Goal: Task Accomplishment & Management: Manage account settings

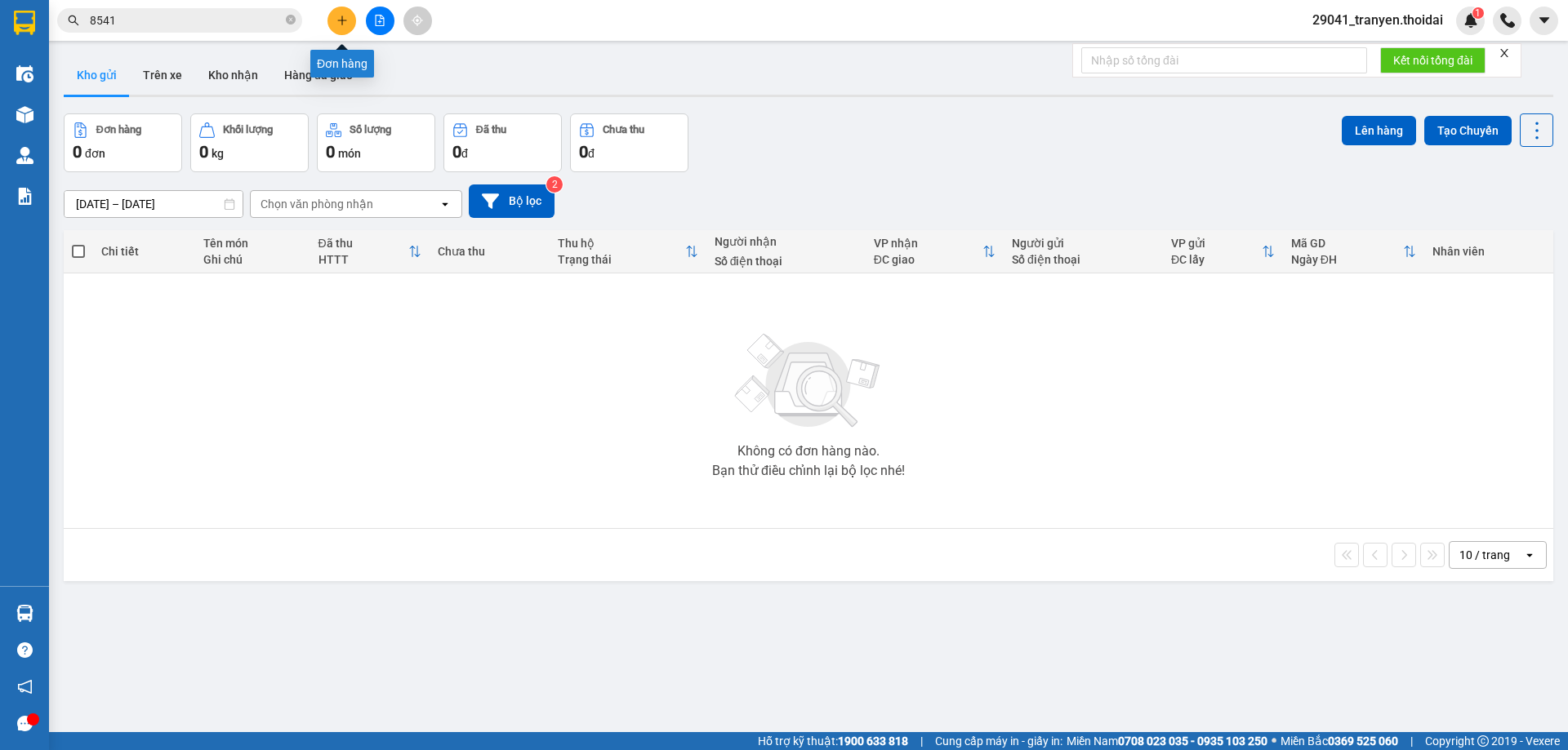
click at [338, 19] on icon "plus" at bounding box center [343, 21] width 12 height 12
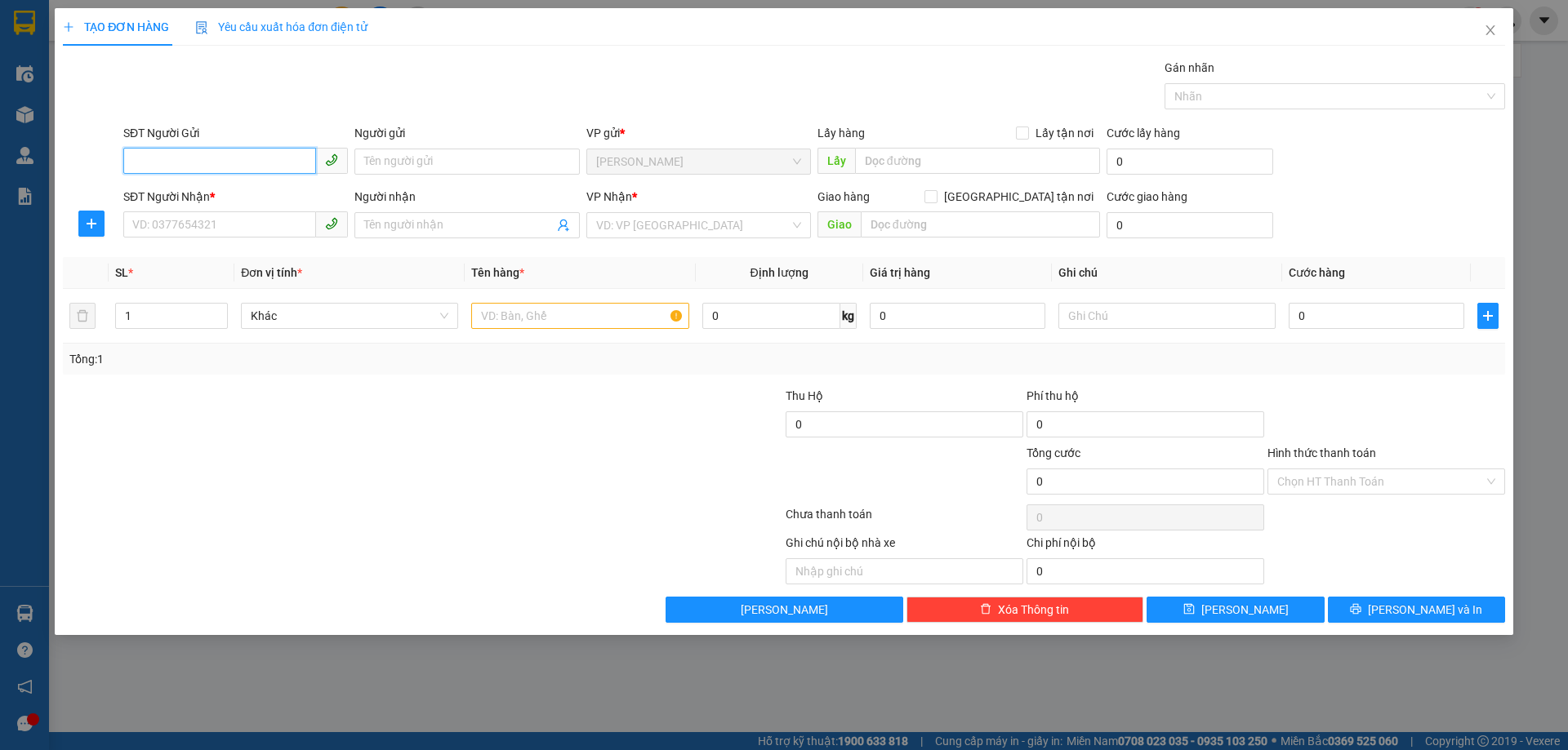
click at [241, 155] on input "SĐT Người Gửi" at bounding box center [219, 161] width 193 height 26
type input "1"
type input "0363994988"
click at [197, 196] on div "0363994988 - phương" at bounding box center [235, 195] width 205 height 18
type input "phương"
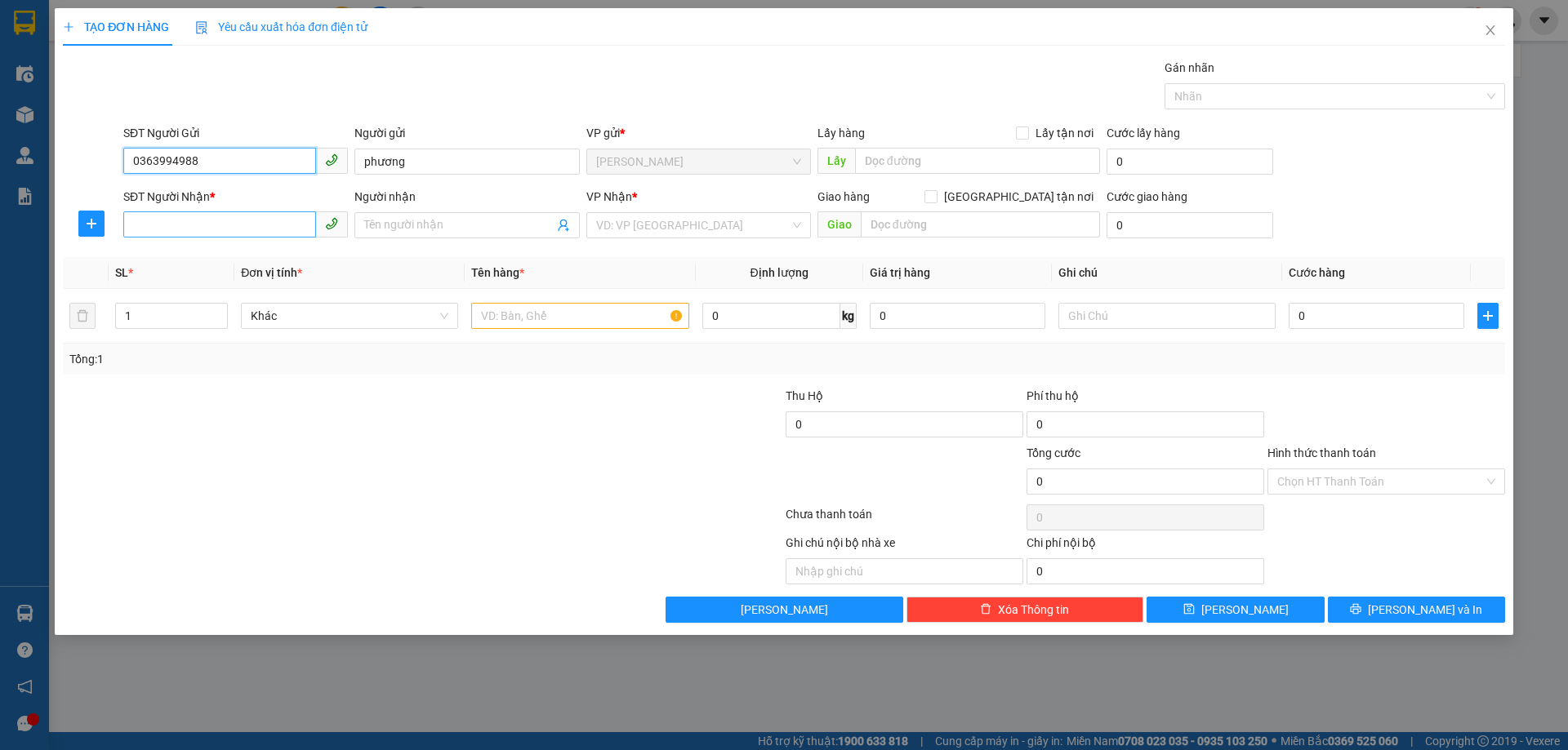
type input "0363994988"
click at [231, 232] on input "SĐT Người Nhận *" at bounding box center [219, 224] width 193 height 26
click at [262, 260] on div "0349722350 - c thủy" at bounding box center [235, 258] width 205 height 18
type input "0349722350"
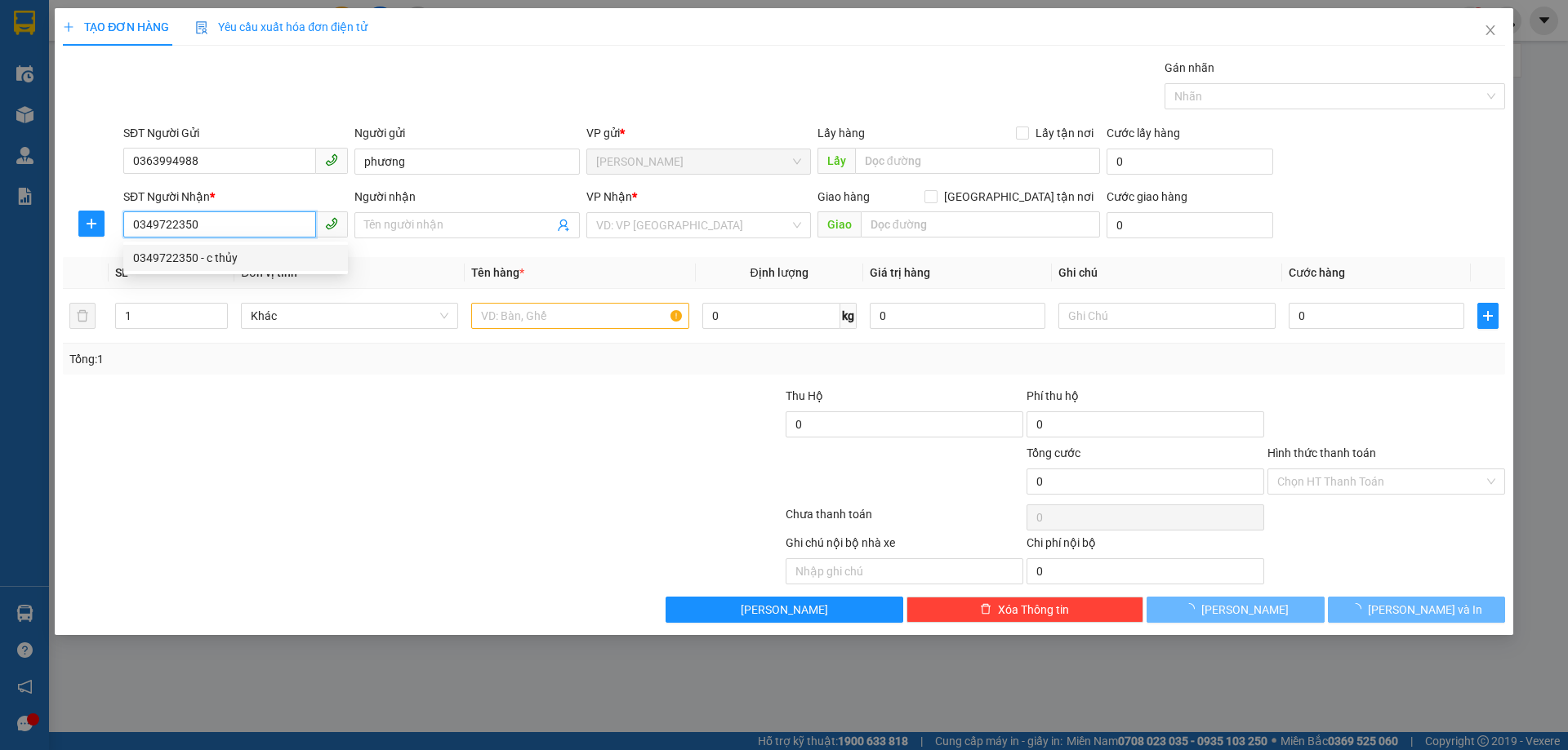
type input "c thủy"
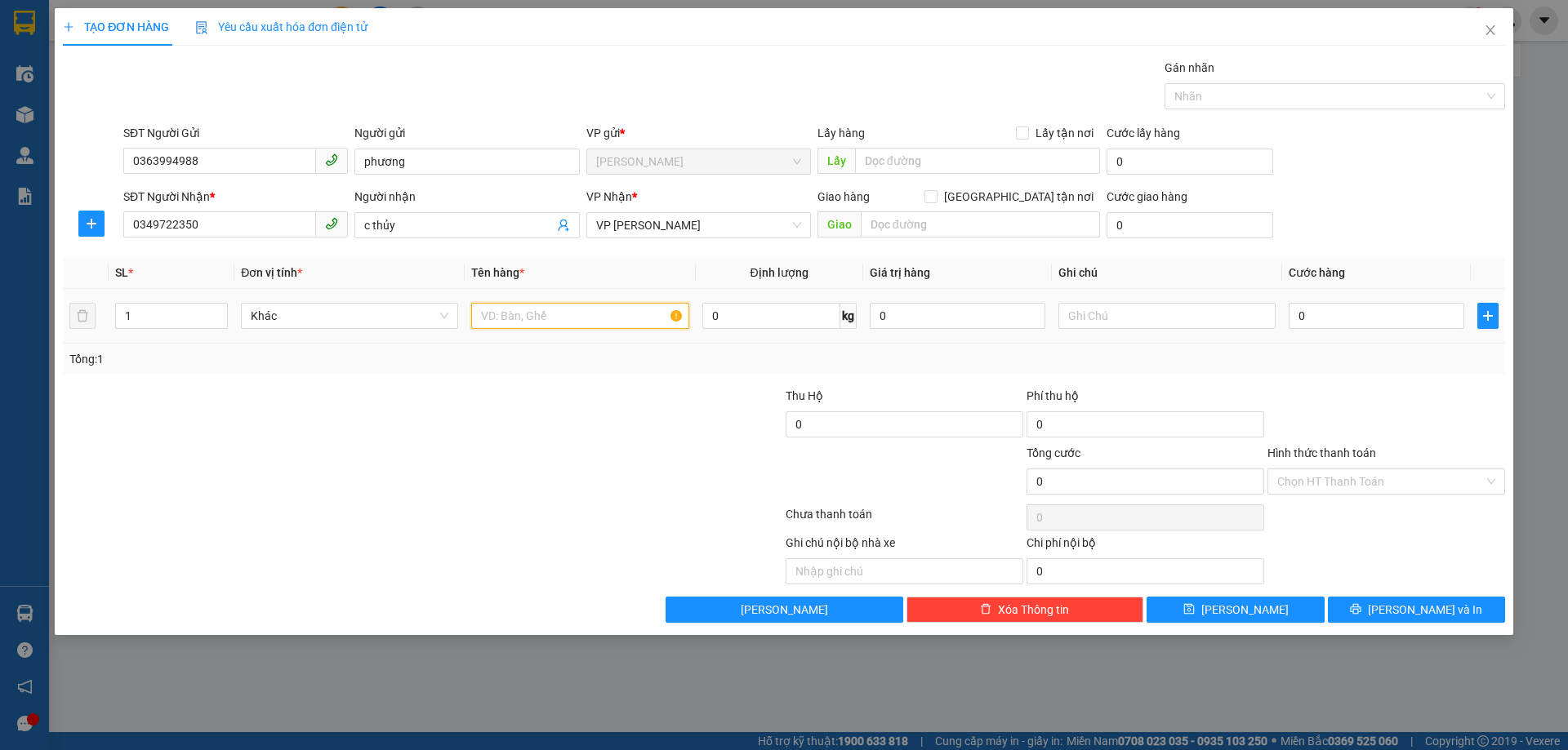
click at [587, 311] on input "text" at bounding box center [580, 316] width 217 height 26
type input "gạo"
click at [1391, 312] on input "0" at bounding box center [1377, 316] width 176 height 26
click at [1383, 310] on input "0" at bounding box center [1377, 316] width 176 height 26
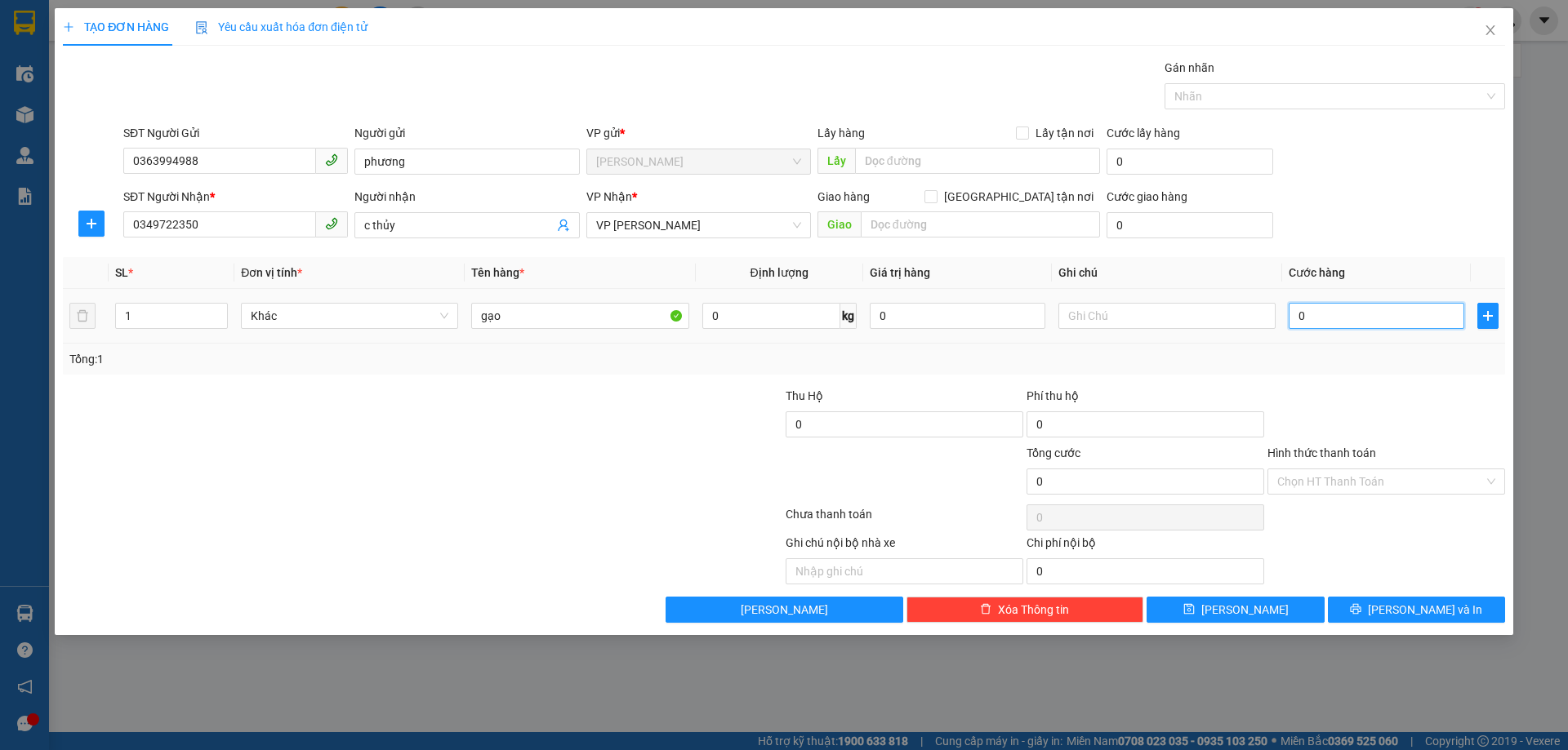
click at [1383, 310] on input "0" at bounding box center [1377, 316] width 176 height 26
click at [1314, 305] on input "0" at bounding box center [1377, 316] width 176 height 26
click at [1294, 320] on input "0" at bounding box center [1377, 316] width 176 height 26
type input "50"
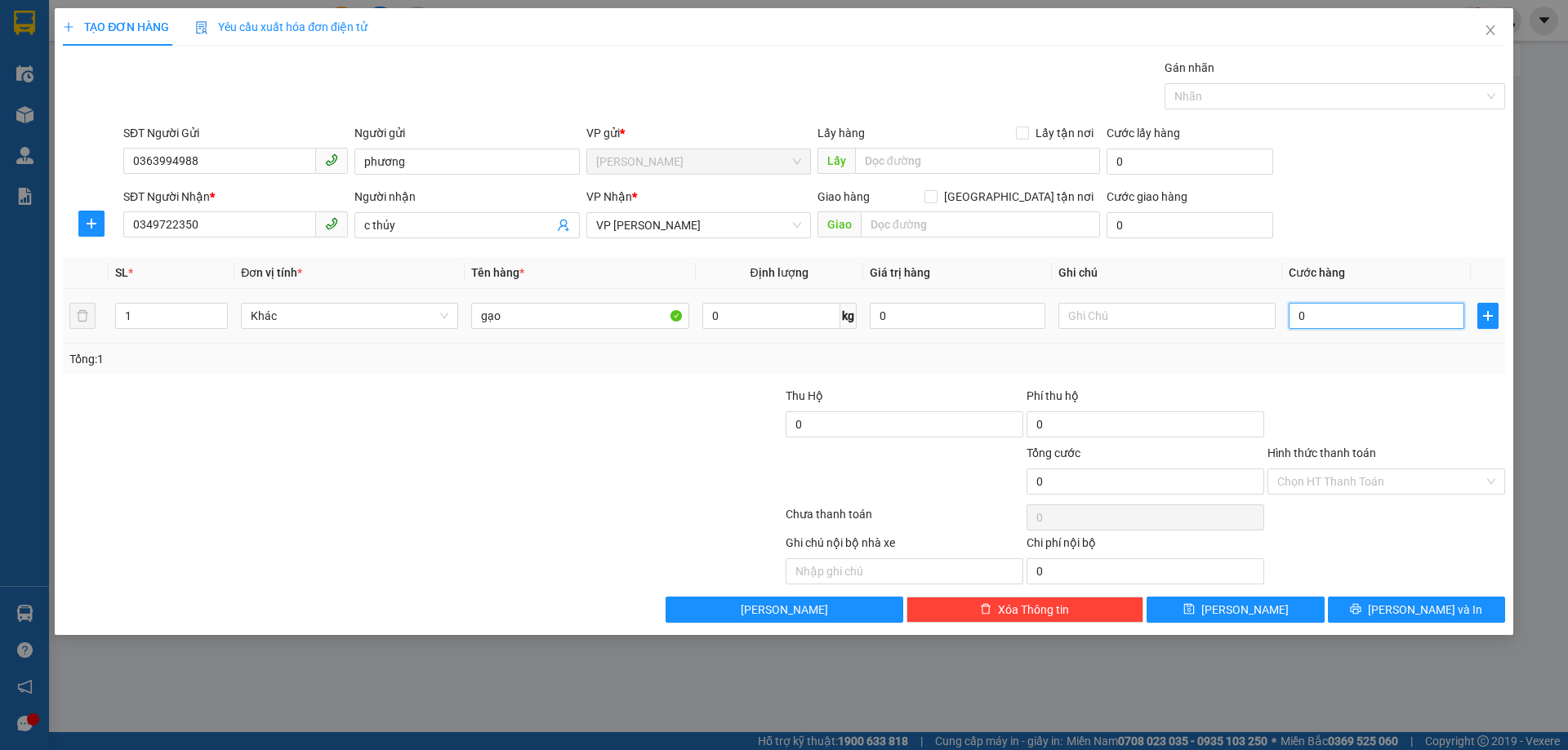
type input "50"
type input "500"
type input "5.000"
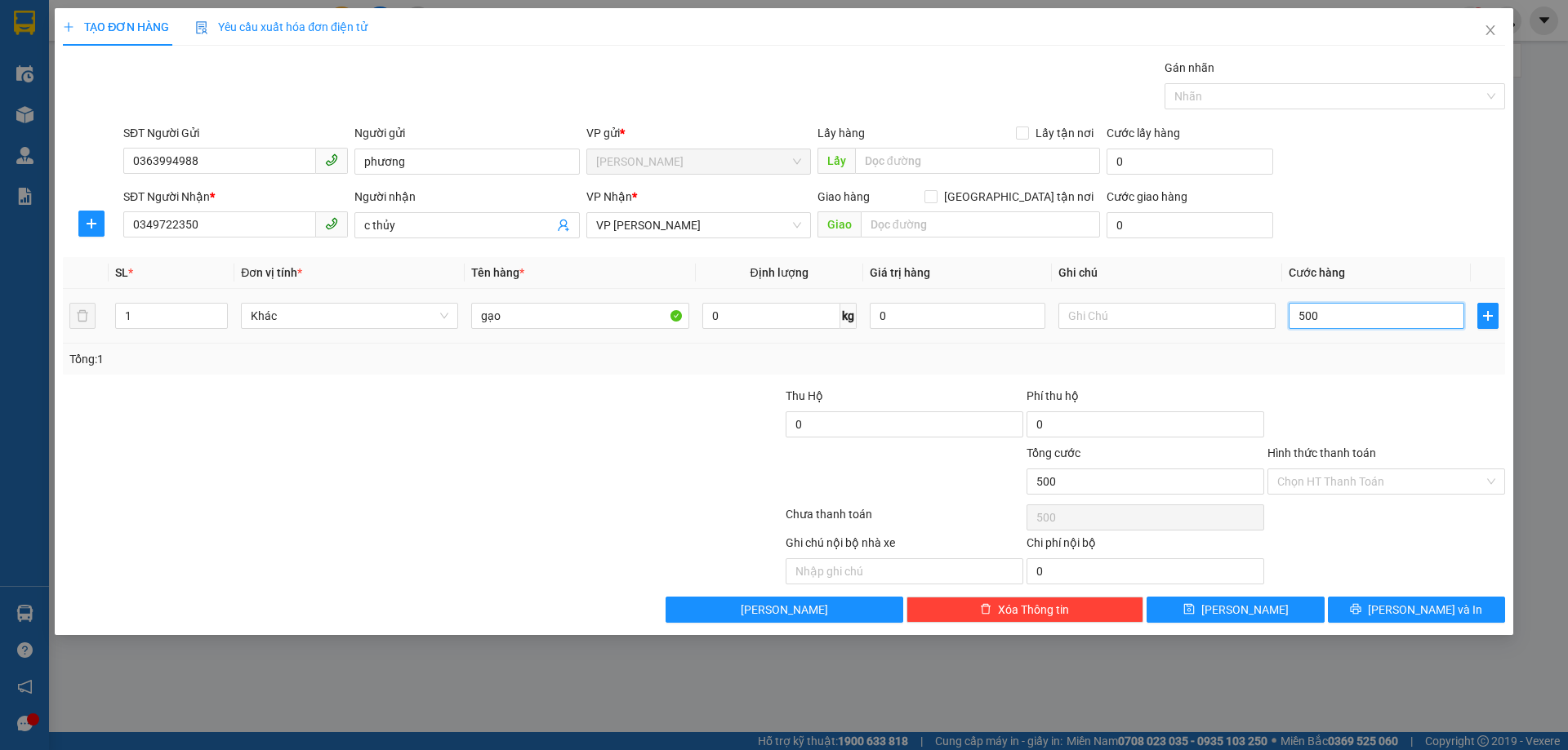
type input "5.000"
type input "50.000"
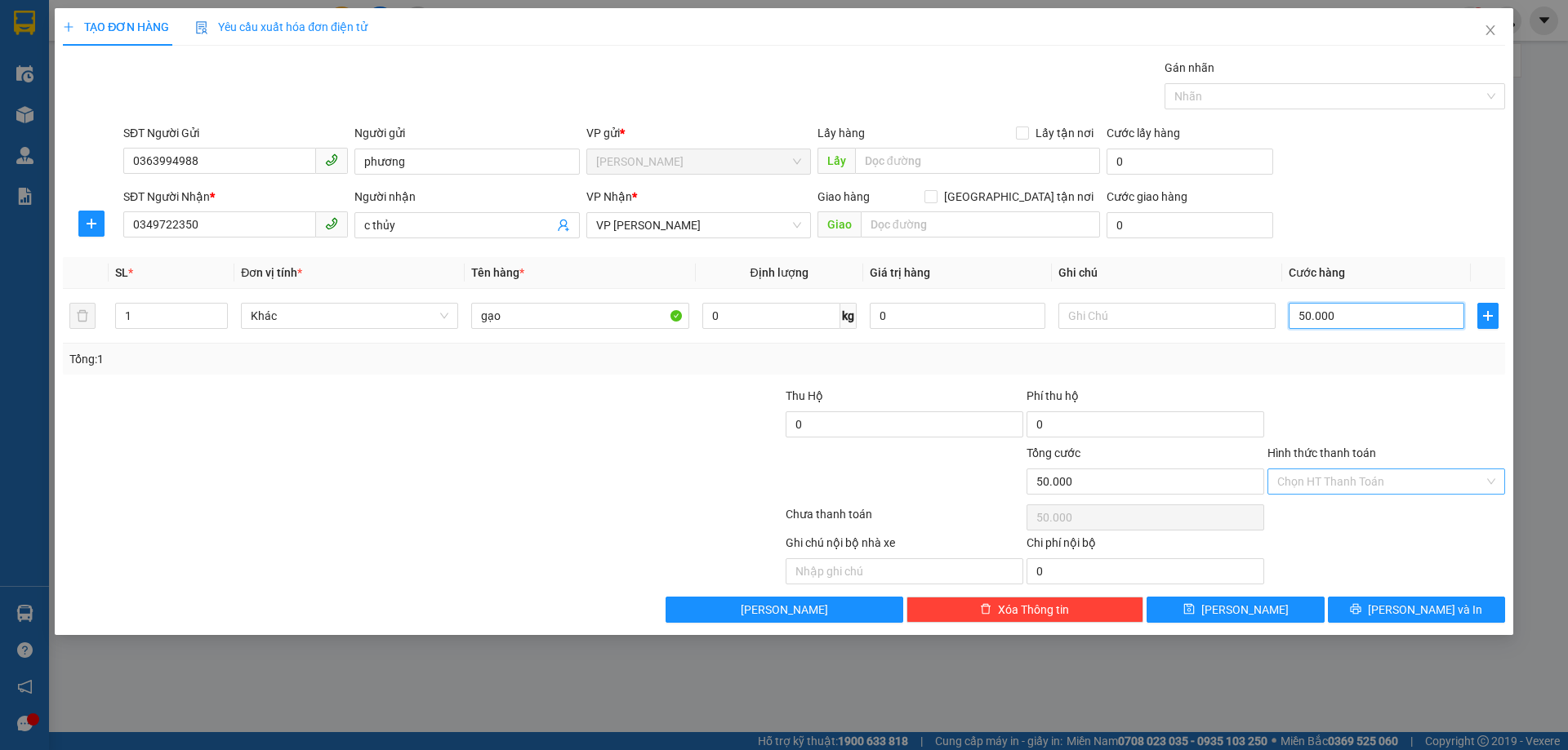
type input "50.000"
click at [1442, 476] on input "Hình thức thanh toán" at bounding box center [1381, 482] width 206 height 25
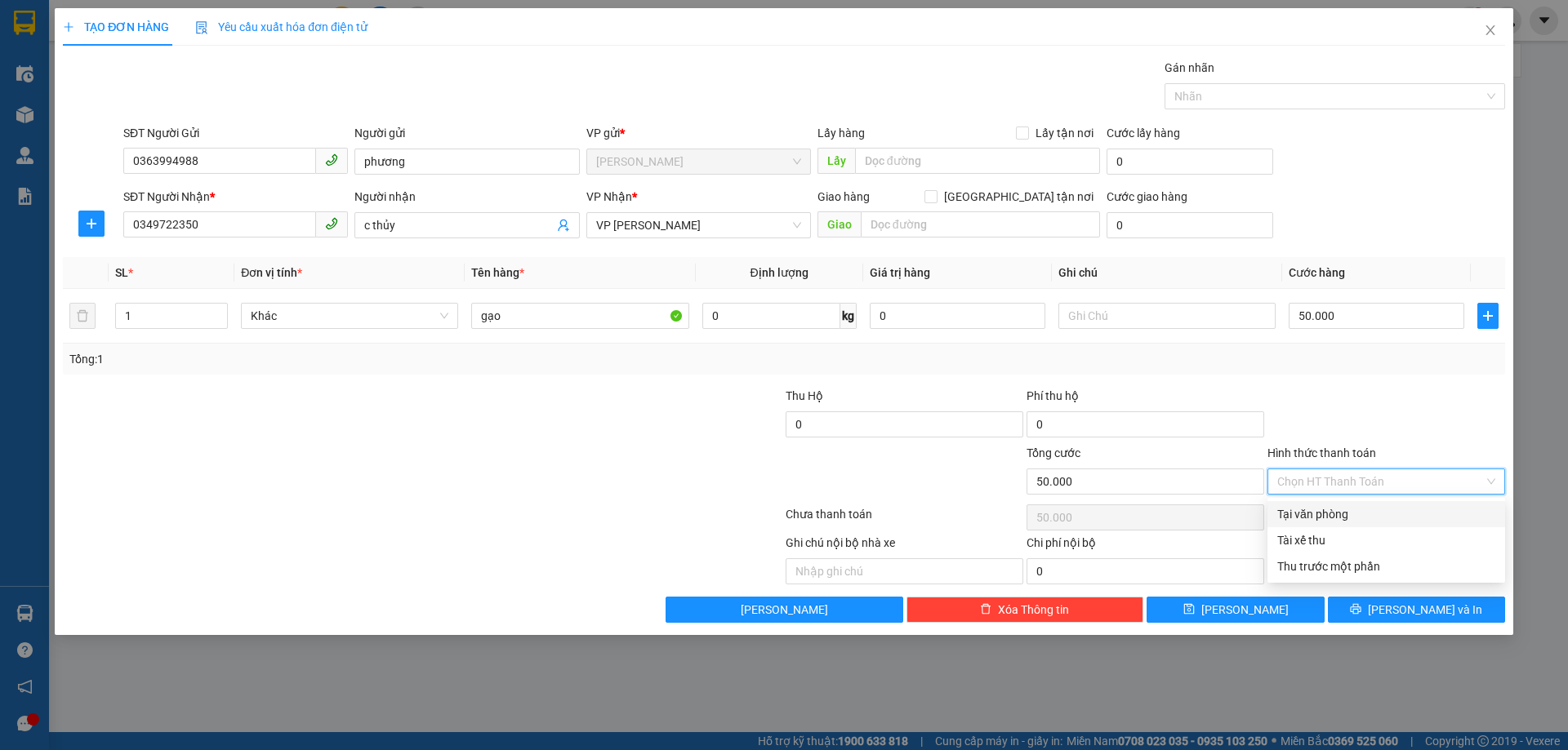
click at [1372, 510] on div "Tại văn phòng" at bounding box center [1386, 514] width 218 height 18
type input "0"
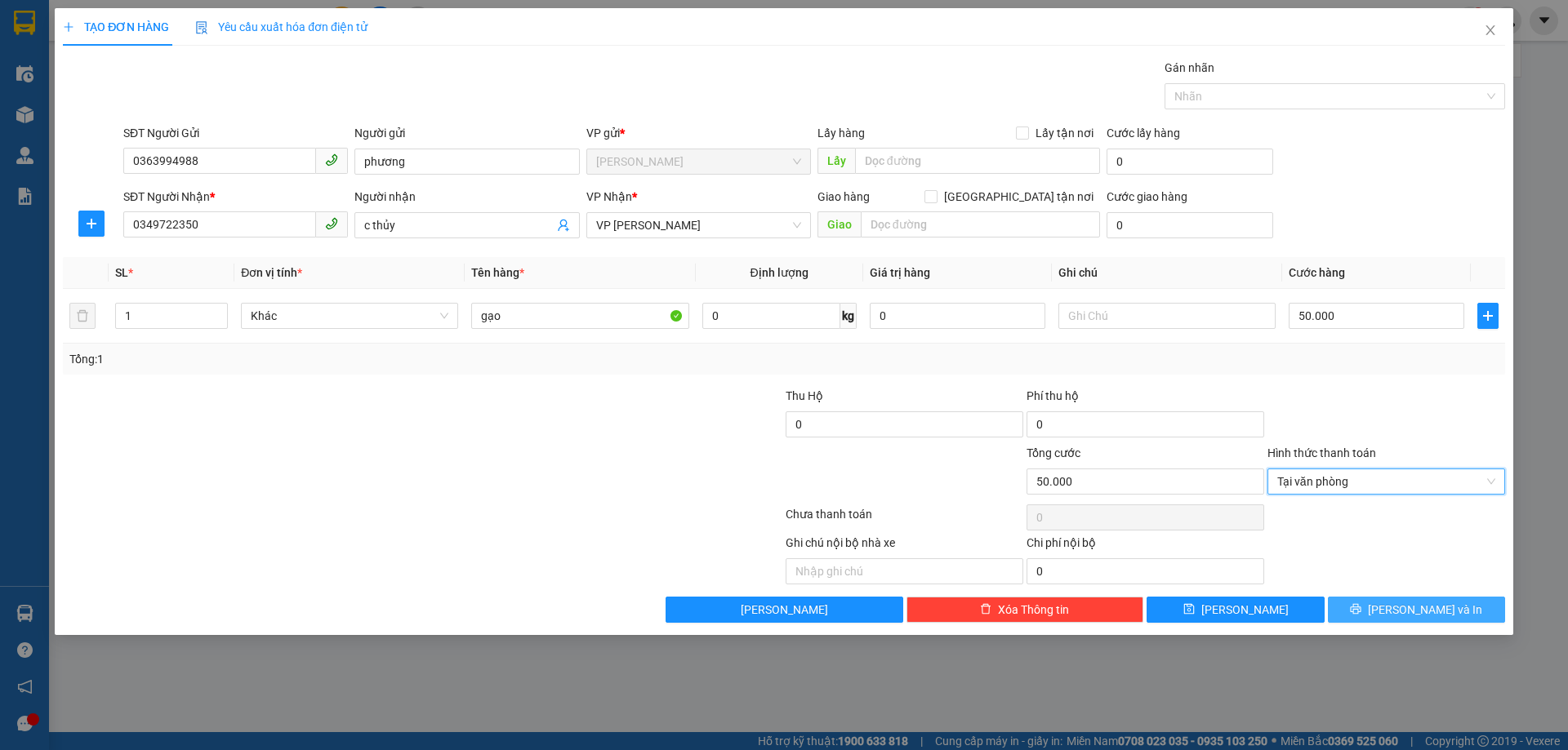
click at [1362, 616] on span "printer" at bounding box center [1356, 610] width 12 height 13
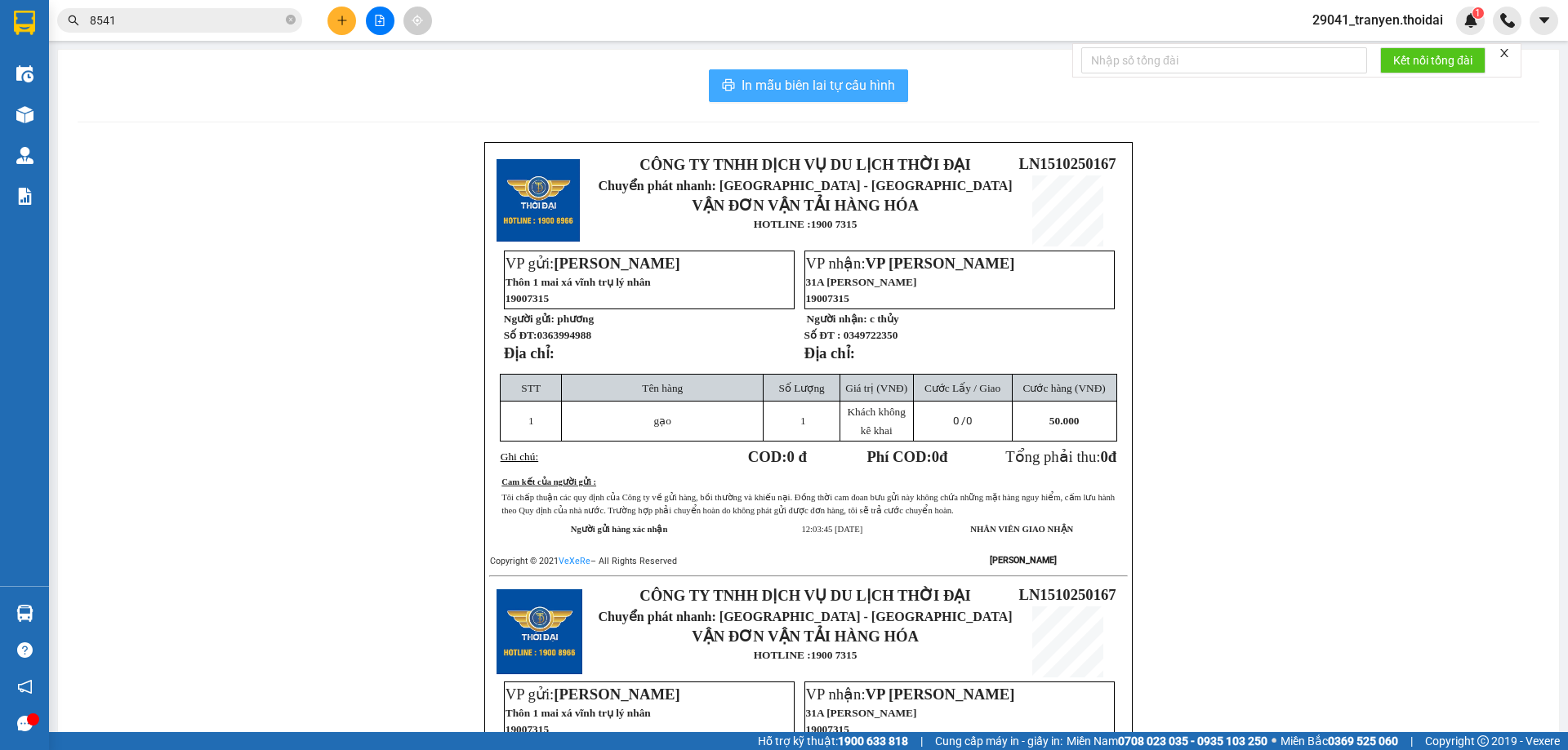
click at [878, 85] on span "In mẫu biên lai tự cấu hình" at bounding box center [819, 85] width 154 height 21
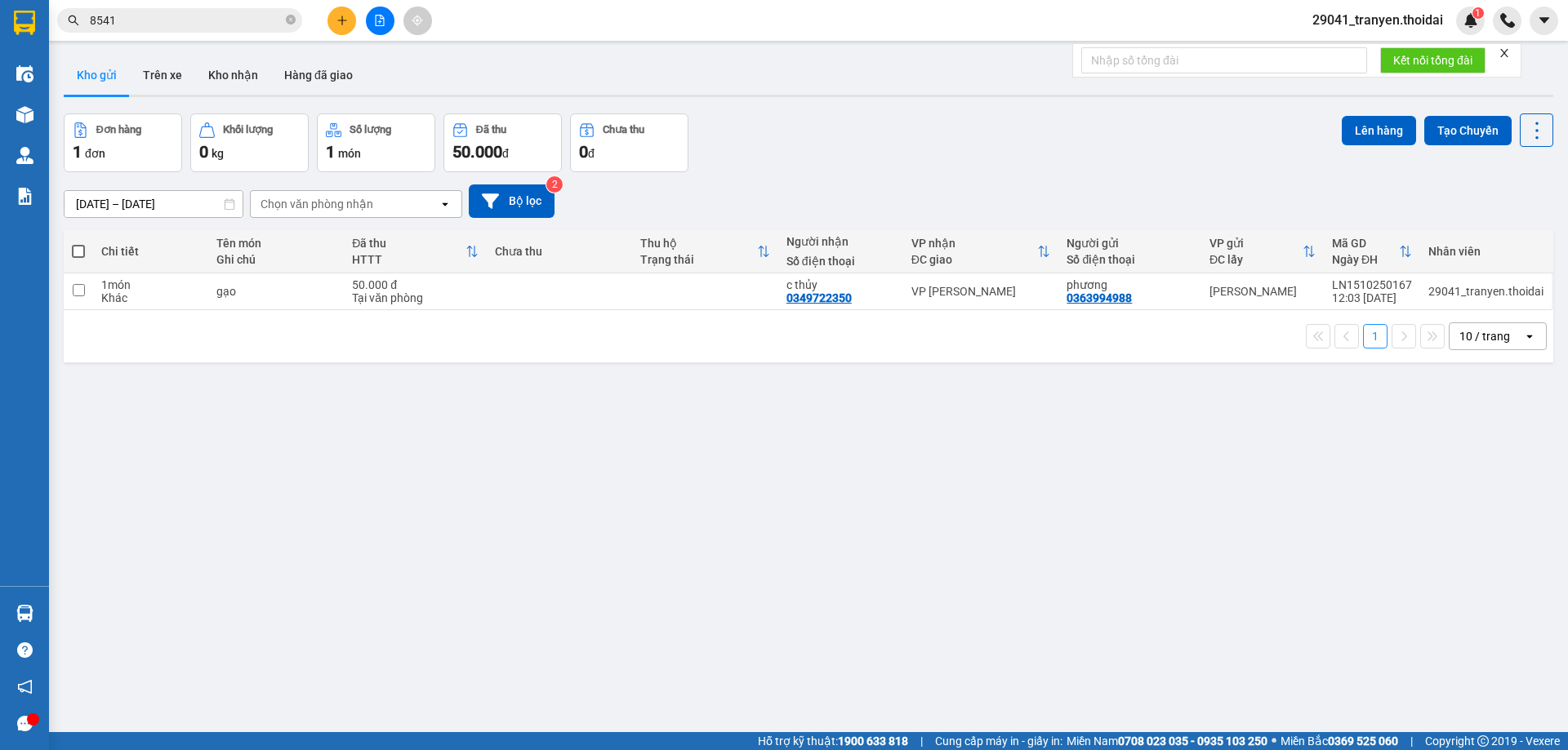
click at [981, 180] on div "[DATE] – [DATE] Press the down arrow key to interact with the calendar and sele…" at bounding box center [809, 201] width 1490 height 58
click at [158, 78] on button "Trên xe" at bounding box center [163, 76] width 66 height 39
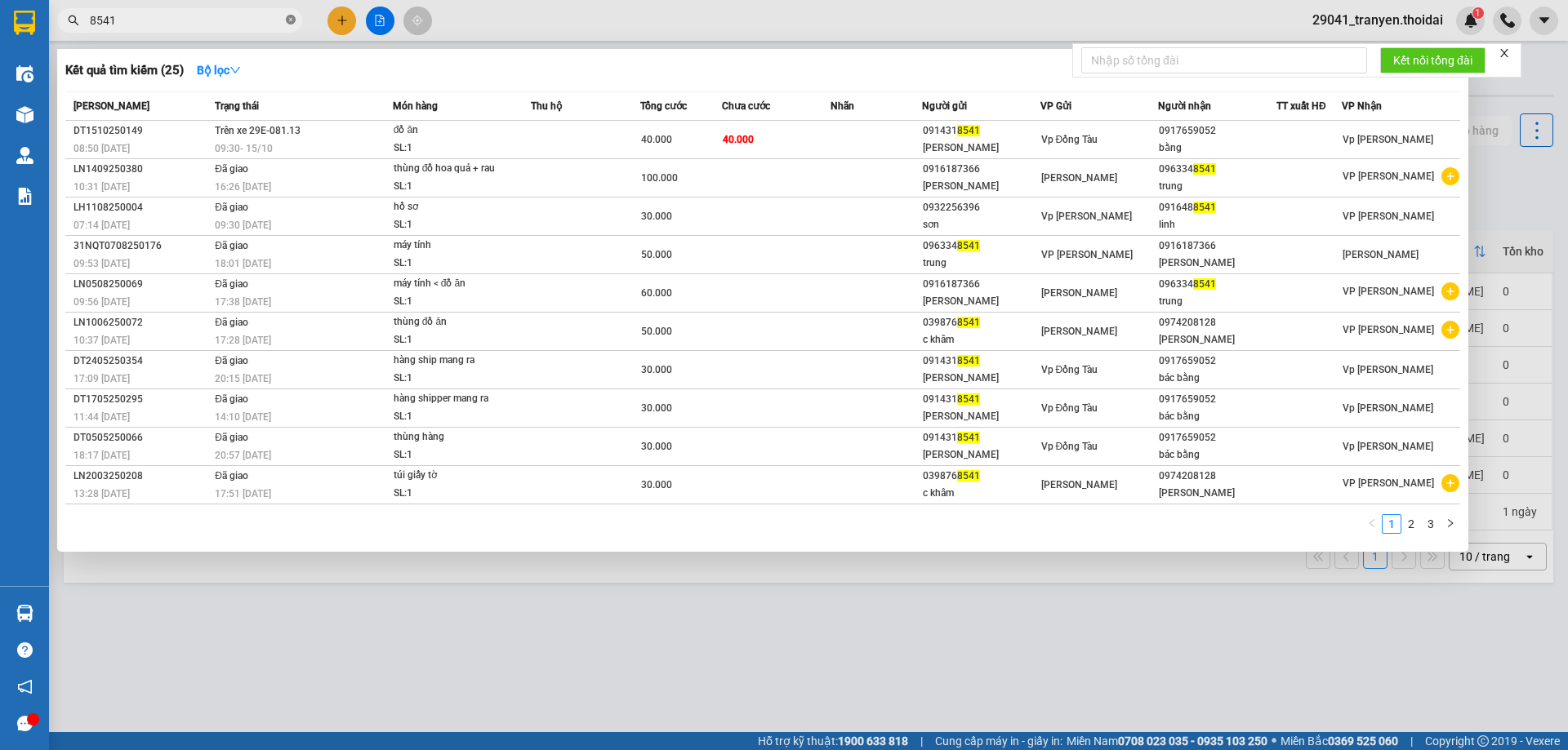
click at [289, 21] on icon "close-circle" at bounding box center [291, 20] width 10 height 10
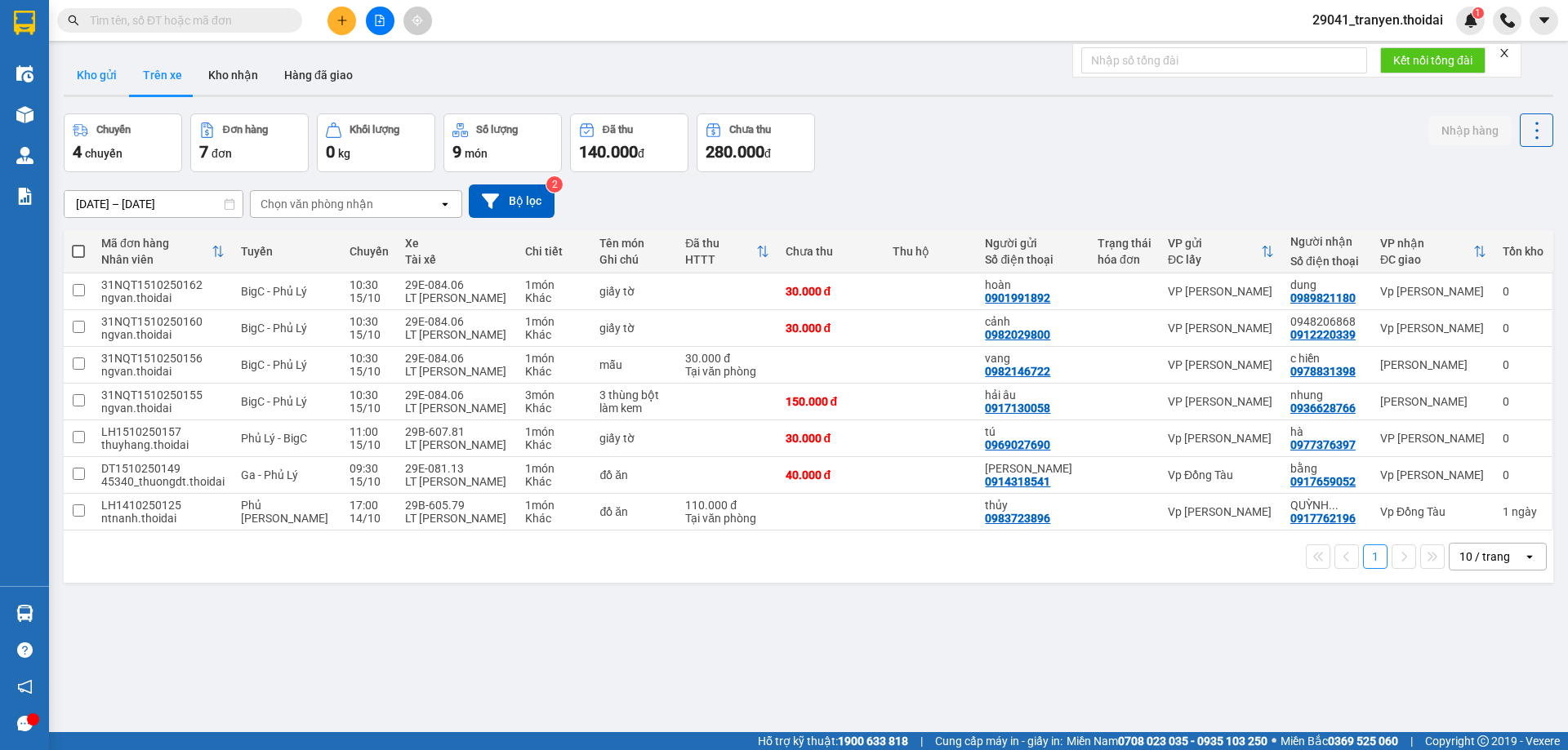
click at [108, 67] on button "Kho gửi" at bounding box center [97, 76] width 67 height 39
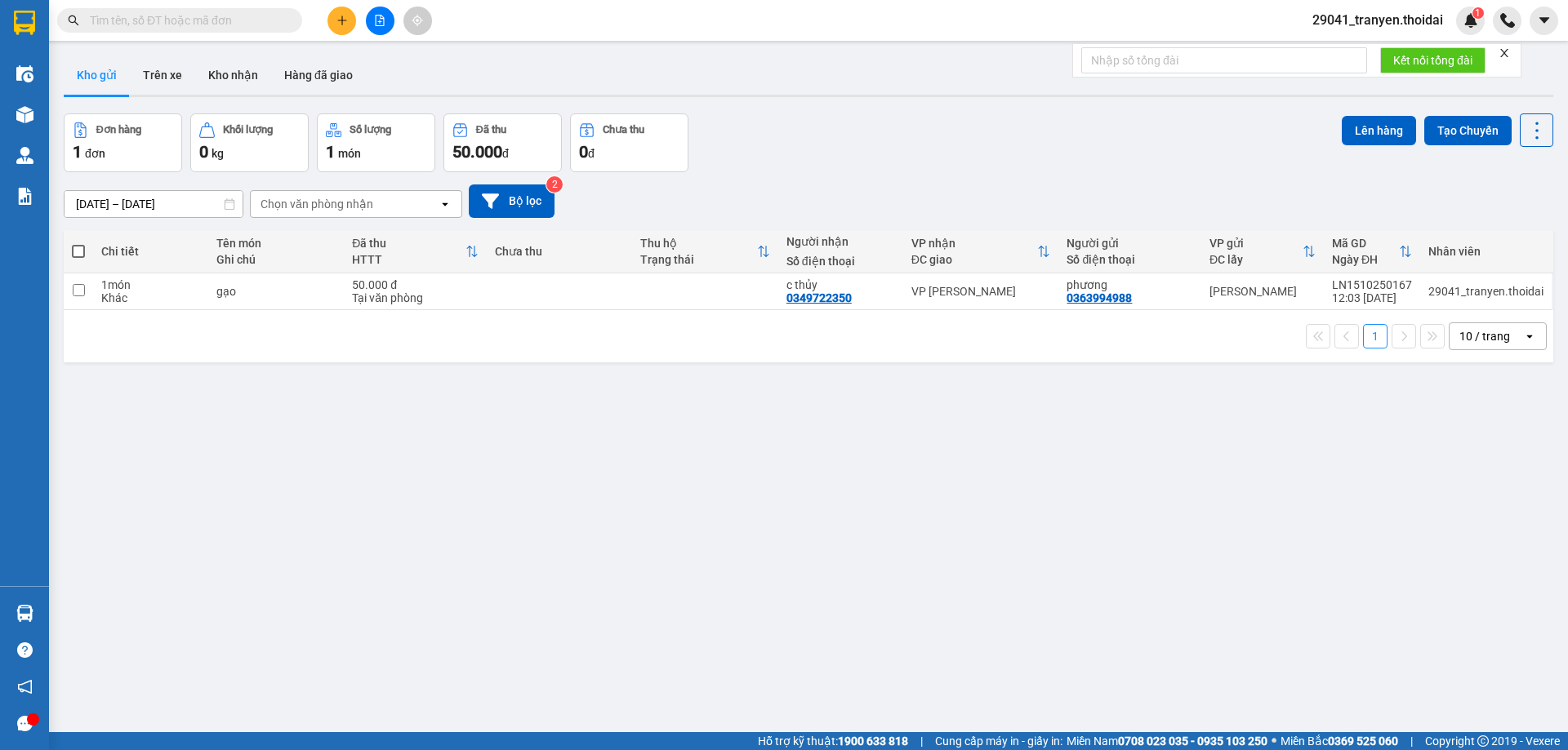
drag, startPoint x: 806, startPoint y: 162, endPoint x: 789, endPoint y: 171, distance: 19.2
click at [803, 163] on div "Đơn hàng 1 đơn Khối lượng 0 kg Số lượng 1 món Đã thu 50.000 đ Chưa thu 0 đ Lên …" at bounding box center [809, 143] width 1490 height 59
click at [1509, 665] on div "ver 1.8.147 Kho gửi Trên xe Kho nhận Hàng đã giao Đơn hàng 1 đơn Khối lượng 0 k…" at bounding box center [809, 424] width 1503 height 750
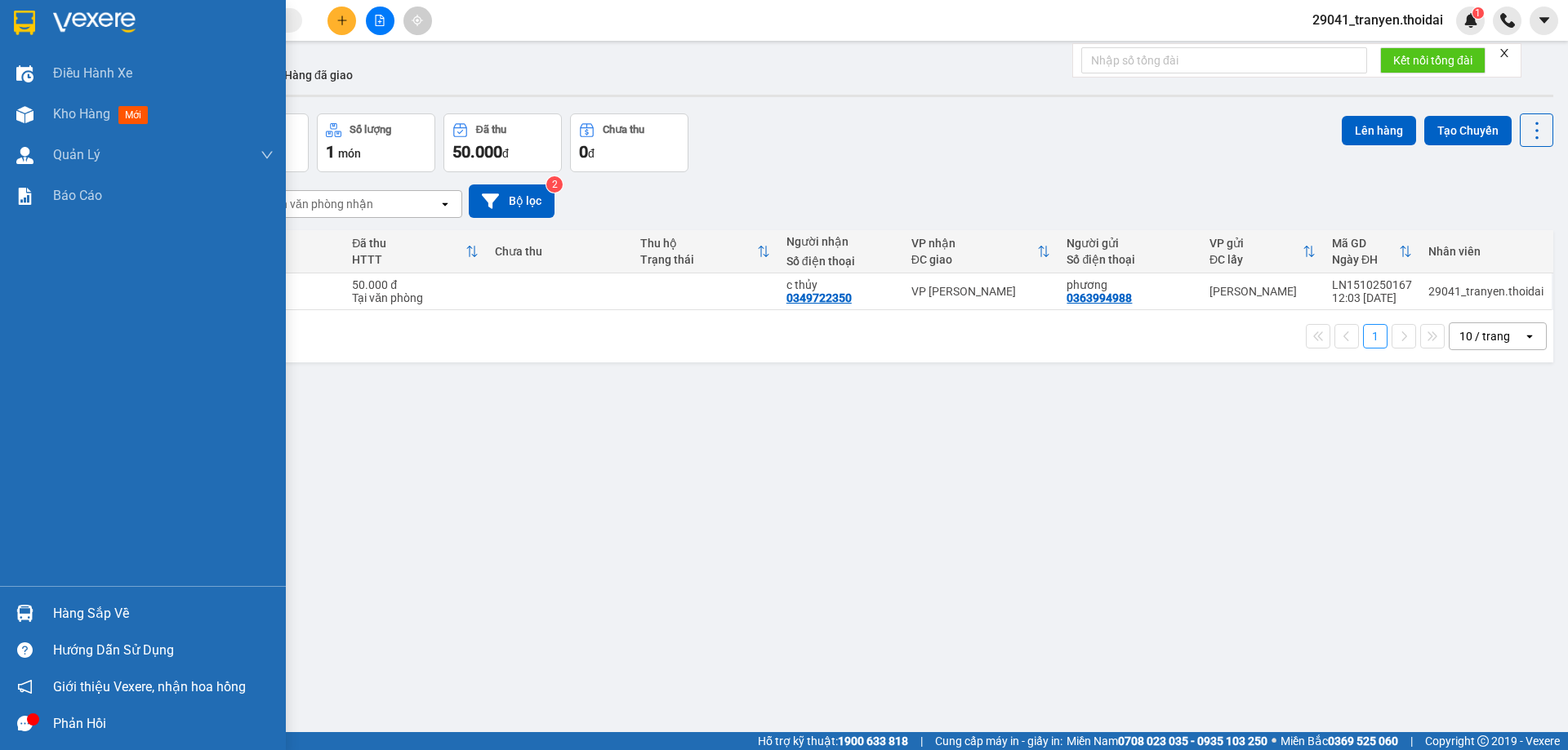
click at [71, 597] on div "Hàng sắp về" at bounding box center [143, 614] width 286 height 37
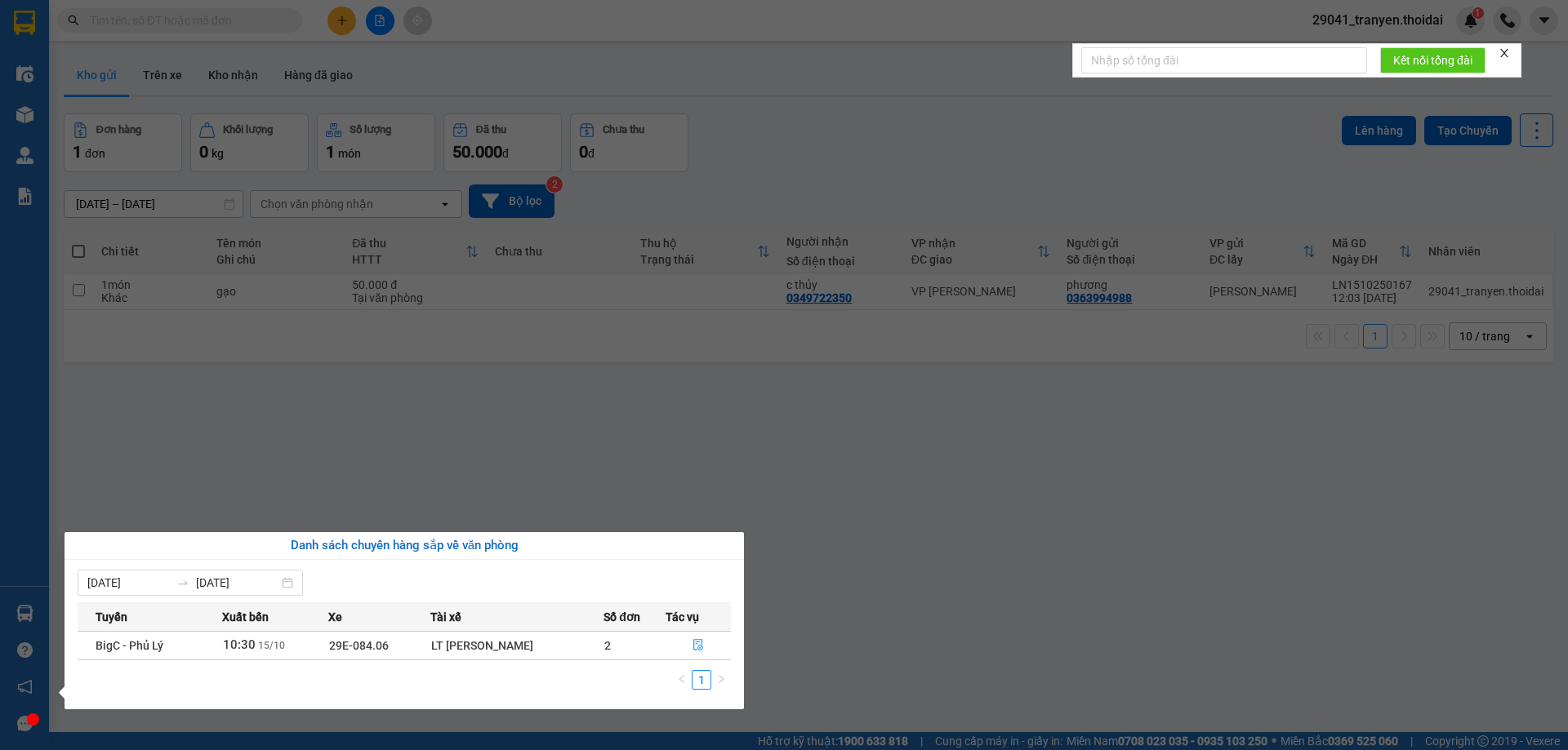
click at [906, 601] on section "Kết quả tìm kiếm ( 25 ) Bộ lọc Mã ĐH Trạng thái Món hàng Thu hộ Tổng cước Chưa …" at bounding box center [784, 375] width 1568 height 750
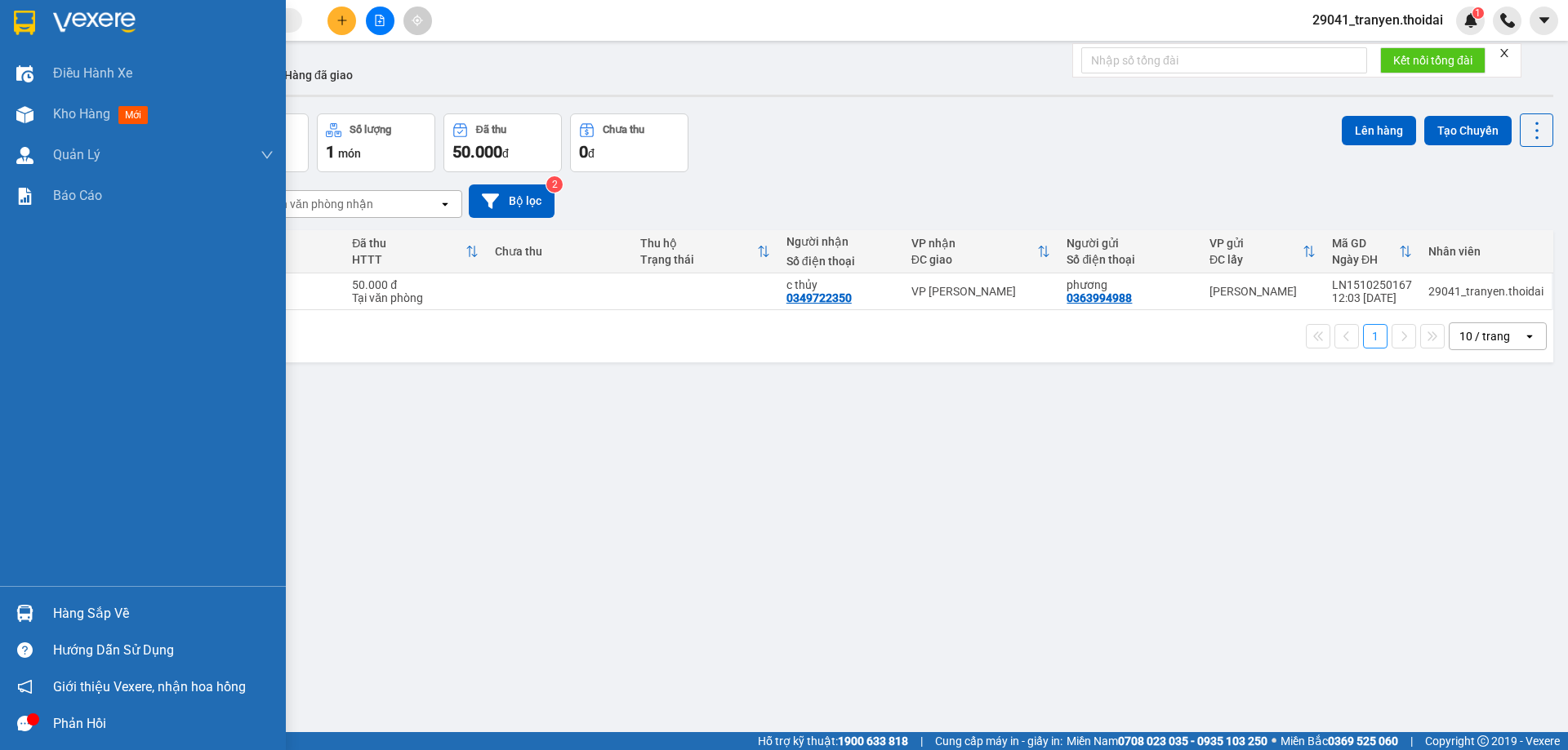
drag, startPoint x: 104, startPoint y: 616, endPoint x: 301, endPoint y: 664, distance: 202.8
click at [107, 616] on div "Hàng sắp về" at bounding box center [164, 614] width 220 height 25
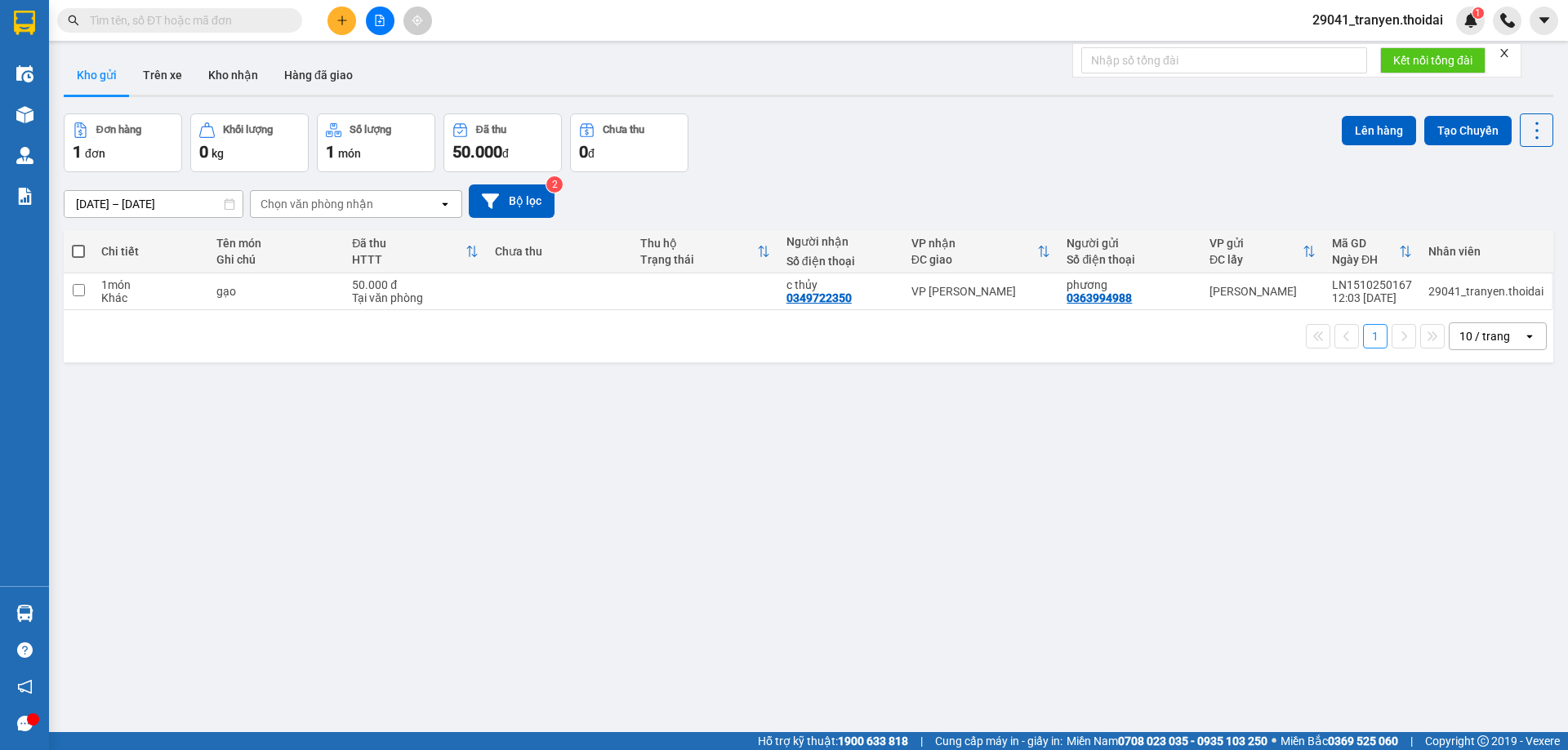
click at [694, 440] on section "Kết quả tìm kiếm ( 25 ) Bộ lọc Mã ĐH Trạng thái Món hàng Thu hộ Tổng cước Chưa …" at bounding box center [784, 375] width 1568 height 750
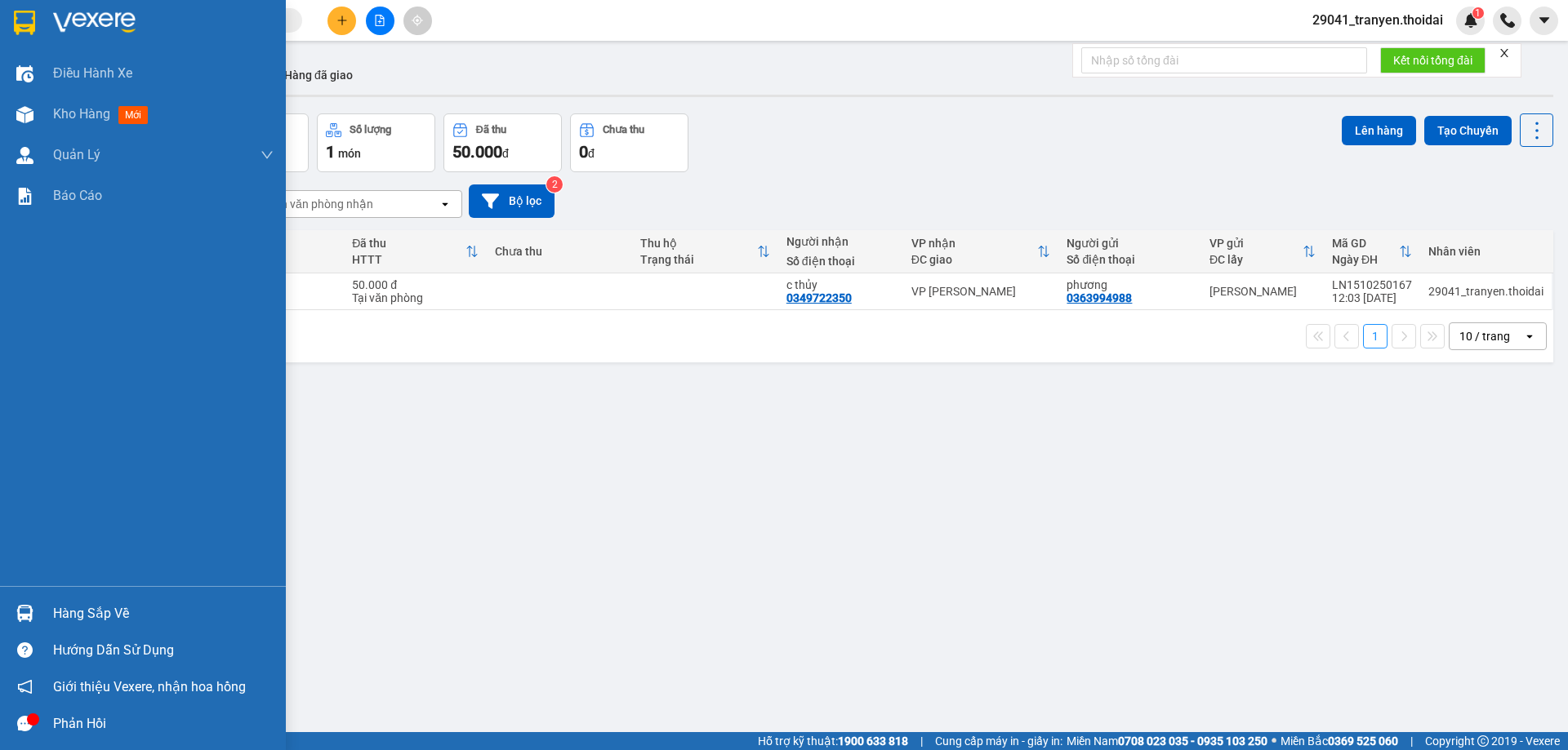
drag, startPoint x: 4, startPoint y: 614, endPoint x: 43, endPoint y: 614, distance: 39.0
click at [5, 615] on div "Hàng sắp về" at bounding box center [143, 614] width 286 height 37
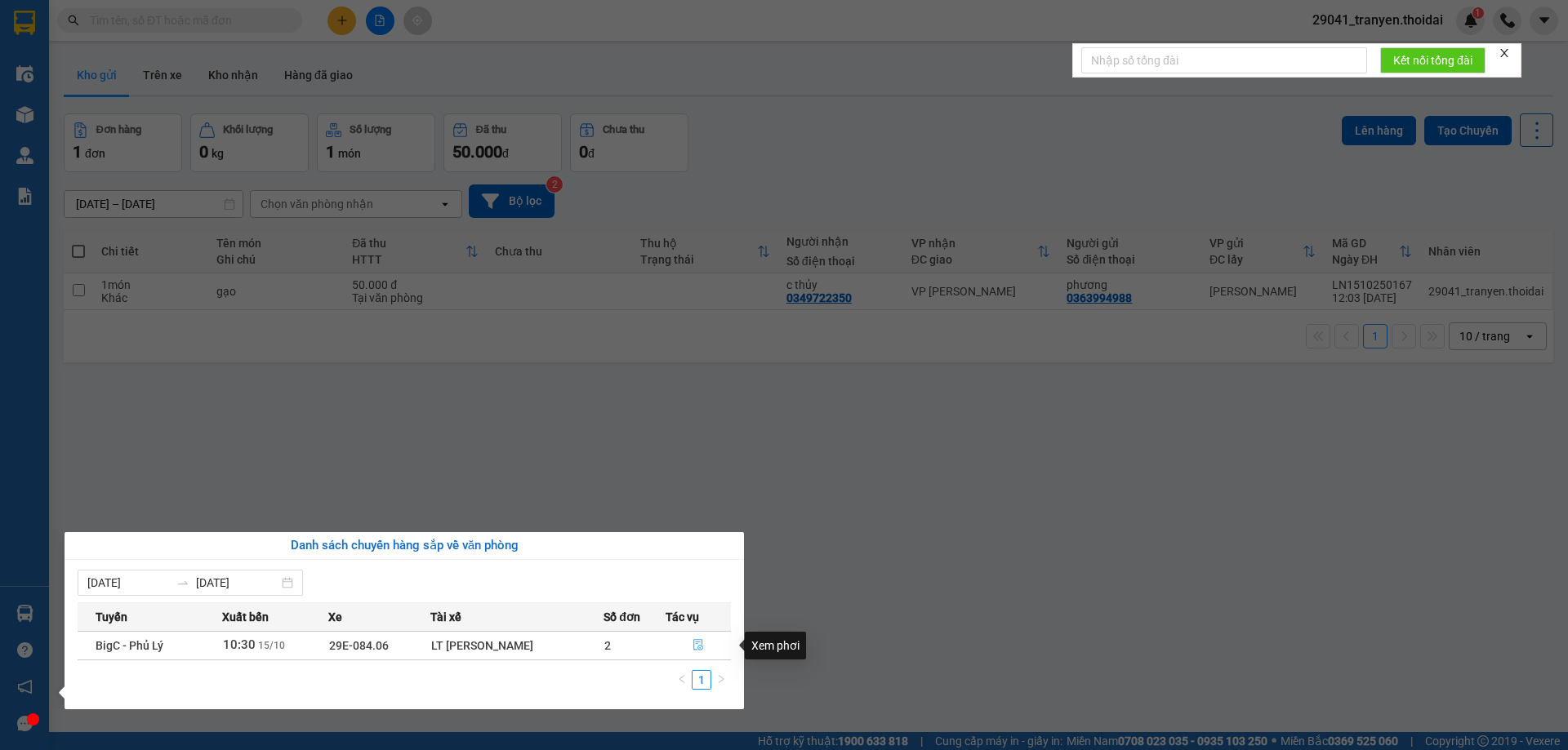
click at [697, 642] on icon "file-done" at bounding box center [699, 645] width 12 height 12
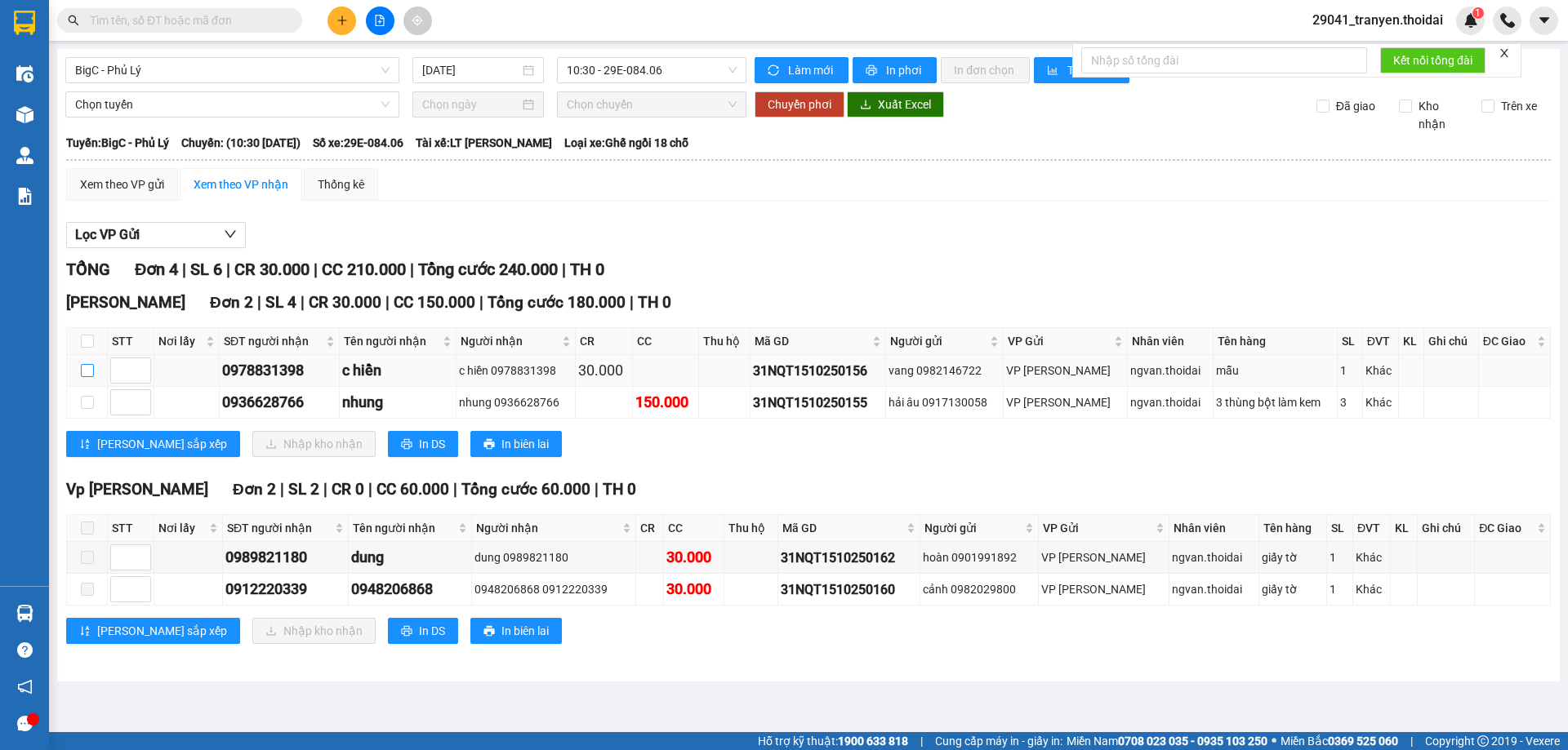
click at [90, 366] on input "checkbox" at bounding box center [87, 370] width 13 height 13
checkbox input "true"
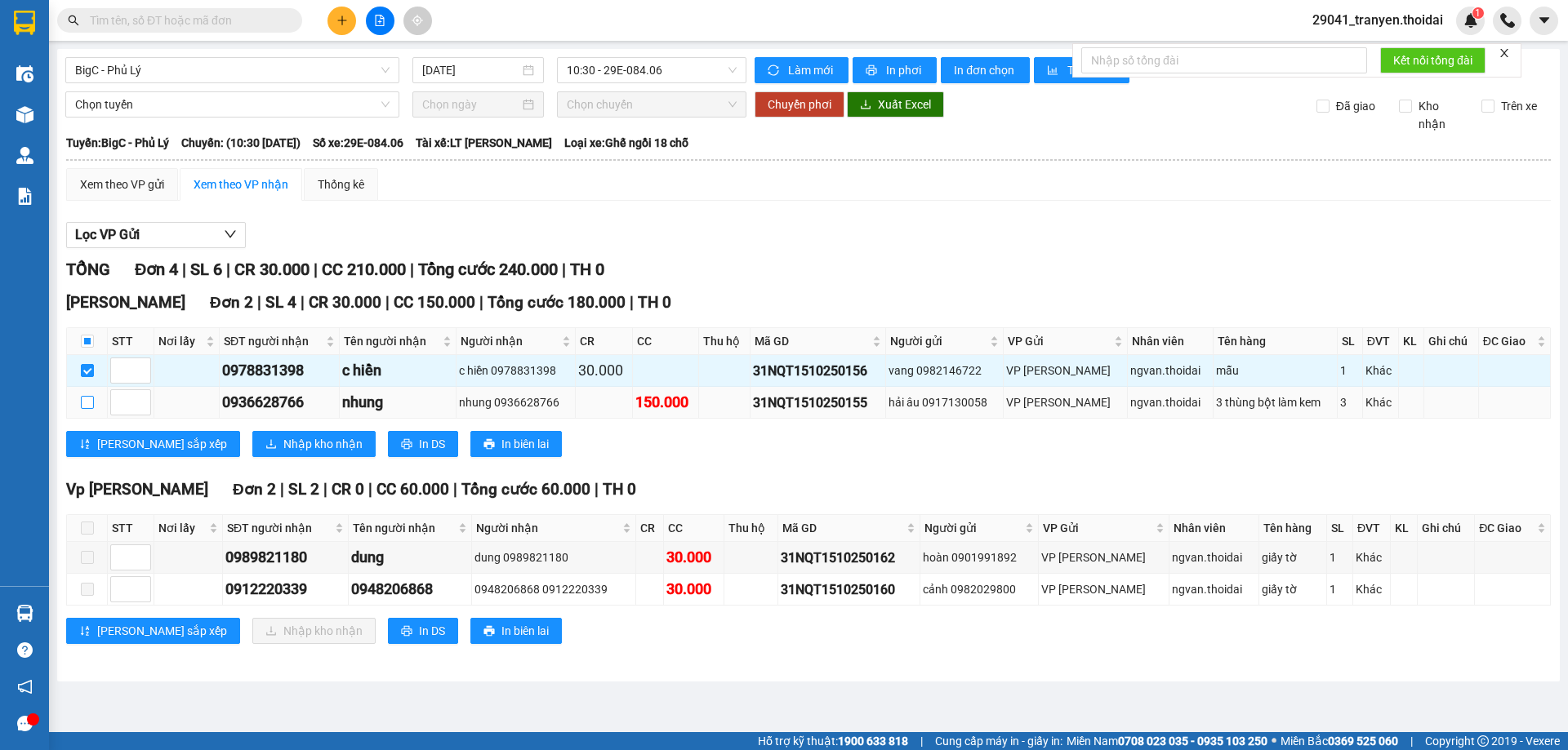
drag, startPoint x: 90, startPoint y: 404, endPoint x: 106, endPoint y: 408, distance: 16.5
click at [90, 403] on input "checkbox" at bounding box center [87, 403] width 13 height 13
checkbox input "true"
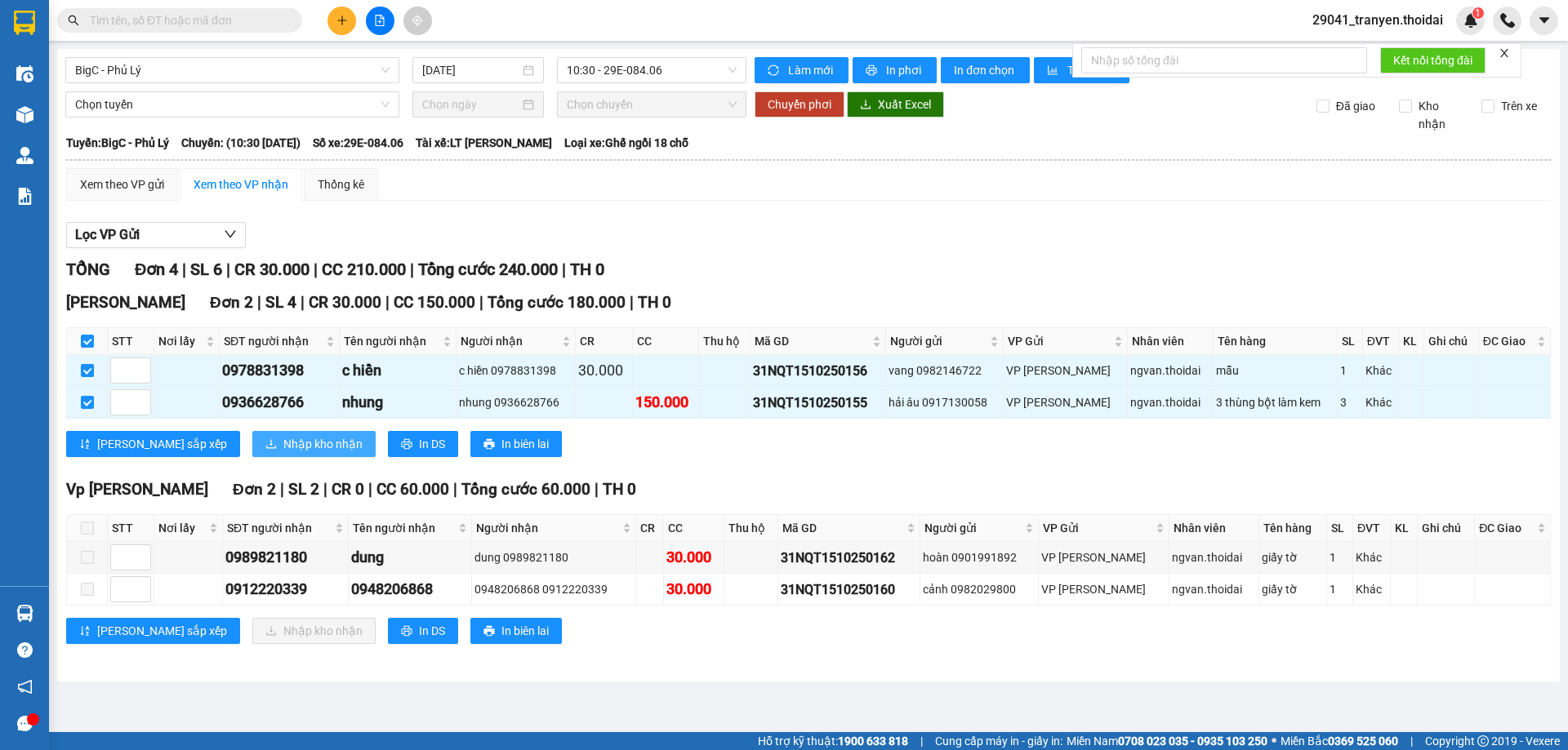
click at [284, 437] on span "Nhập kho nhận" at bounding box center [323, 444] width 79 height 18
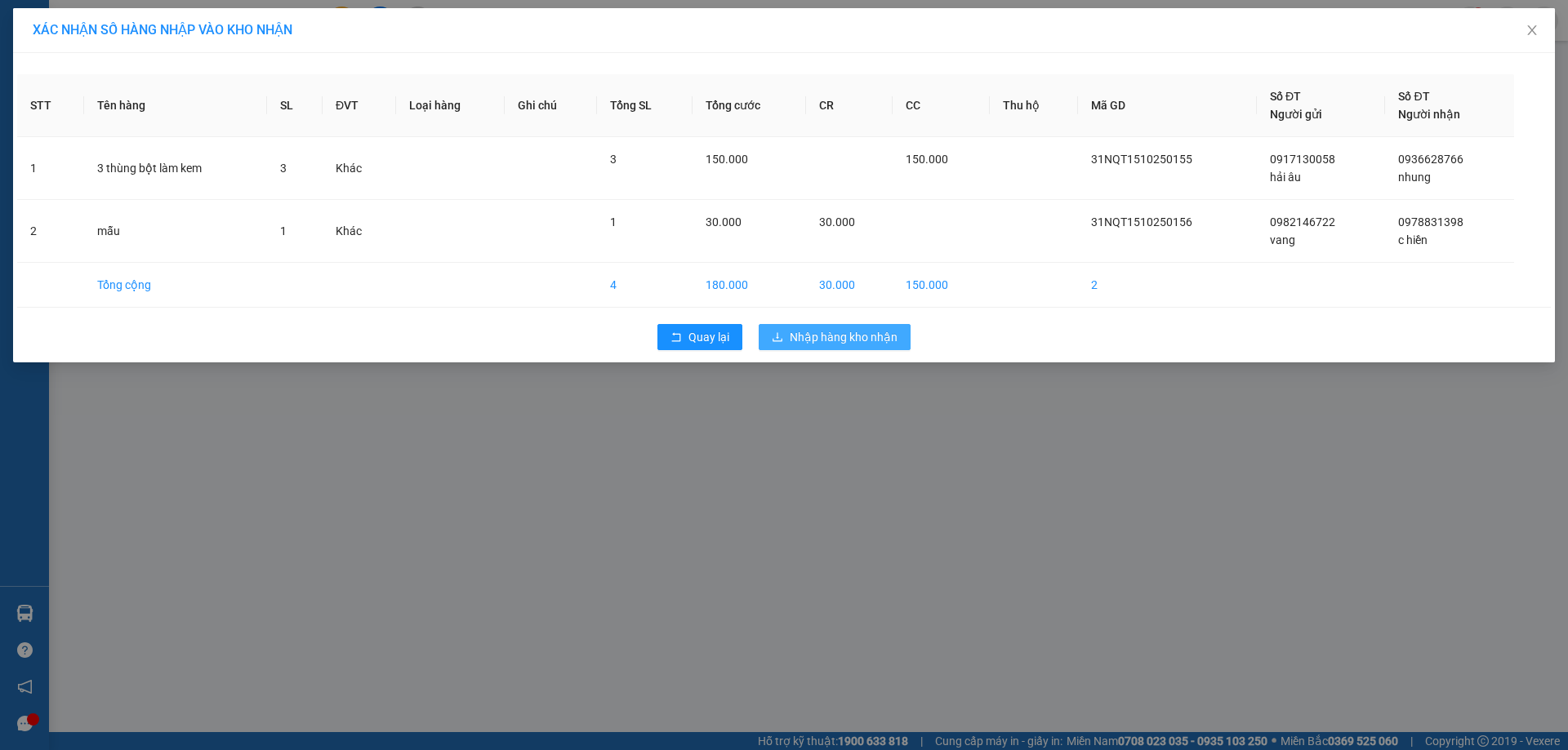
click at [834, 344] on span "Nhập hàng kho nhận" at bounding box center [843, 338] width 108 height 18
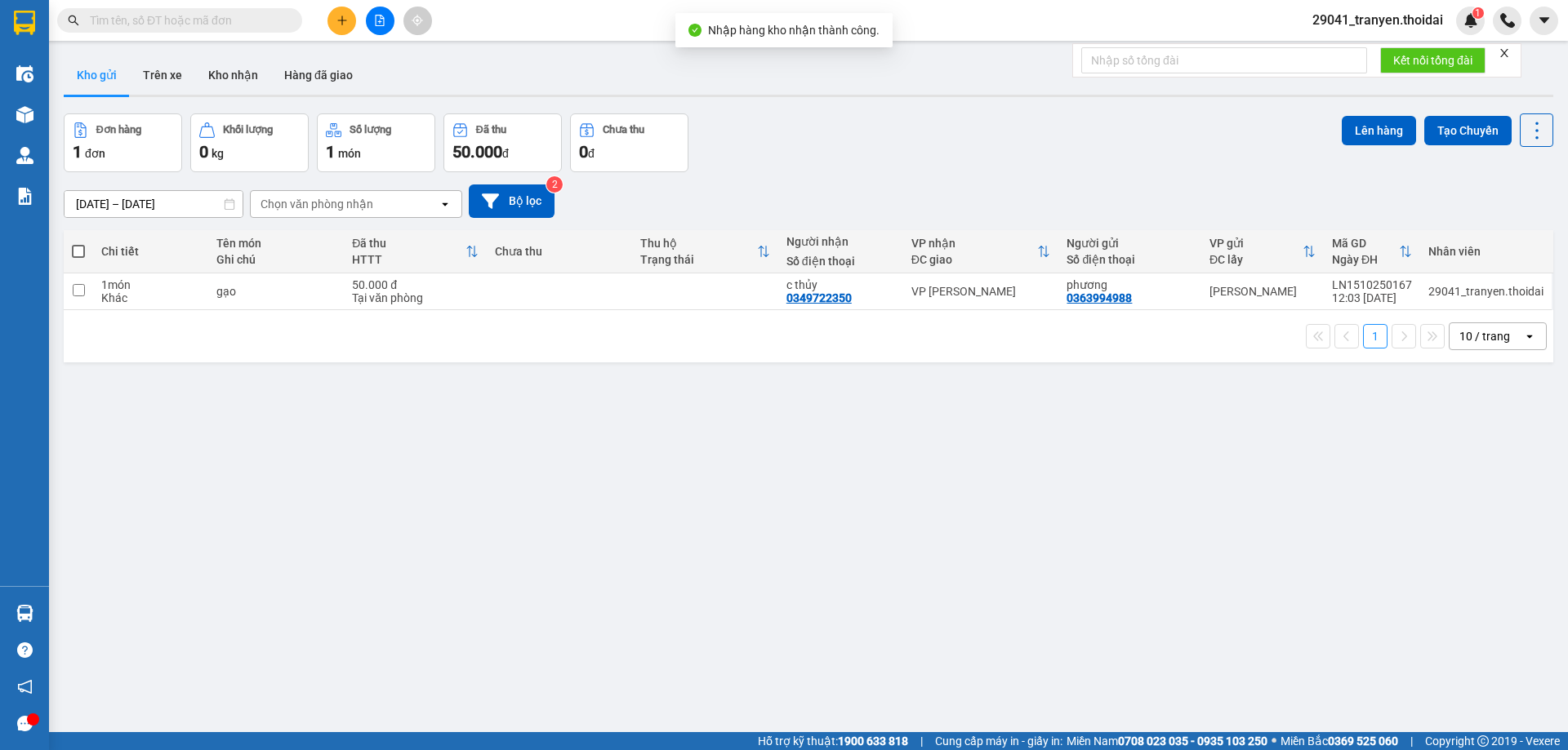
drag, startPoint x: 949, startPoint y: 159, endPoint x: 459, endPoint y: 168, distance: 490.1
click at [942, 163] on div "Đơn hàng 1 đơn Khối lượng 0 kg Số lượng 1 món Đã thu 50.000 đ Chưa thu 0 đ Lên …" at bounding box center [809, 143] width 1490 height 59
click at [230, 80] on button "Kho nhận" at bounding box center [233, 76] width 76 height 39
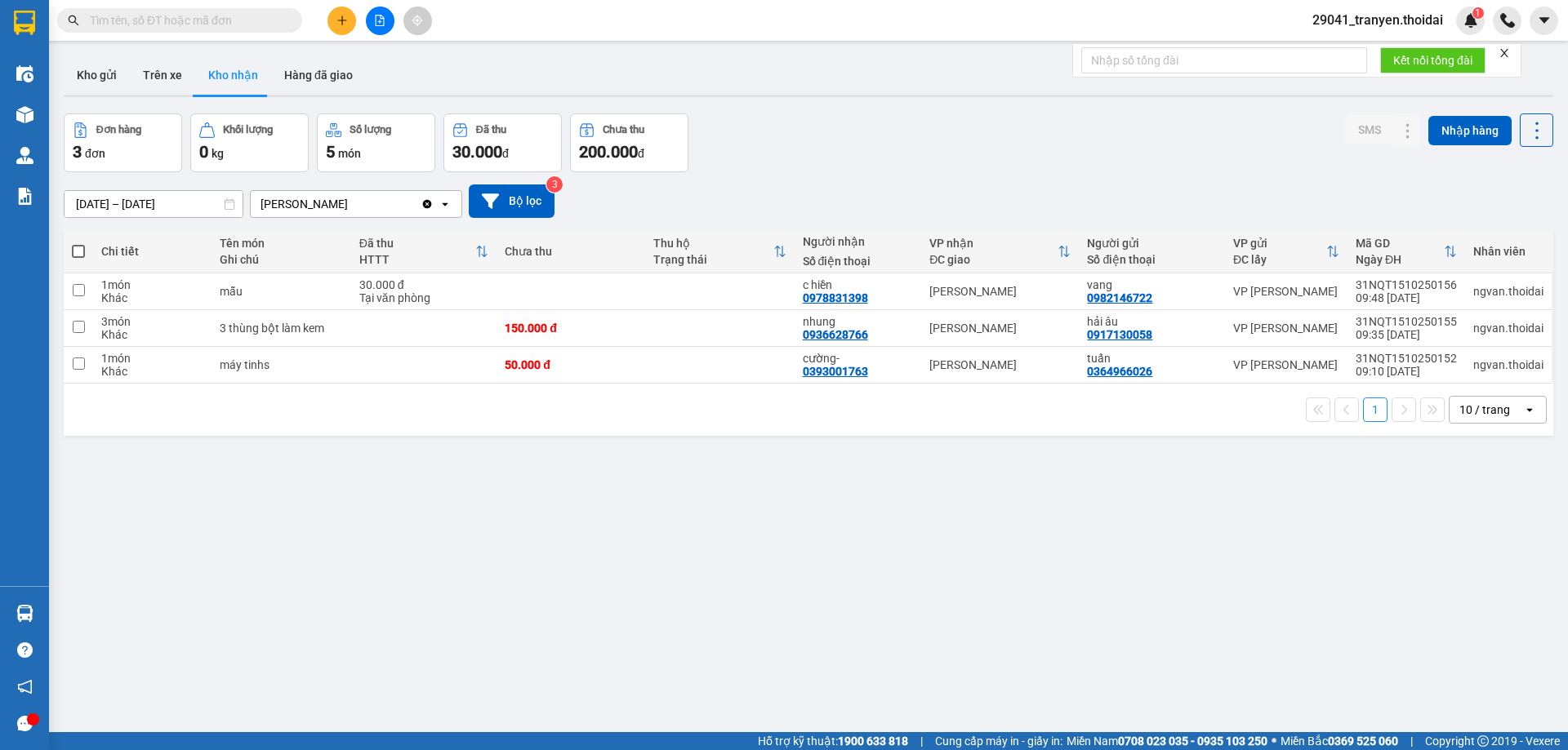
click at [748, 410] on div "1 10 / trang open" at bounding box center [808, 410] width 1477 height 28
click at [159, 76] on button "Trên xe" at bounding box center [163, 76] width 66 height 39
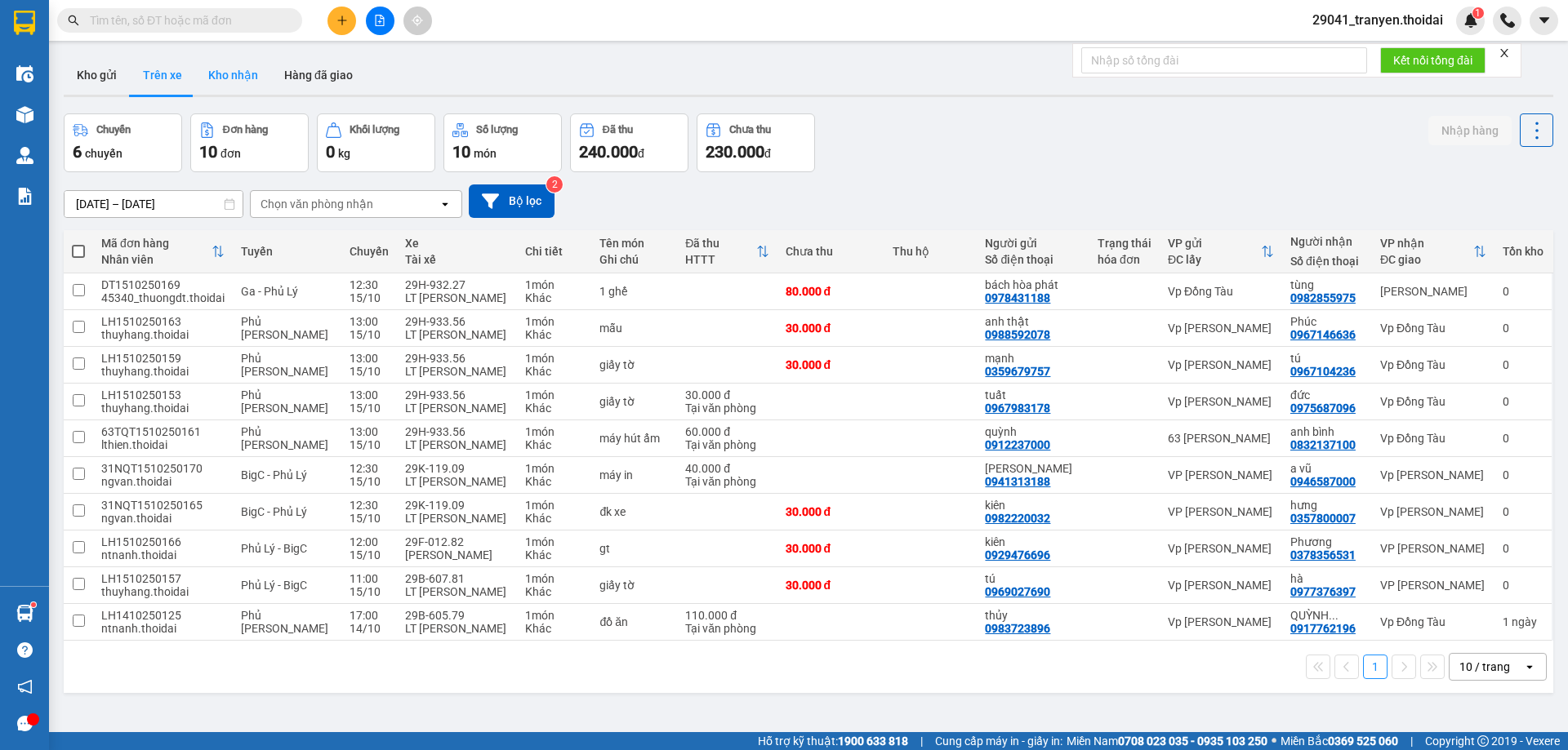
click at [241, 76] on button "Kho nhận" at bounding box center [233, 76] width 76 height 39
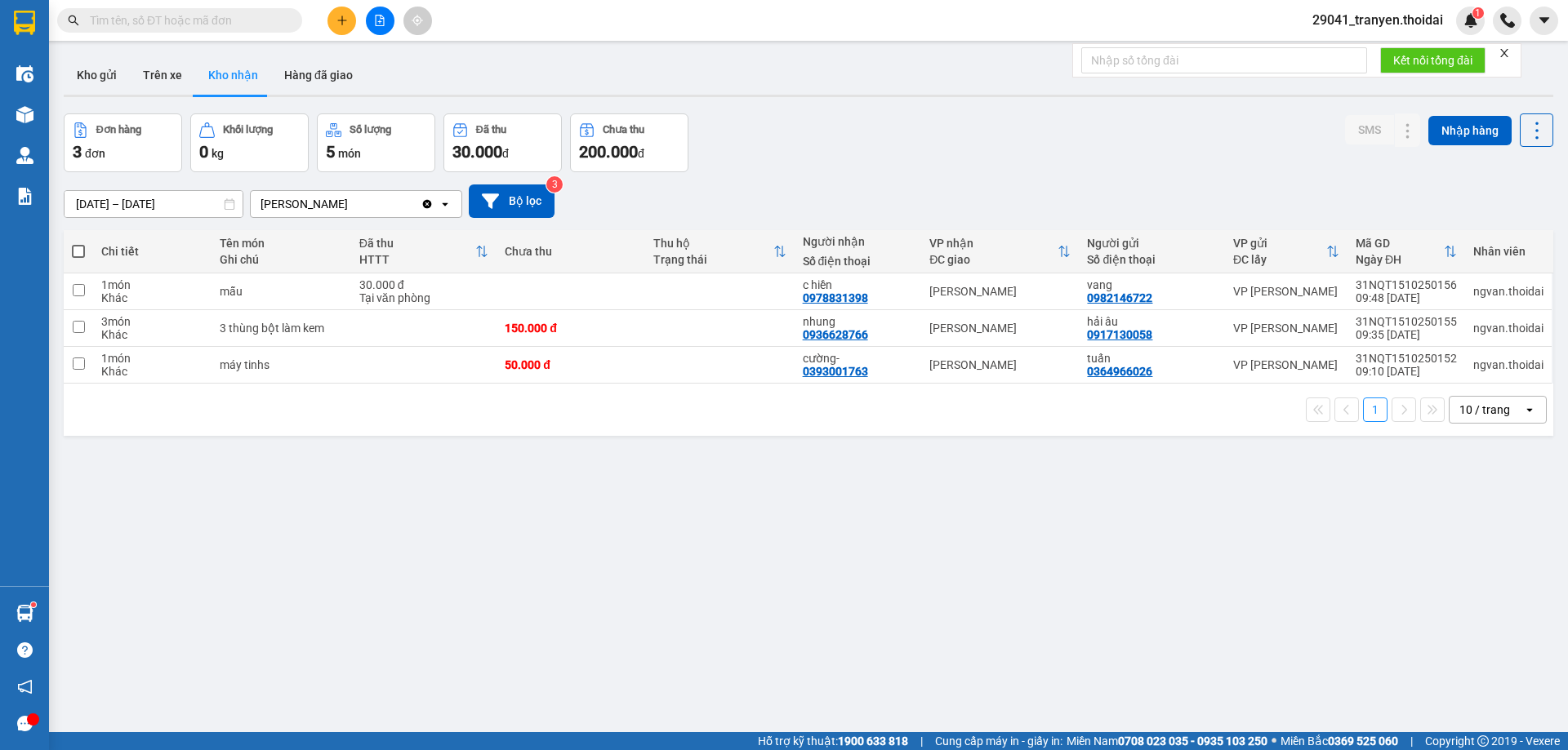
click at [1407, 13] on span "29041_tranyen.thoidai" at bounding box center [1377, 20] width 157 height 21
click at [1395, 42] on span "Đăng xuất" at bounding box center [1386, 51] width 122 height 18
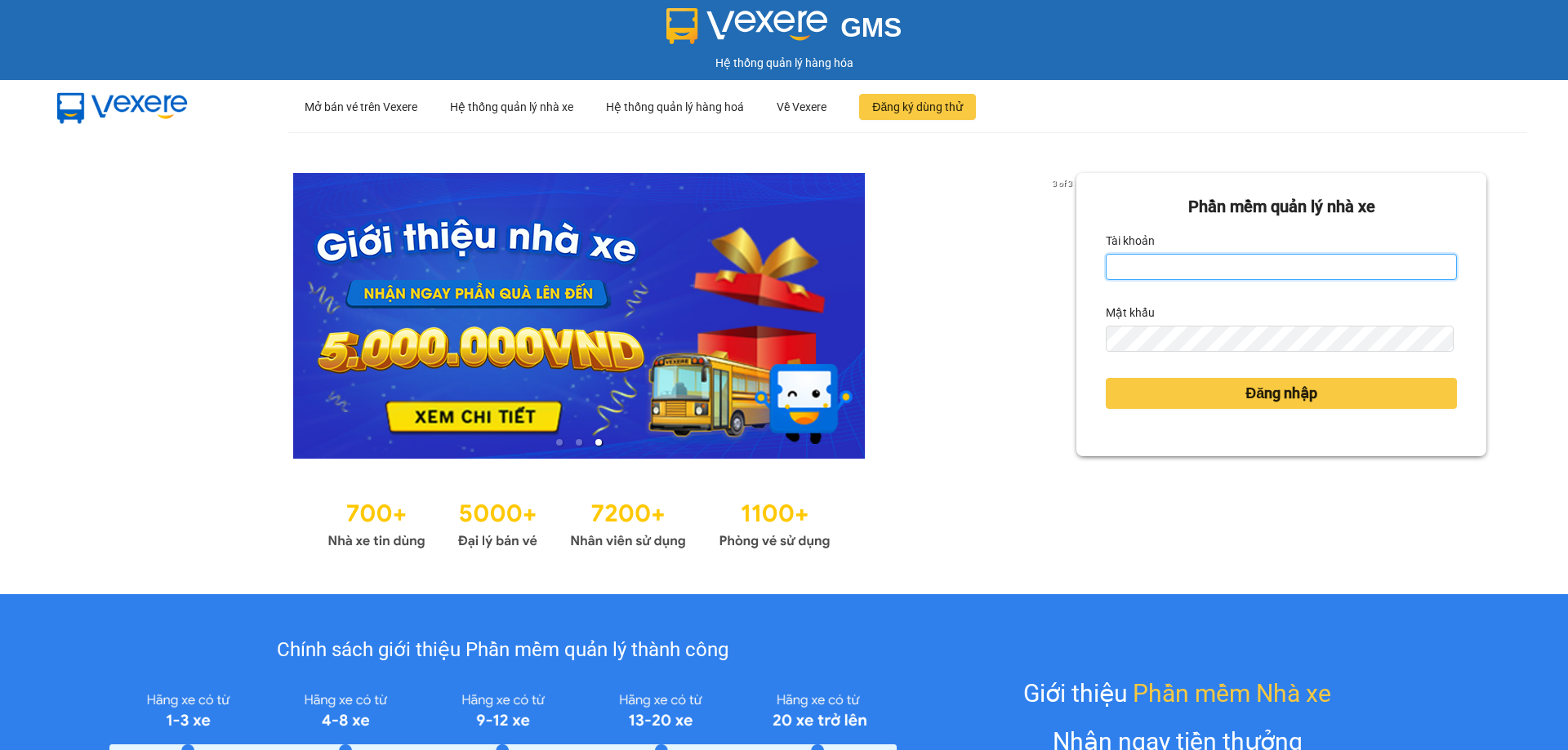
click at [1115, 273] on input "Tài khoản" at bounding box center [1281, 267] width 351 height 26
type input "vudung.thoidai"
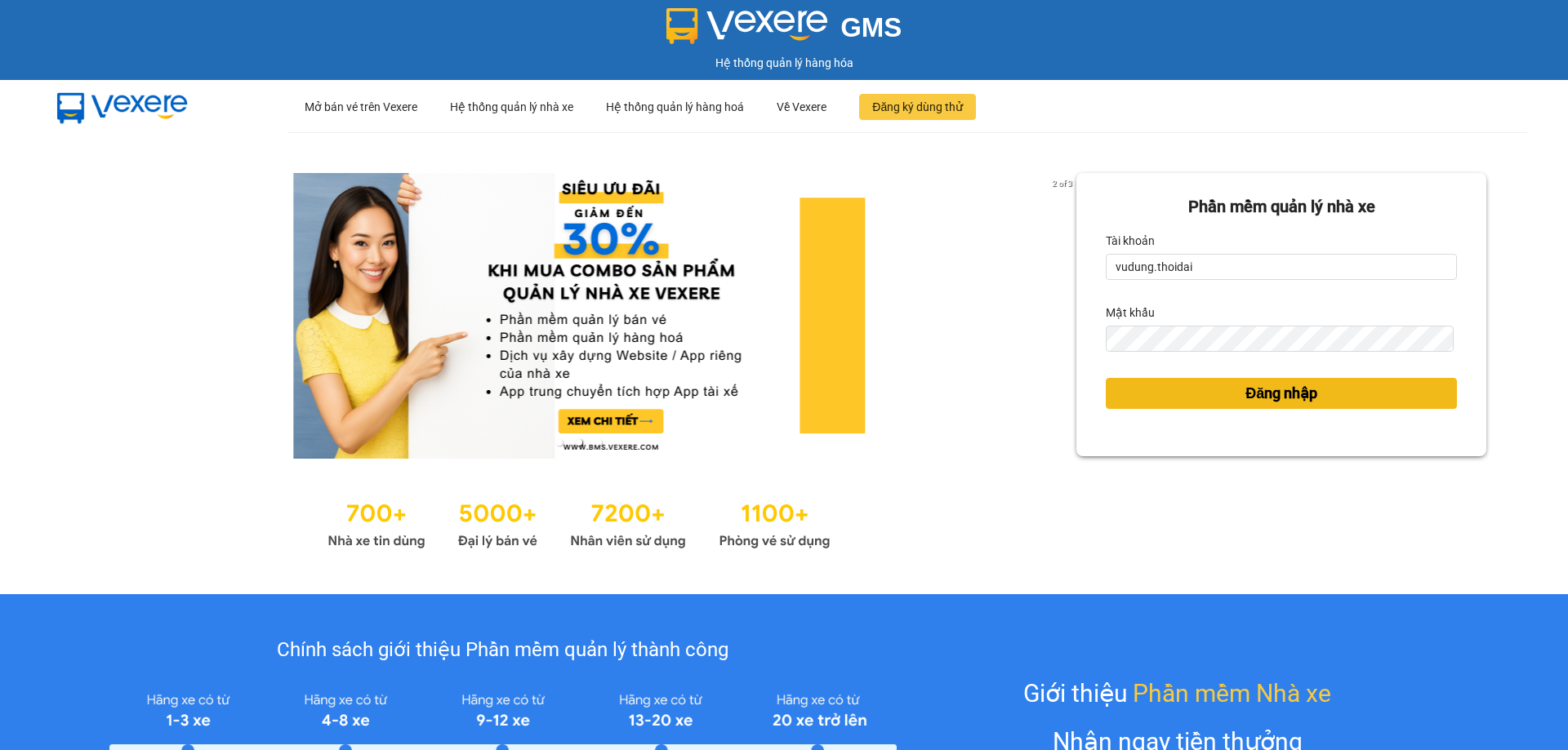
click at [1127, 389] on button "Đăng nhập" at bounding box center [1281, 393] width 351 height 31
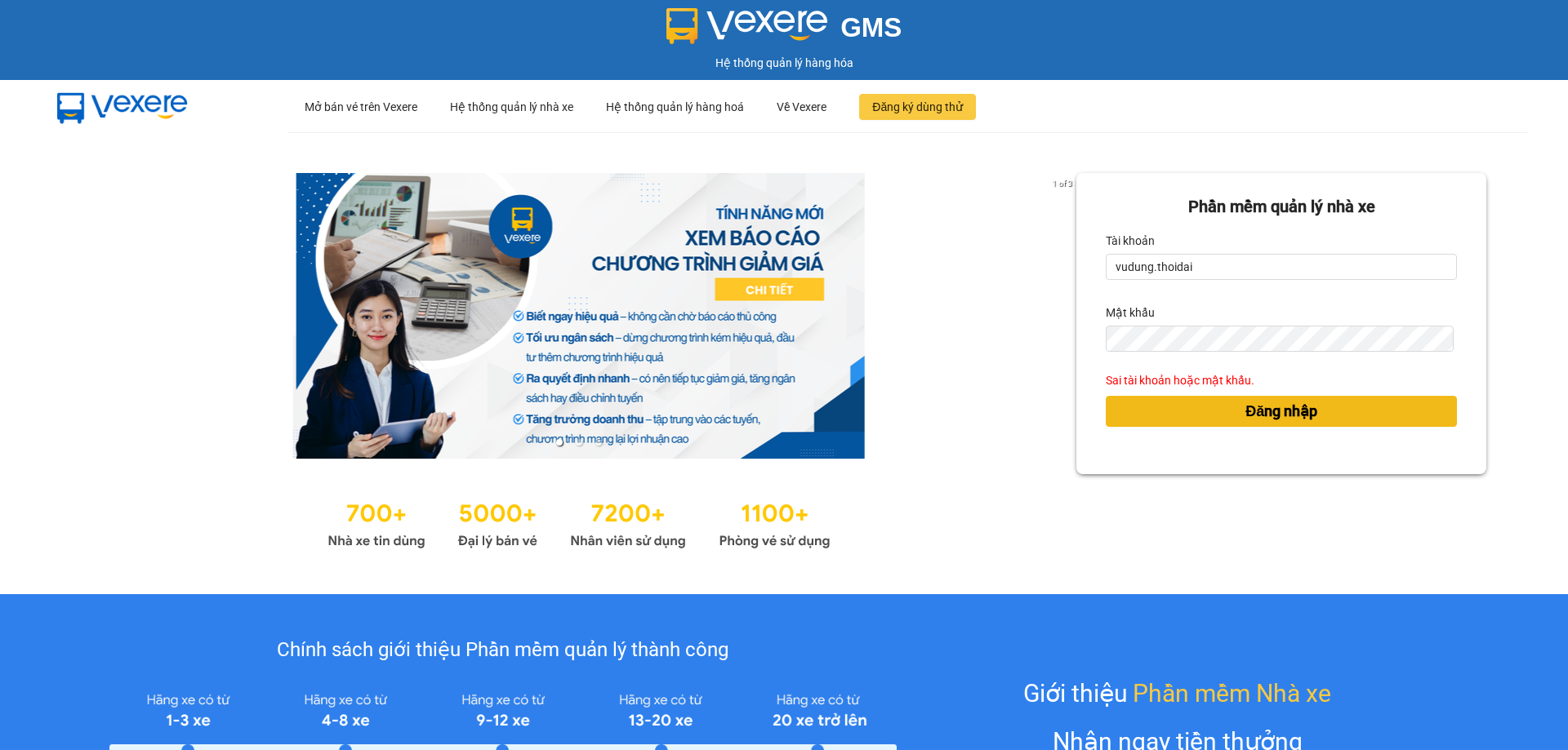
click at [1158, 404] on button "Đăng nhập" at bounding box center [1281, 412] width 351 height 31
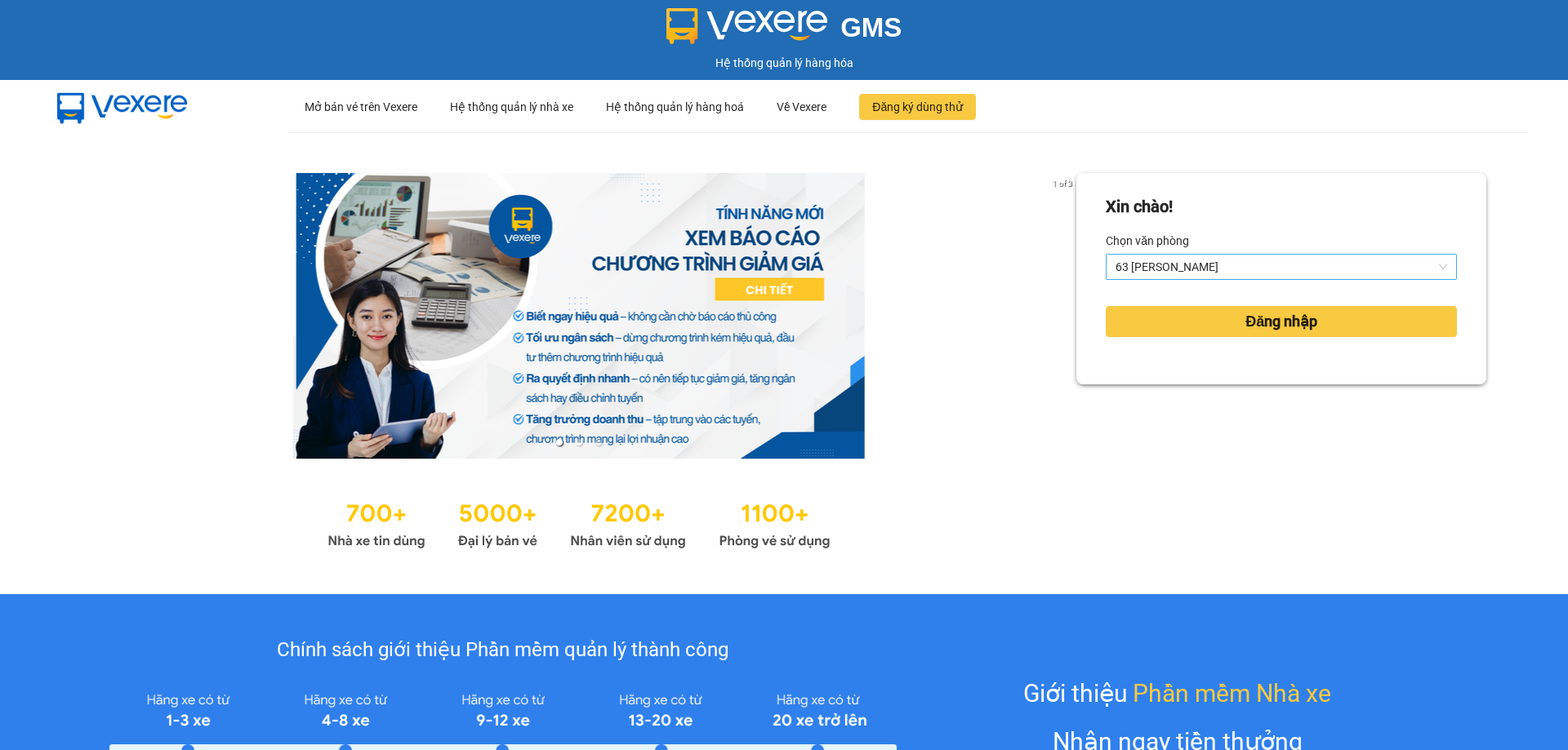
click at [1229, 260] on span "63 [PERSON_NAME]" at bounding box center [1282, 267] width 332 height 25
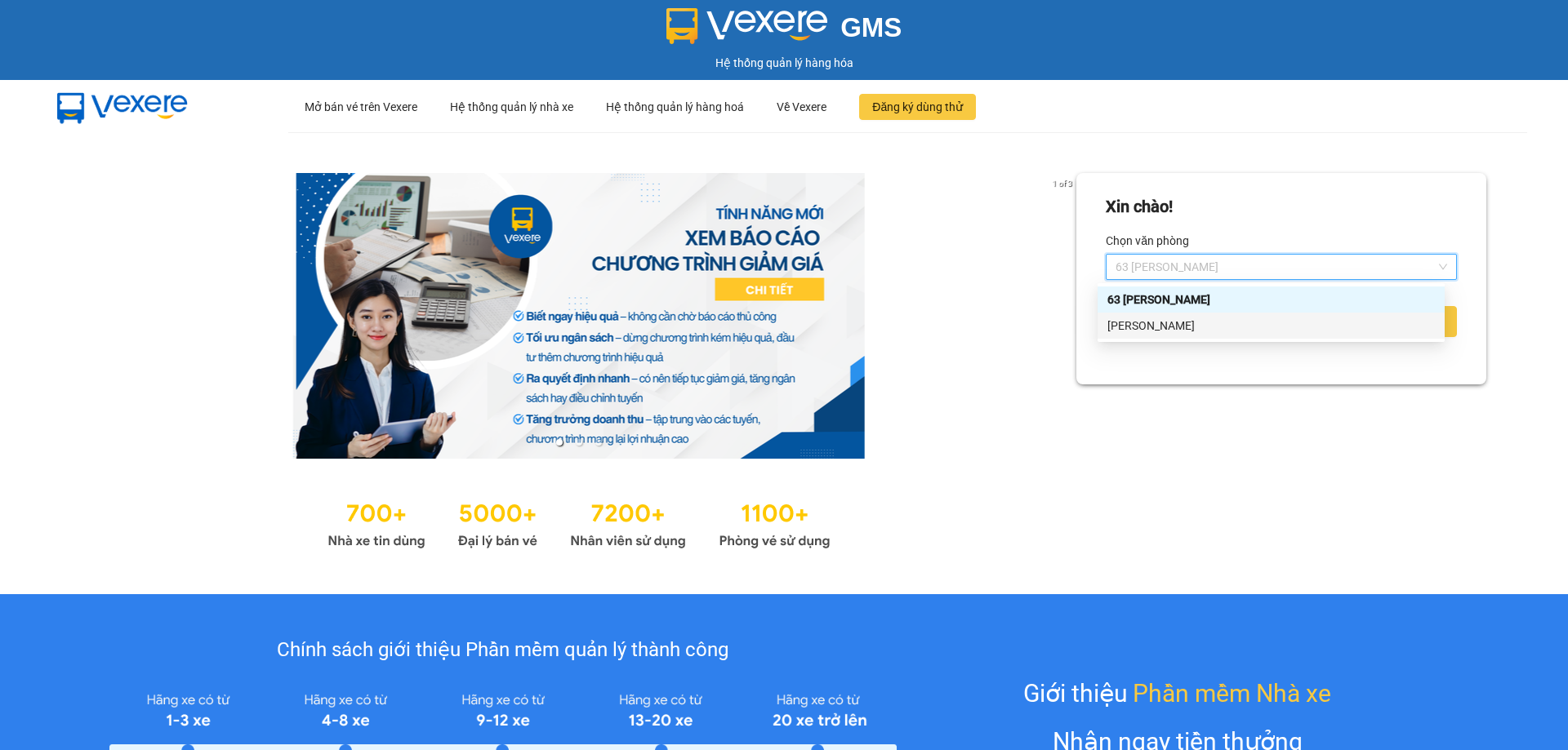
click at [1210, 324] on div "[PERSON_NAME]" at bounding box center [1271, 326] width 328 height 18
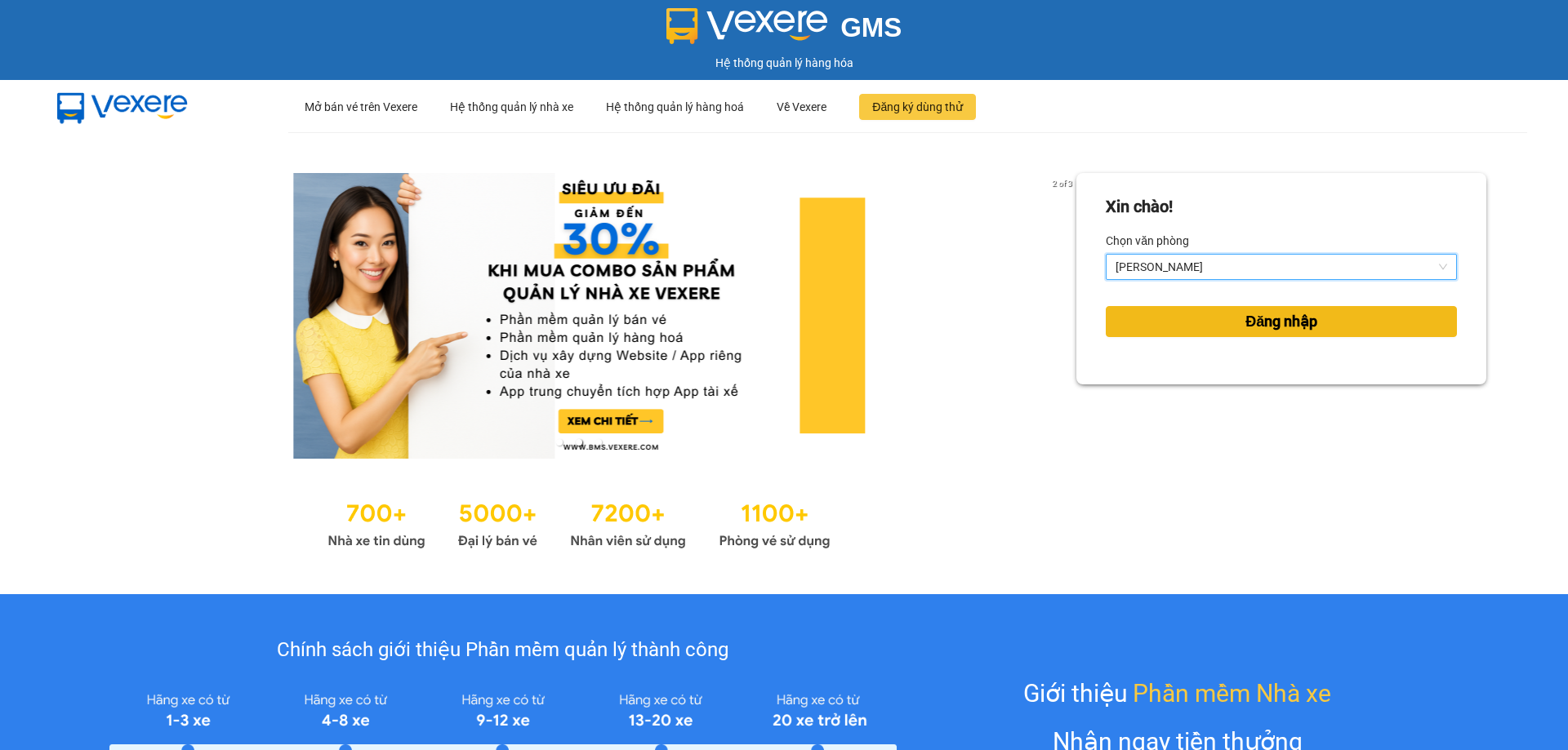
drag, startPoint x: 1257, startPoint y: 325, endPoint x: 1068, endPoint y: 398, distance: 202.6
click at [1256, 324] on span "Đăng nhập" at bounding box center [1281, 322] width 71 height 23
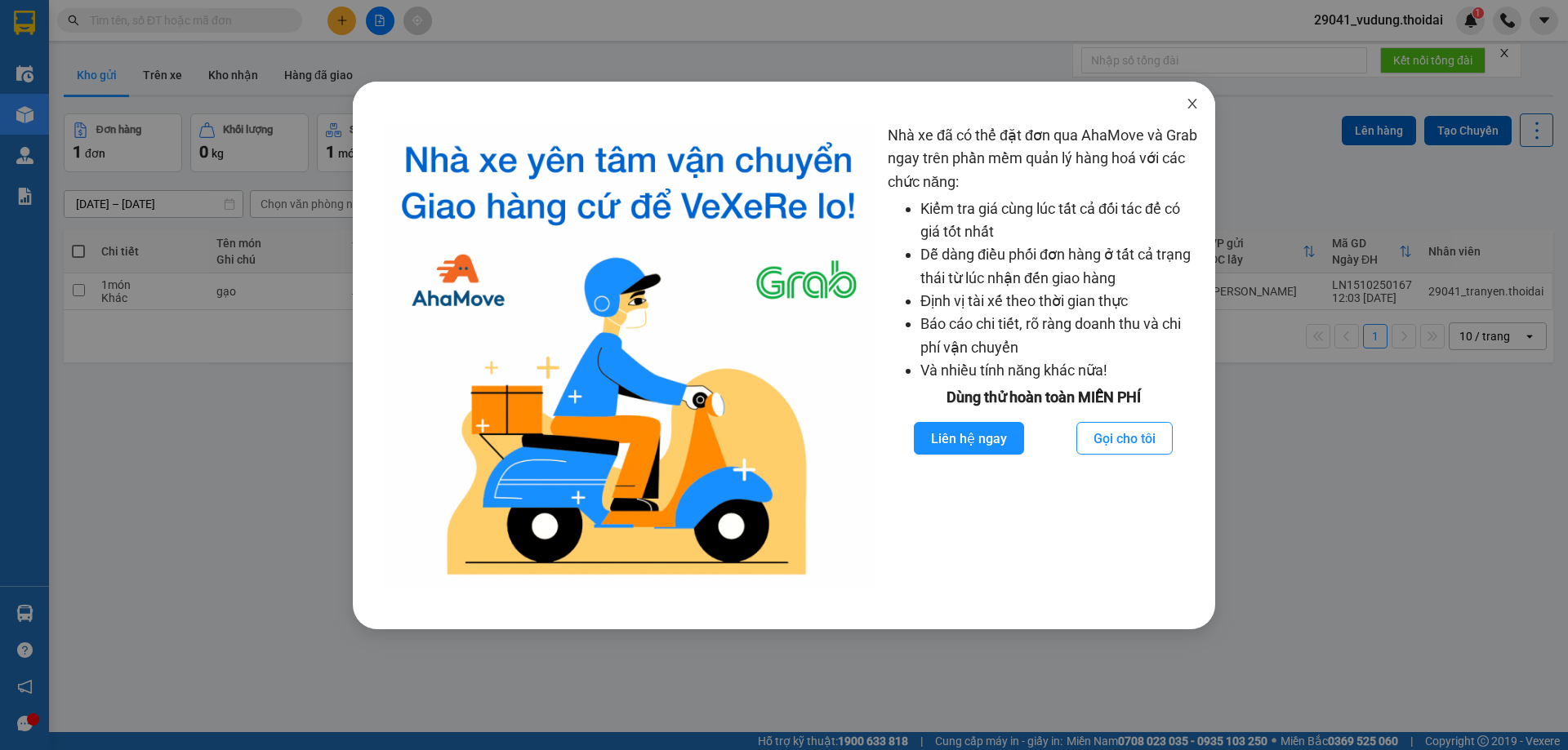
click at [1198, 104] on icon "close" at bounding box center [1192, 104] width 13 height 13
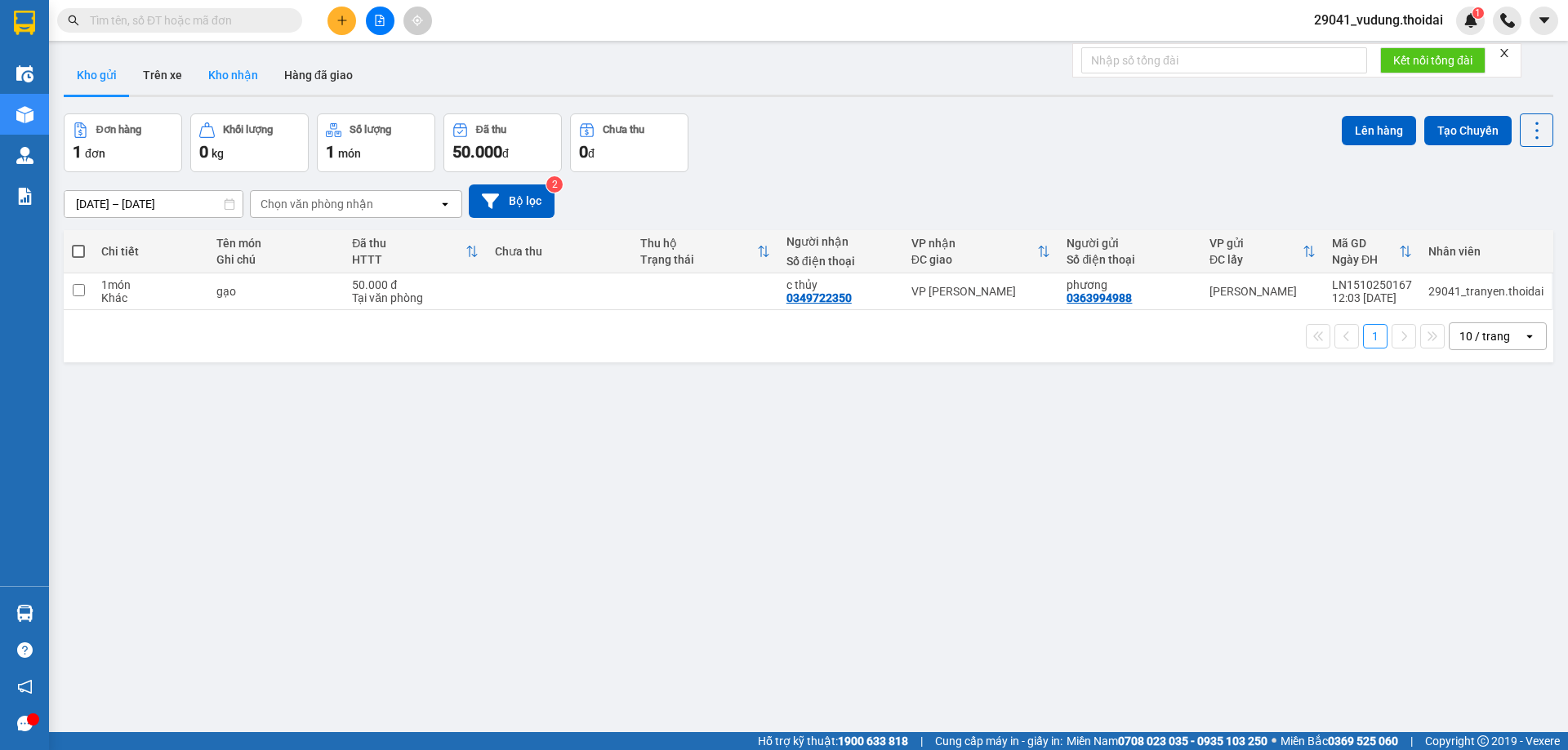
click at [230, 85] on button "Kho nhận" at bounding box center [233, 76] width 76 height 39
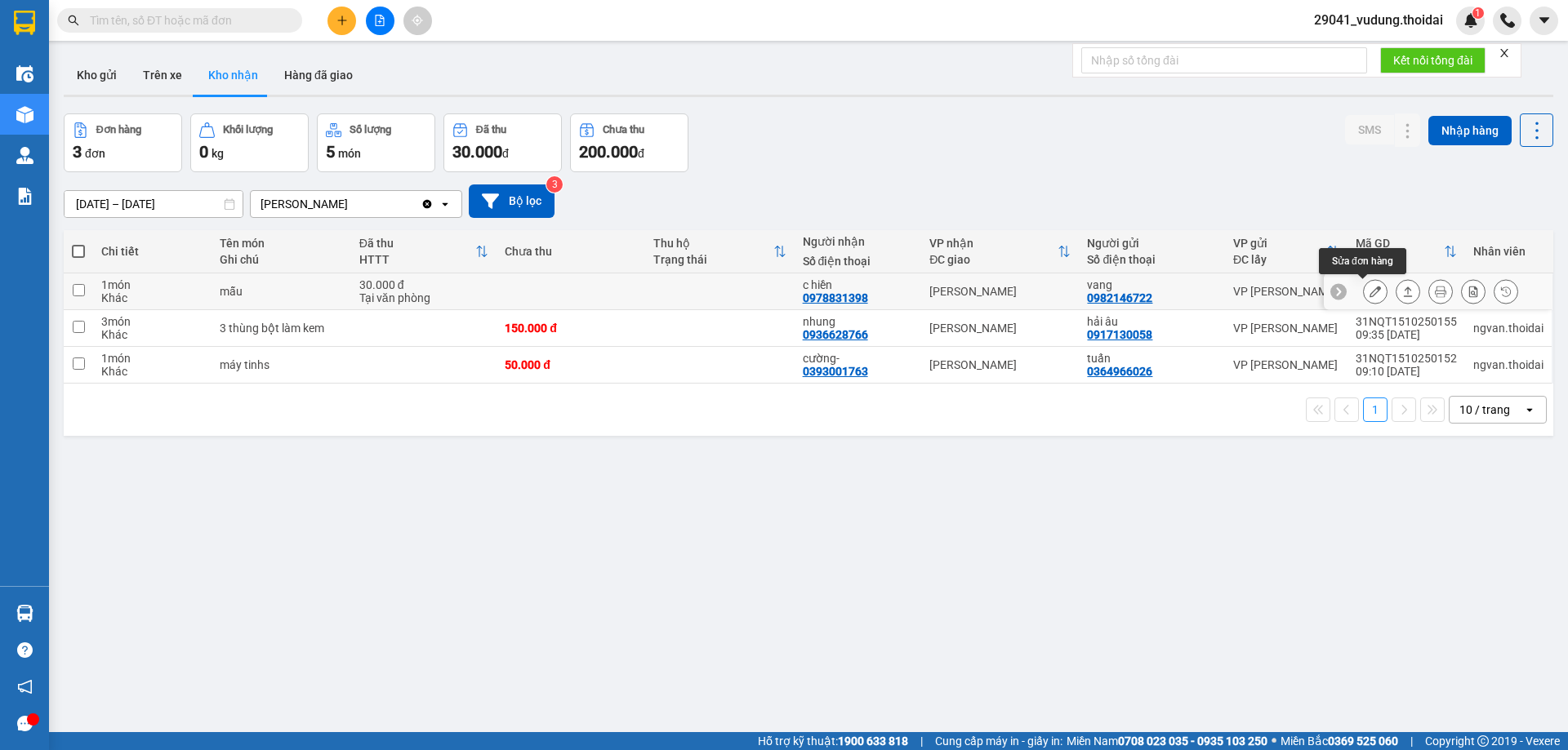
click at [1370, 290] on icon at bounding box center [1376, 292] width 12 height 12
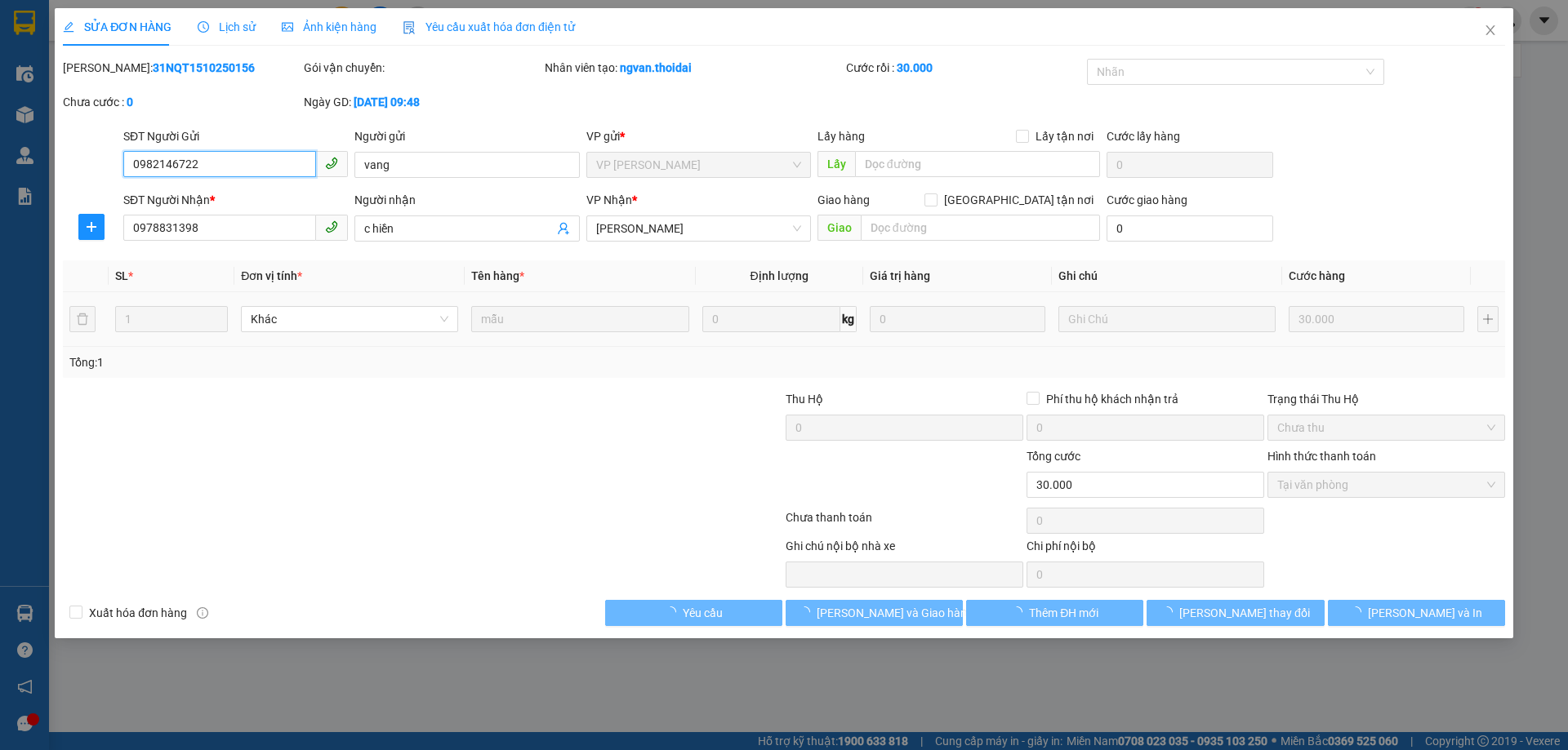
type input "0982146722"
type input "vang"
type input "0978831398"
type input "c hiền"
type input "0"
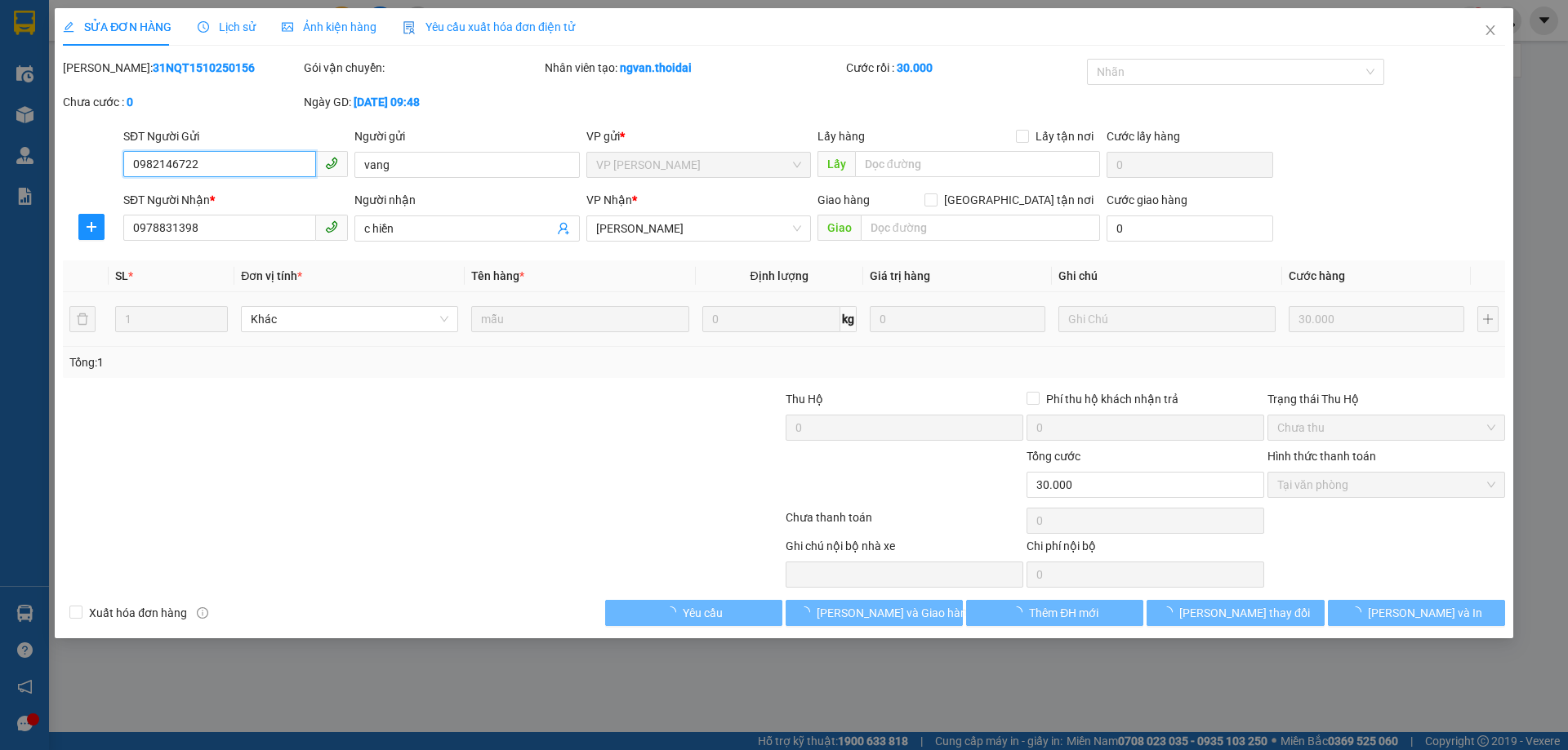
type input "30.000"
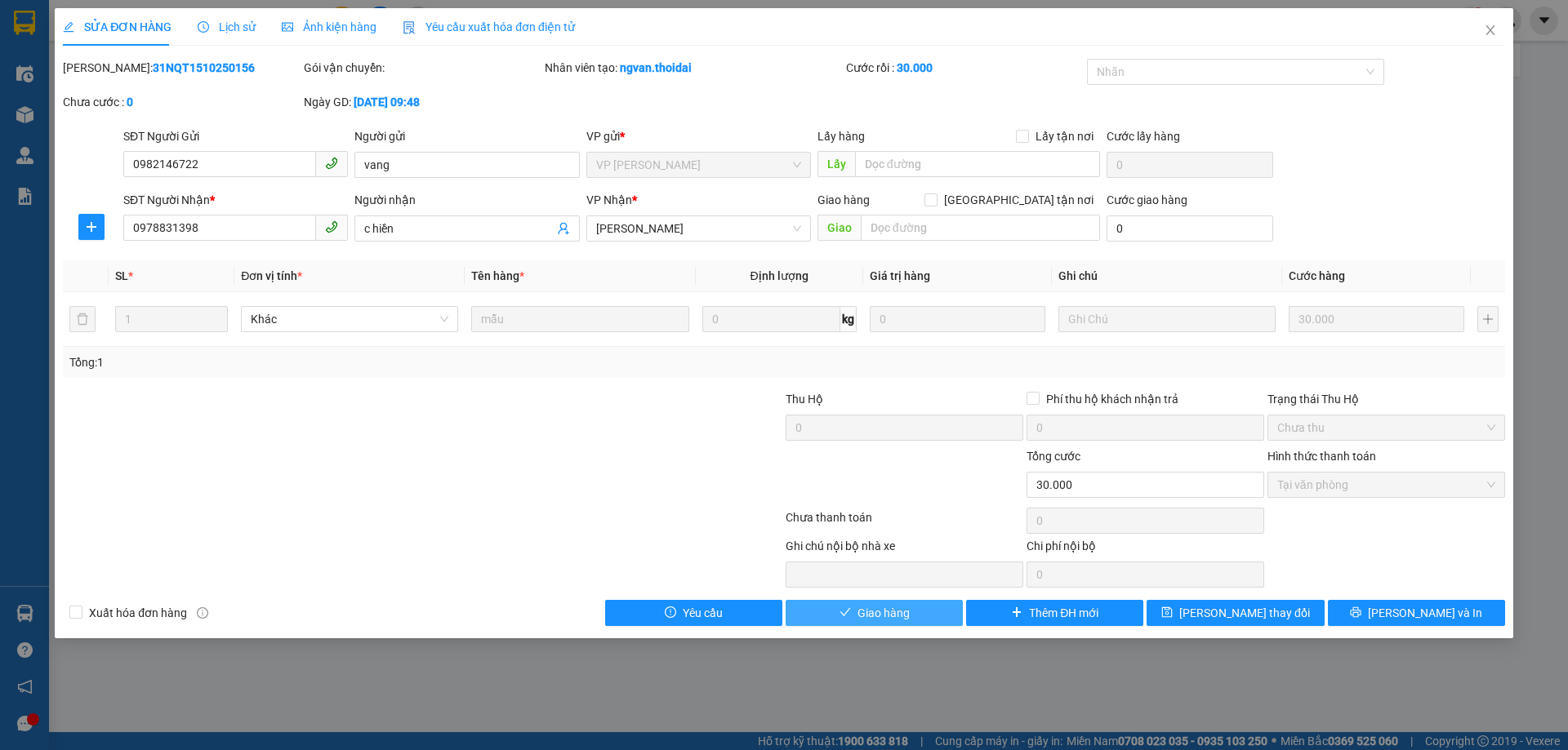
click at [879, 619] on span "Giao hàng" at bounding box center [884, 614] width 53 height 18
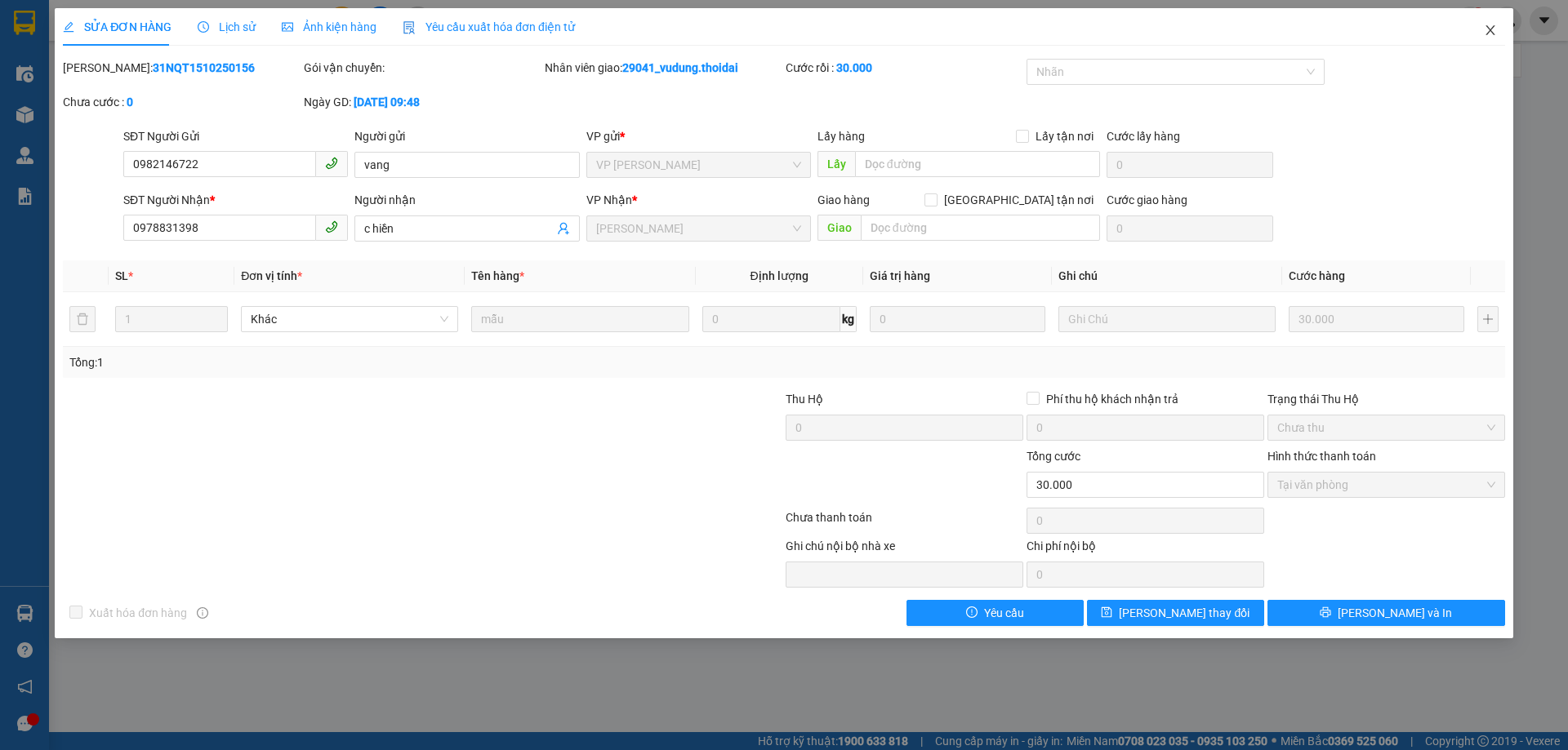
click at [1498, 33] on span "Close" at bounding box center [1491, 31] width 46 height 46
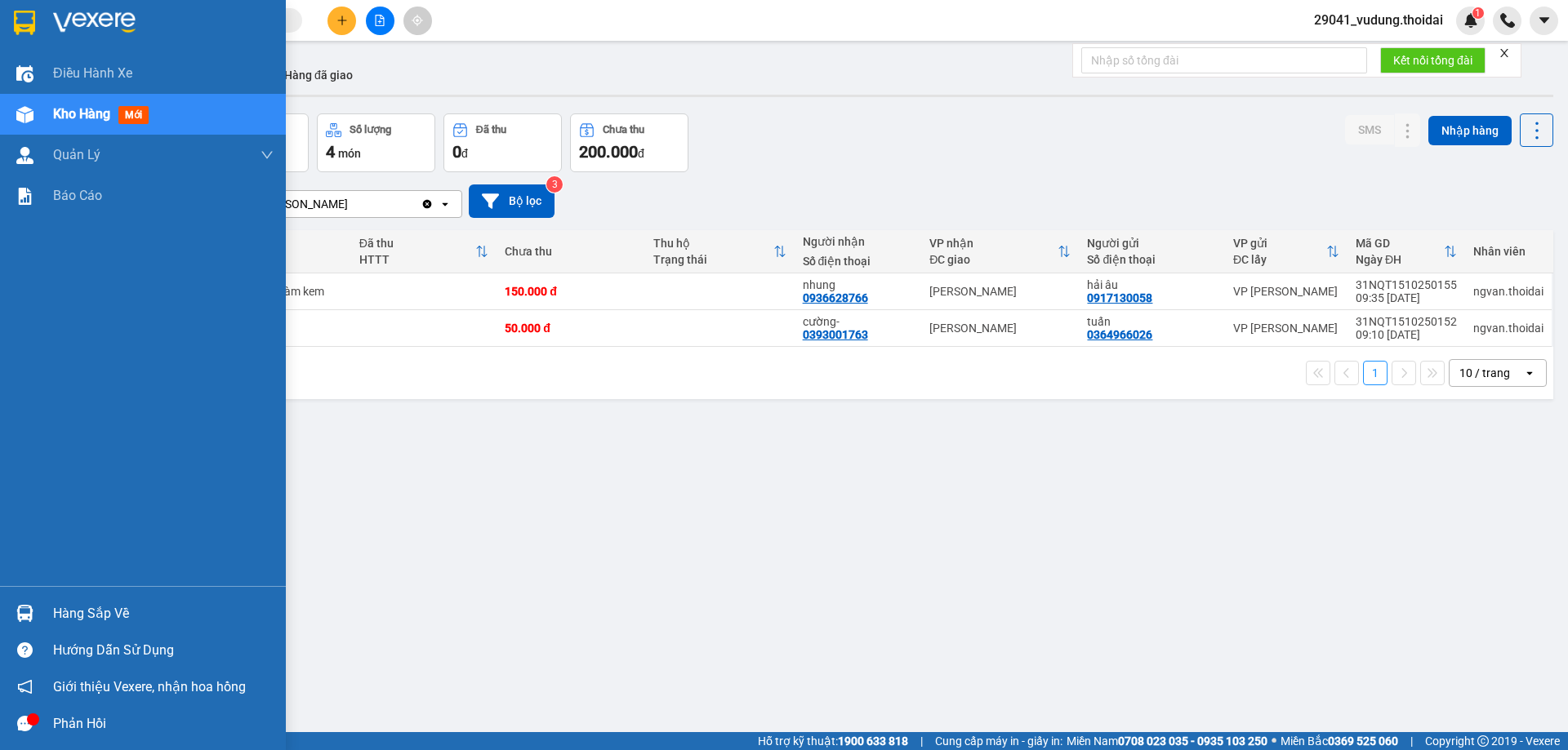
click at [99, 610] on div "Hàng sắp về" at bounding box center [164, 614] width 220 height 25
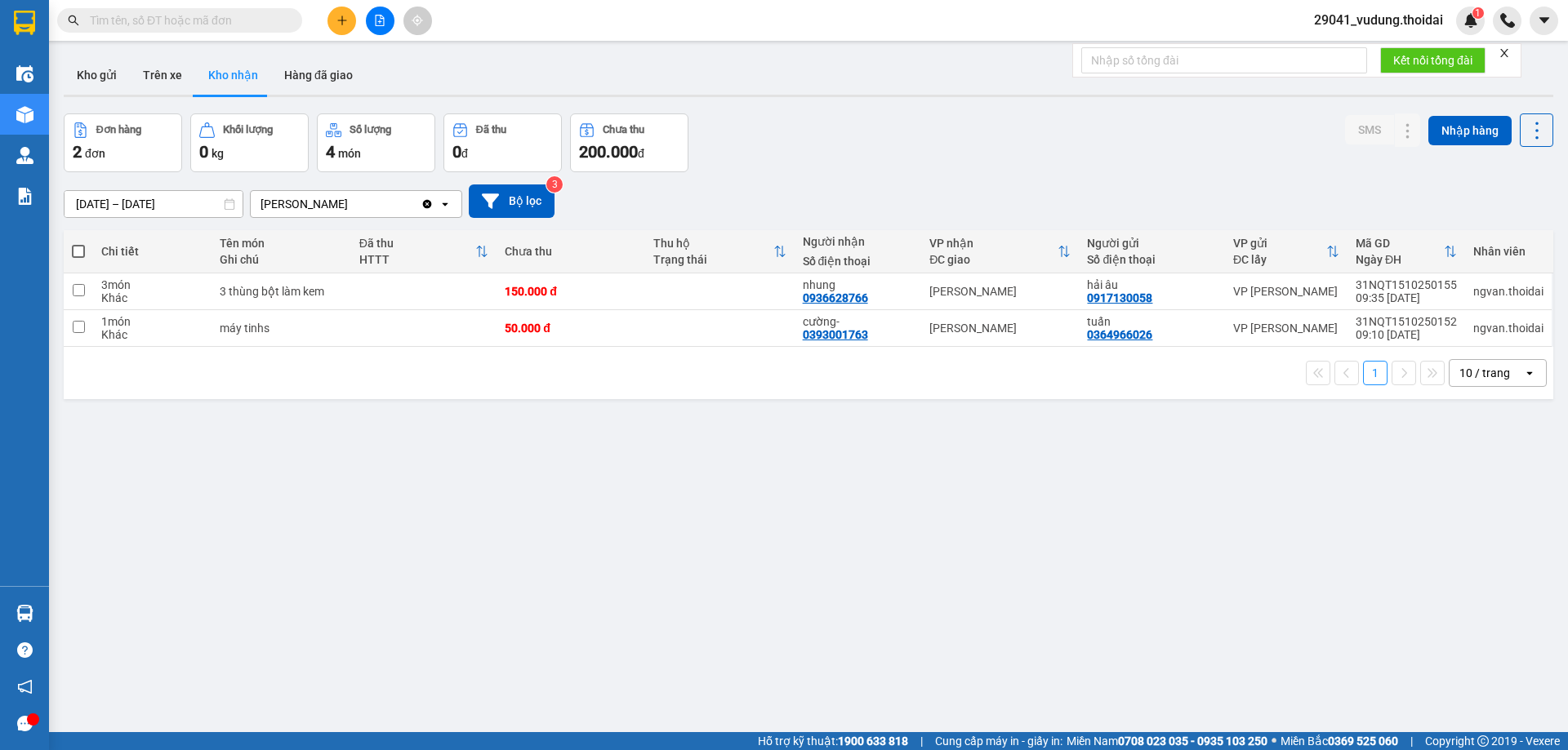
click at [837, 611] on section "Kết quả tìm kiếm ( 0 ) Bộ lọc No Data 29041_vudung.thoidai 1 Điều hành xe Kho h…" at bounding box center [784, 375] width 1568 height 750
click at [94, 68] on button "Kho gửi" at bounding box center [97, 76] width 67 height 39
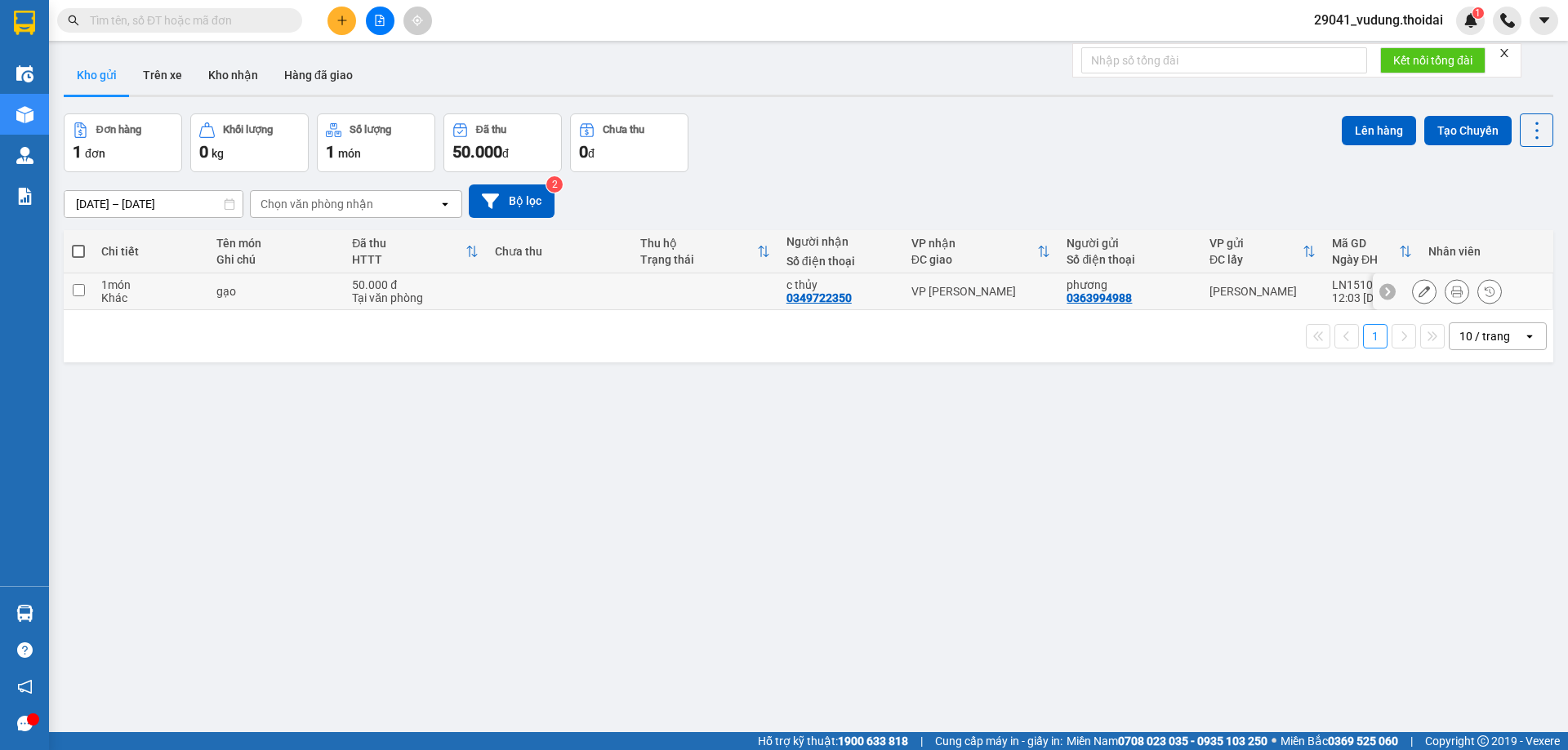
click at [77, 289] on input "checkbox" at bounding box center [78, 290] width 12 height 12
checkbox input "true"
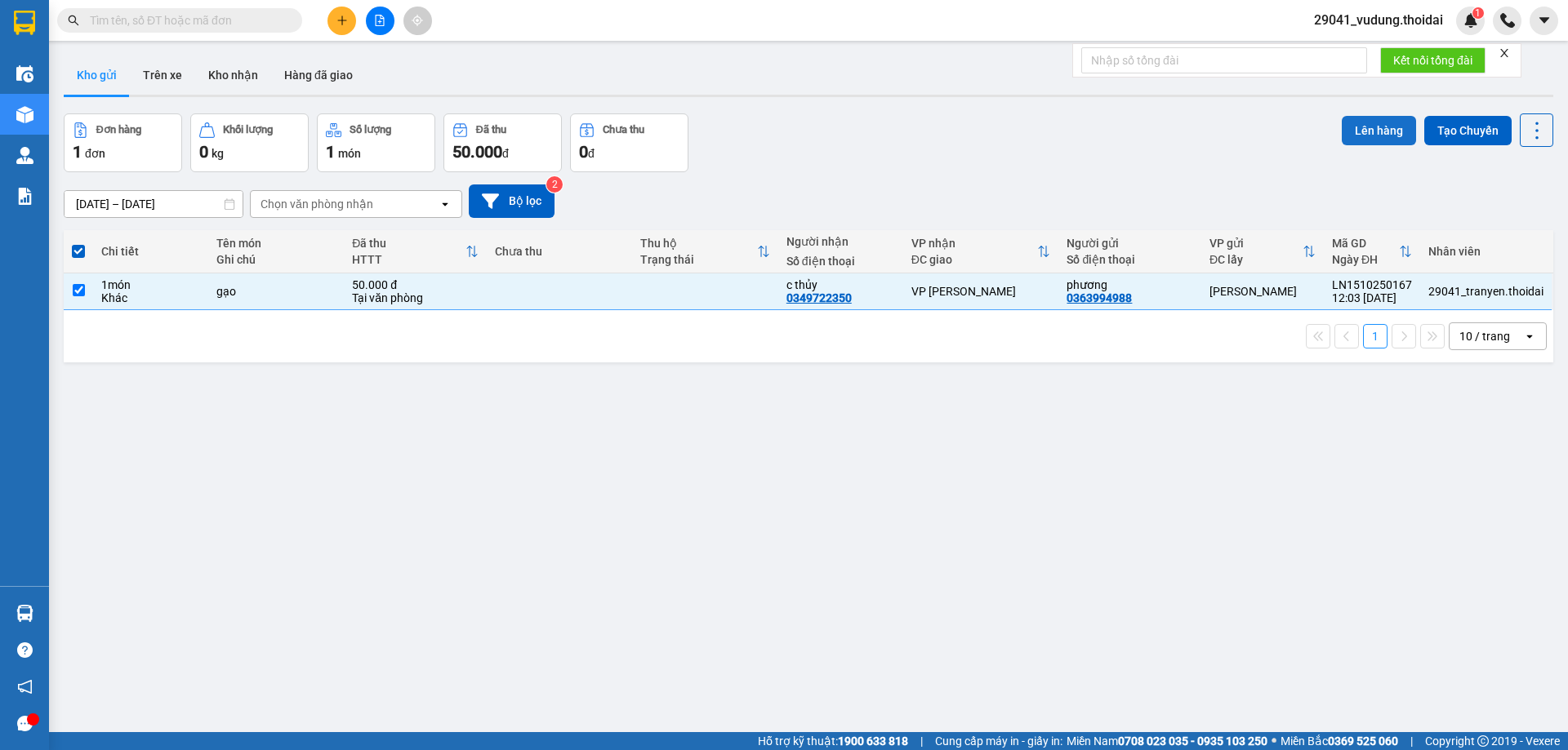
click at [1358, 123] on button "Lên hàng" at bounding box center [1379, 131] width 74 height 30
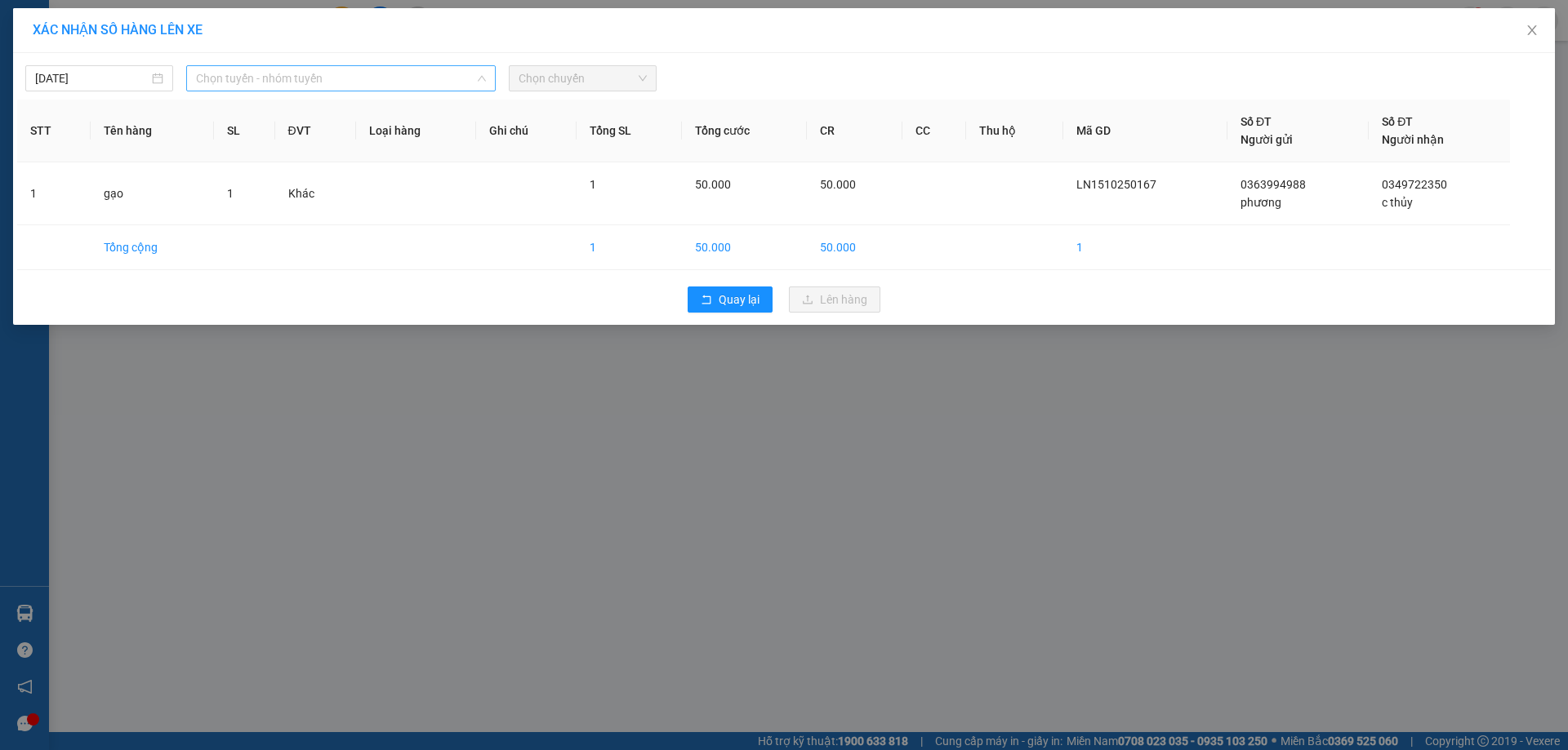
click at [288, 77] on span "Chọn tuyến - nhóm tuyến" at bounding box center [341, 79] width 290 height 25
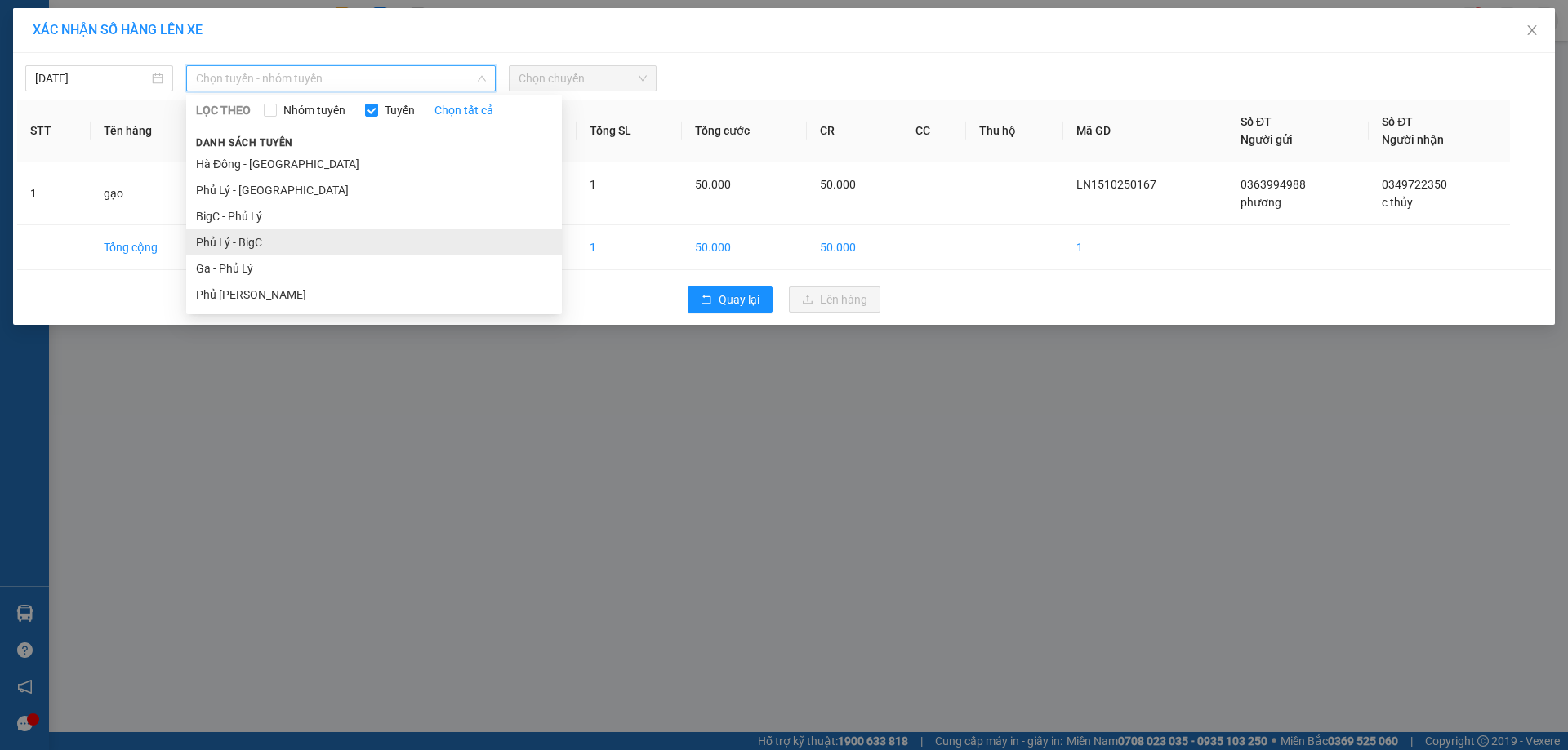
click at [259, 241] on li "Phủ Lý - BigC" at bounding box center [374, 242] width 376 height 26
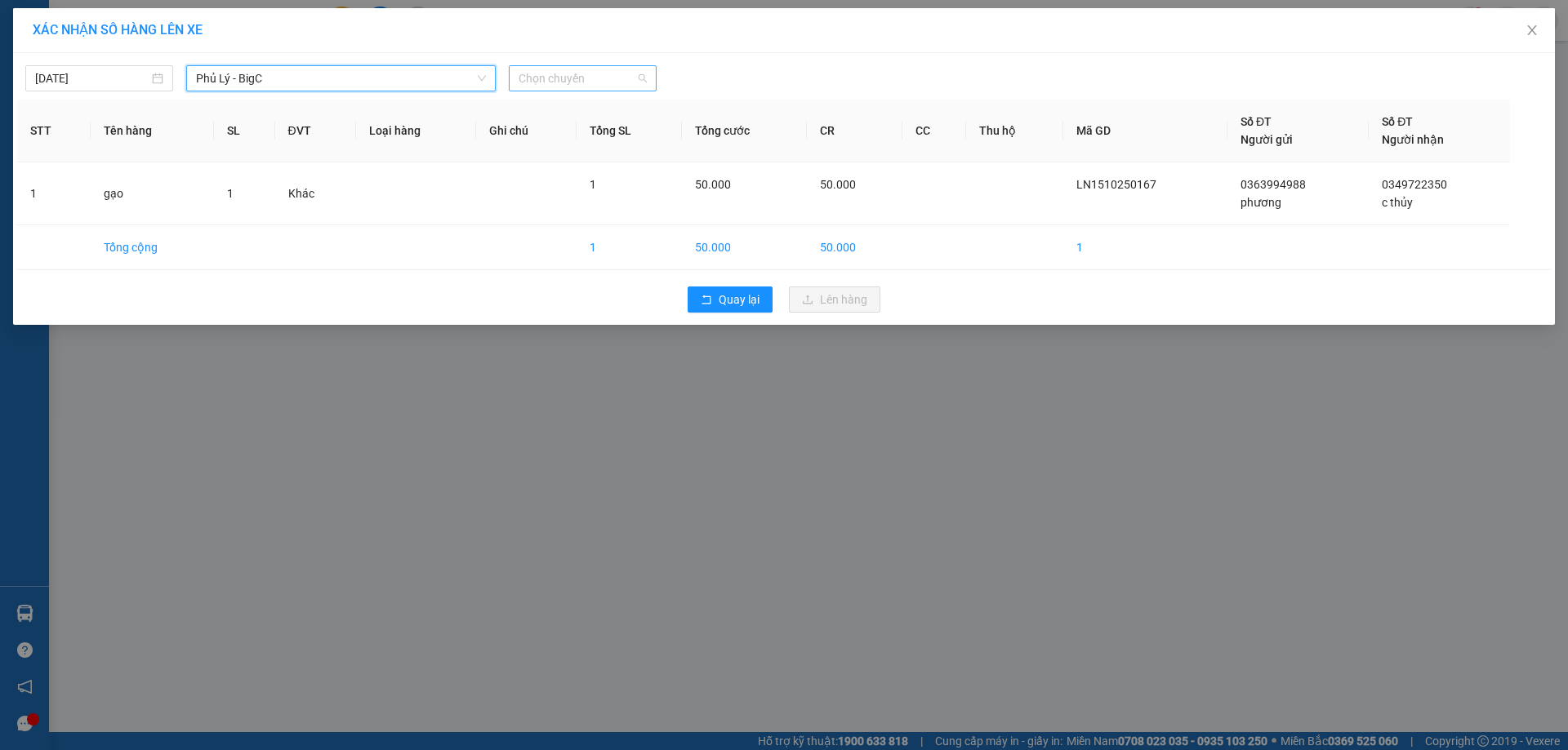
click at [551, 81] on span "Chọn chuyến" at bounding box center [583, 79] width 128 height 25
type input "499"
click at [610, 107] on div "14:00 - 29B-624.99" at bounding box center [582, 111] width 127 height 18
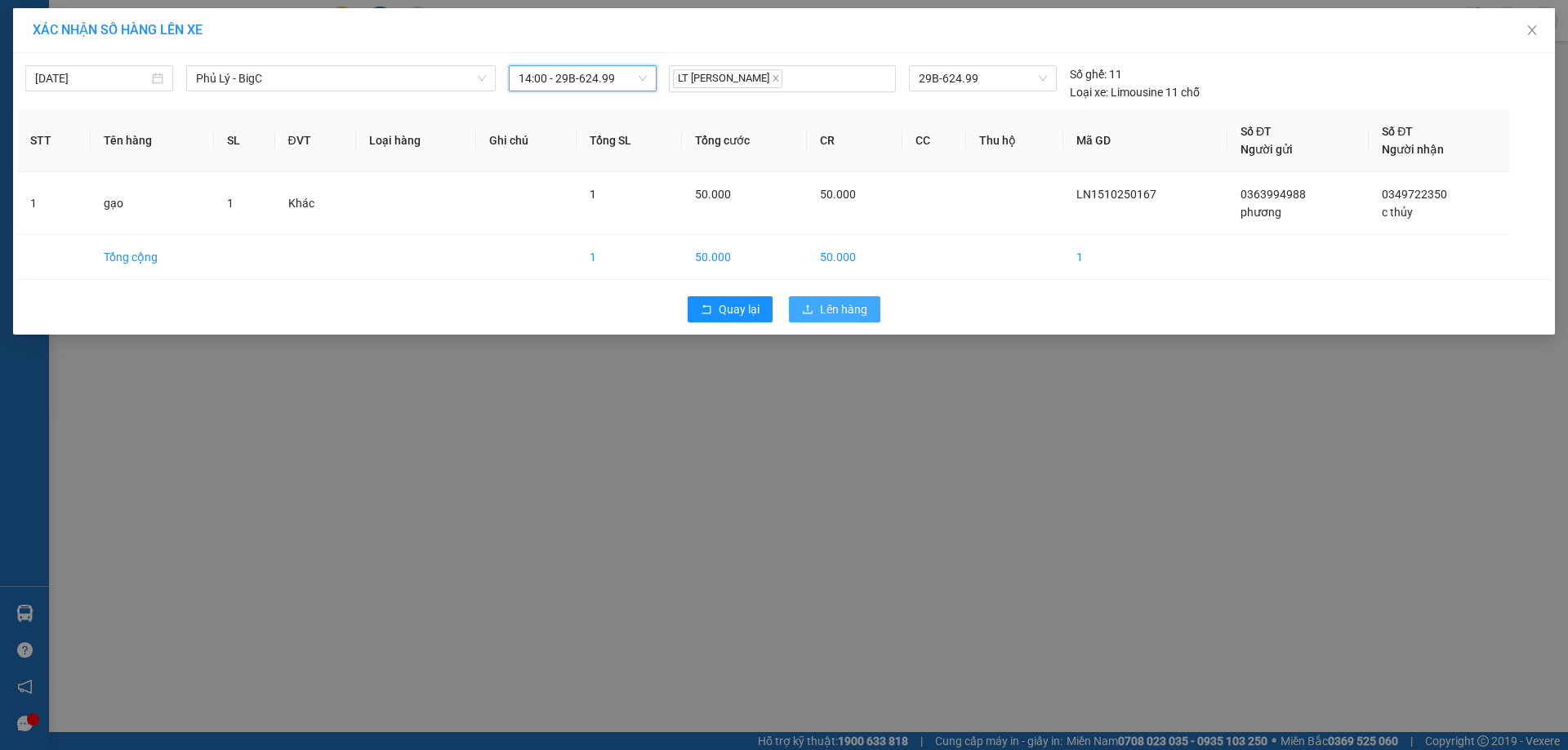
click at [817, 308] on button "Lên hàng" at bounding box center [834, 310] width 91 height 26
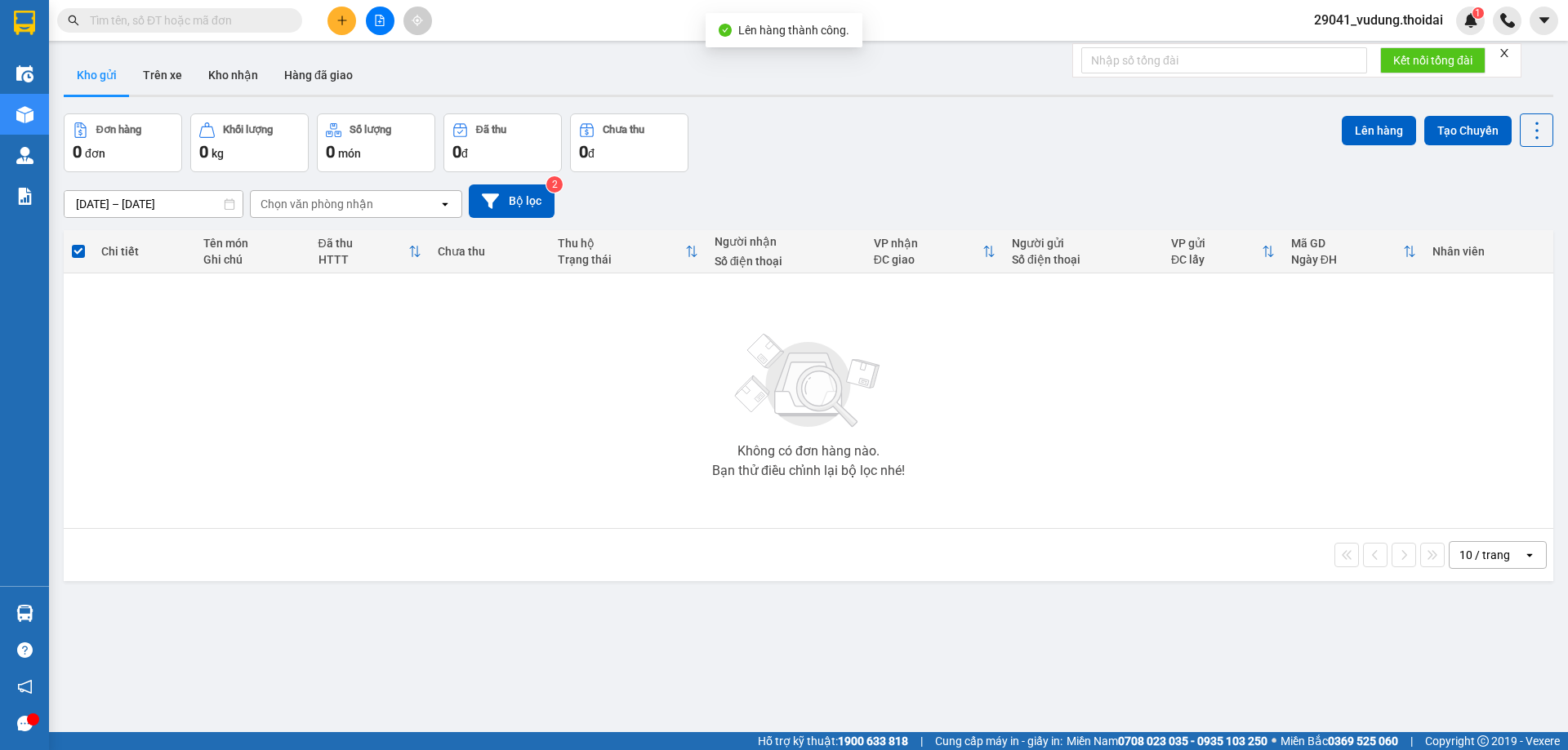
click at [181, 22] on input "text" at bounding box center [186, 21] width 193 height 18
click at [173, 21] on input "text" at bounding box center [186, 21] width 193 height 18
paste input "0977376397"
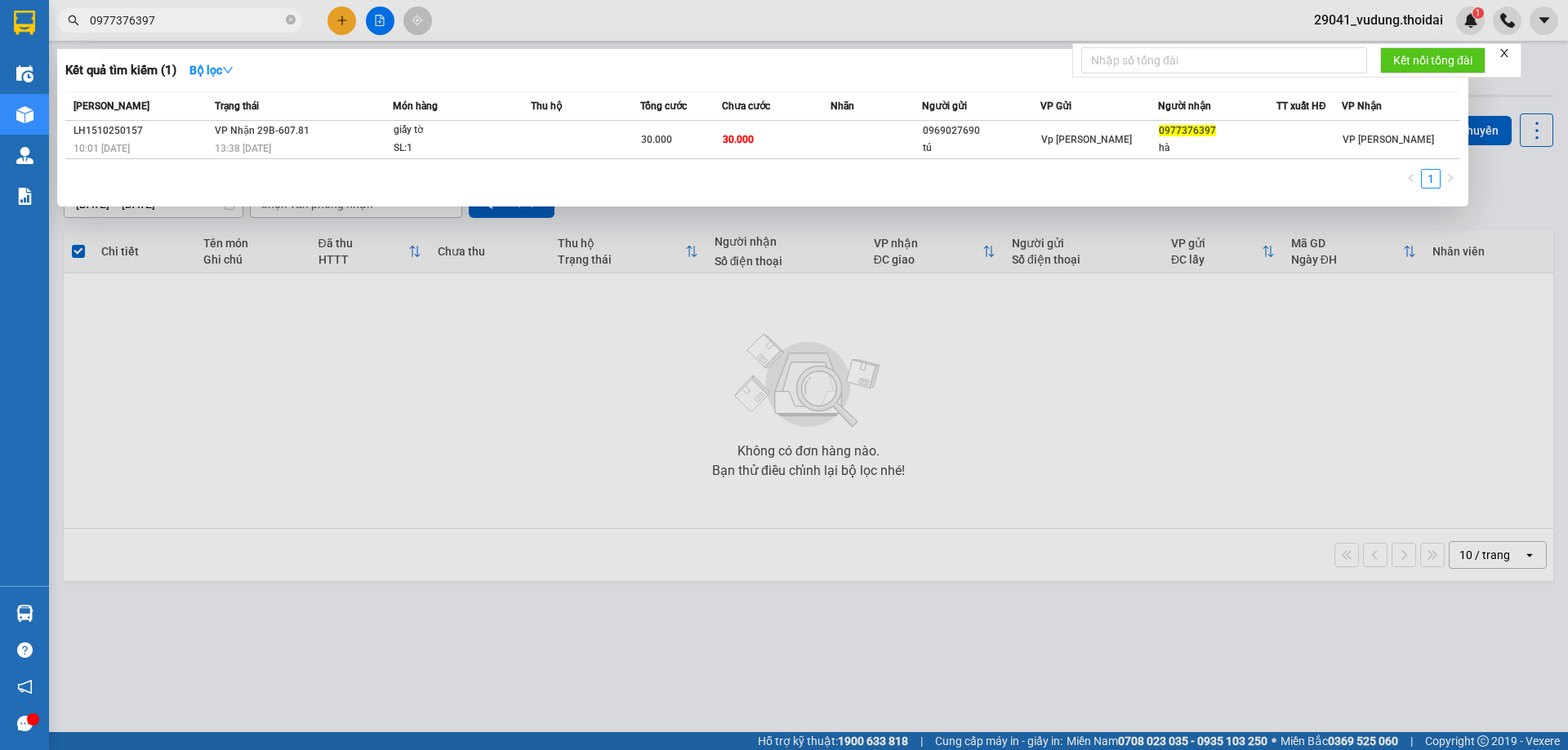
type input "0977376397"
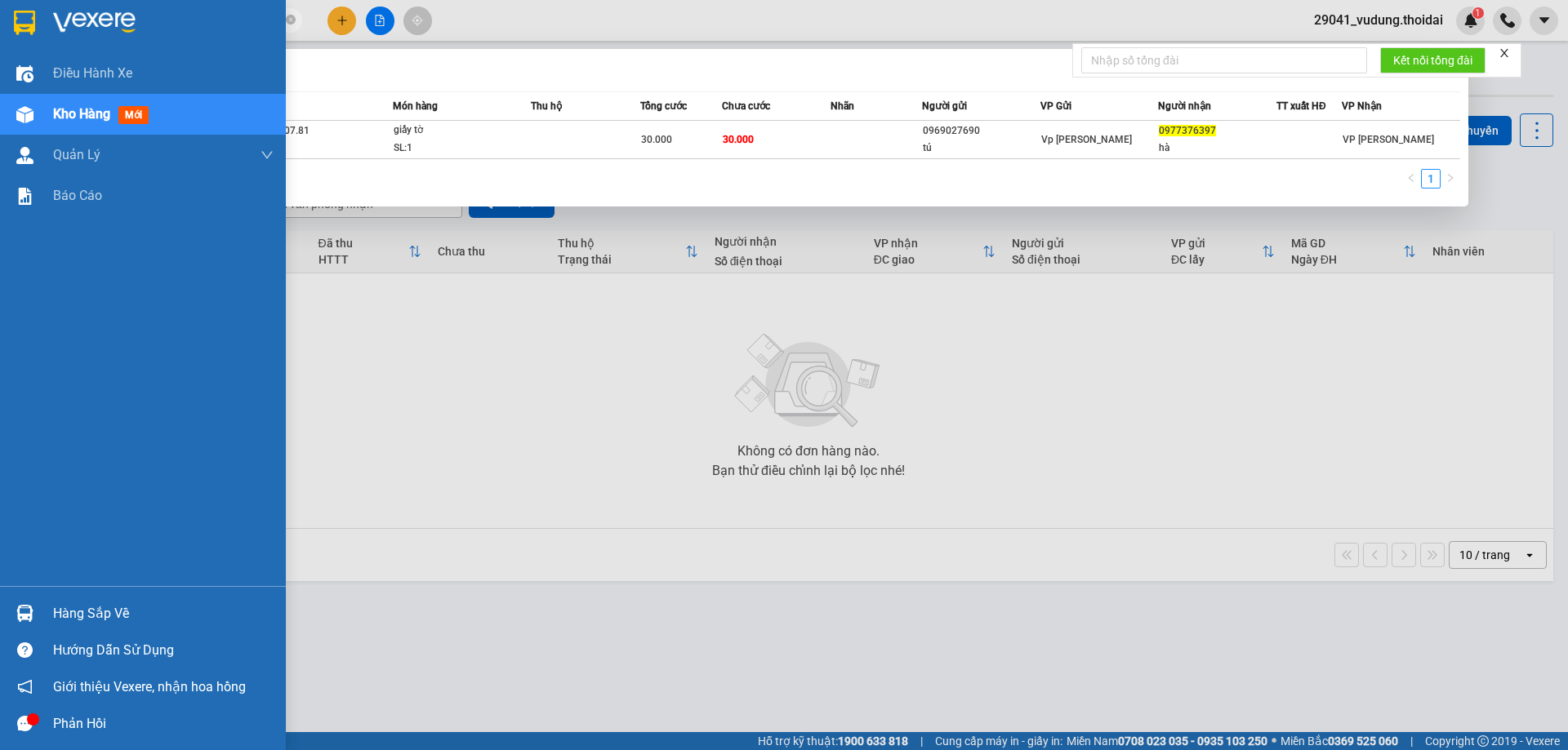
click at [59, 110] on span "Kho hàng" at bounding box center [82, 113] width 58 height 16
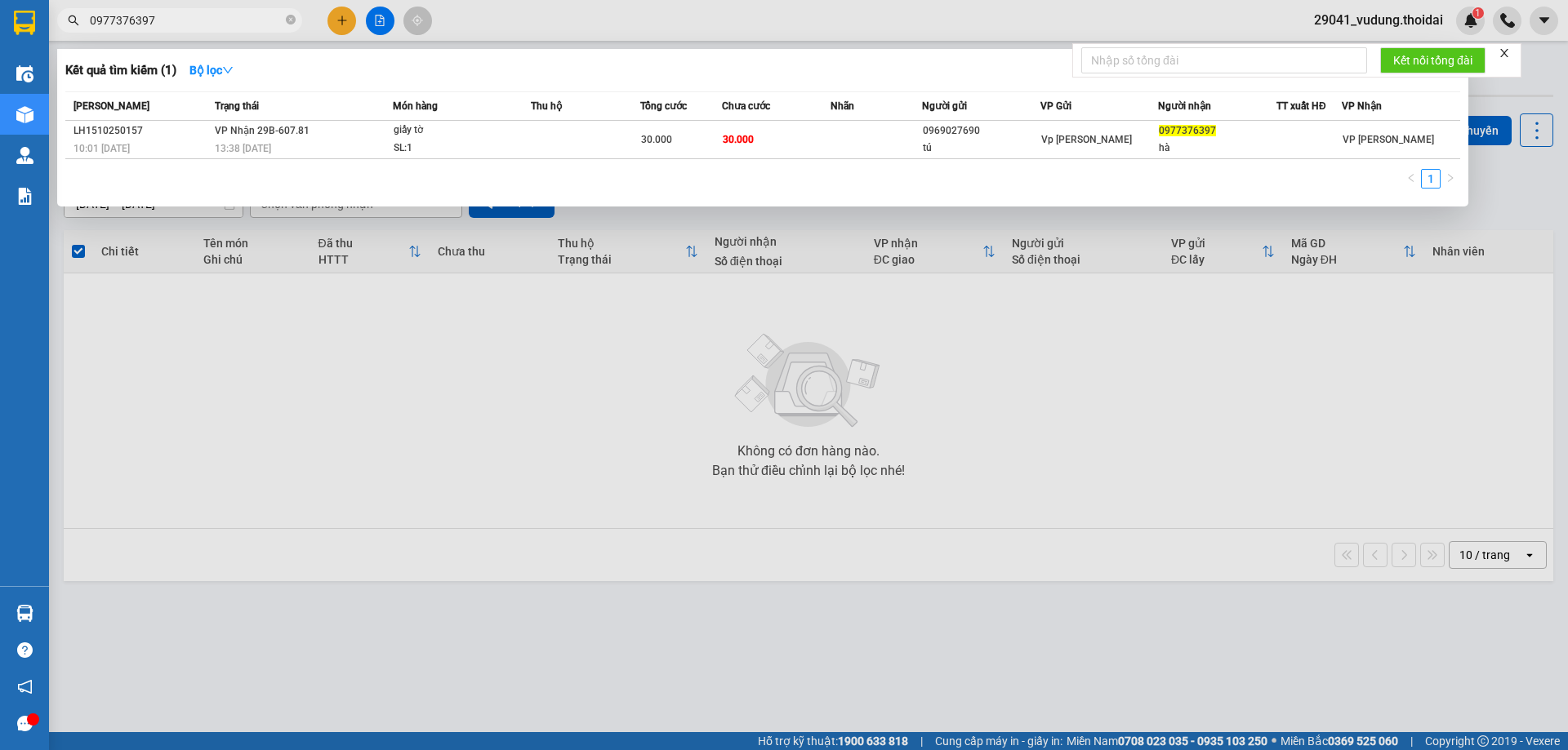
click at [170, 21] on input "0977376397" at bounding box center [186, 21] width 193 height 18
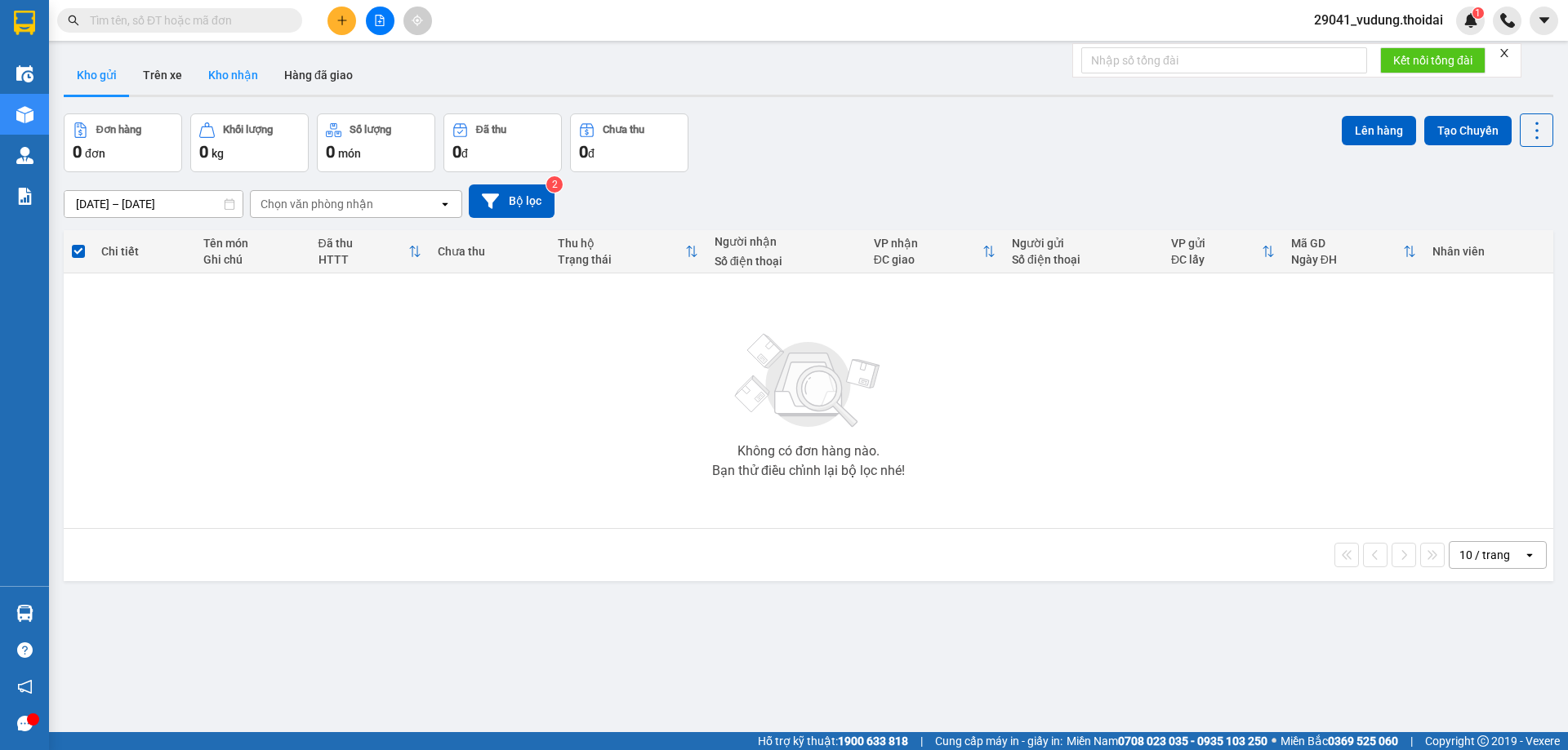
click at [244, 75] on button "Kho nhận" at bounding box center [233, 76] width 76 height 39
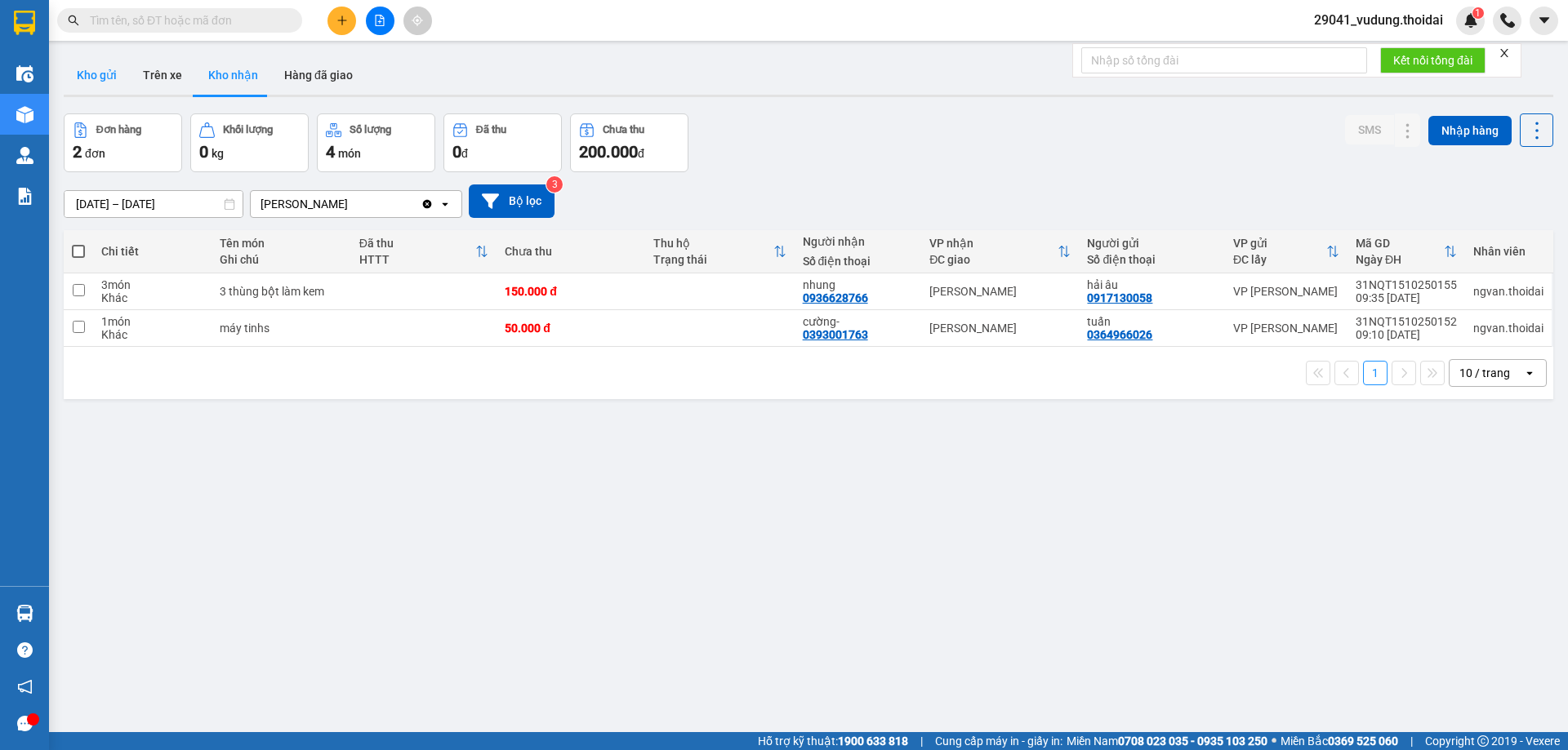
click at [95, 80] on button "Kho gửi" at bounding box center [97, 76] width 67 height 39
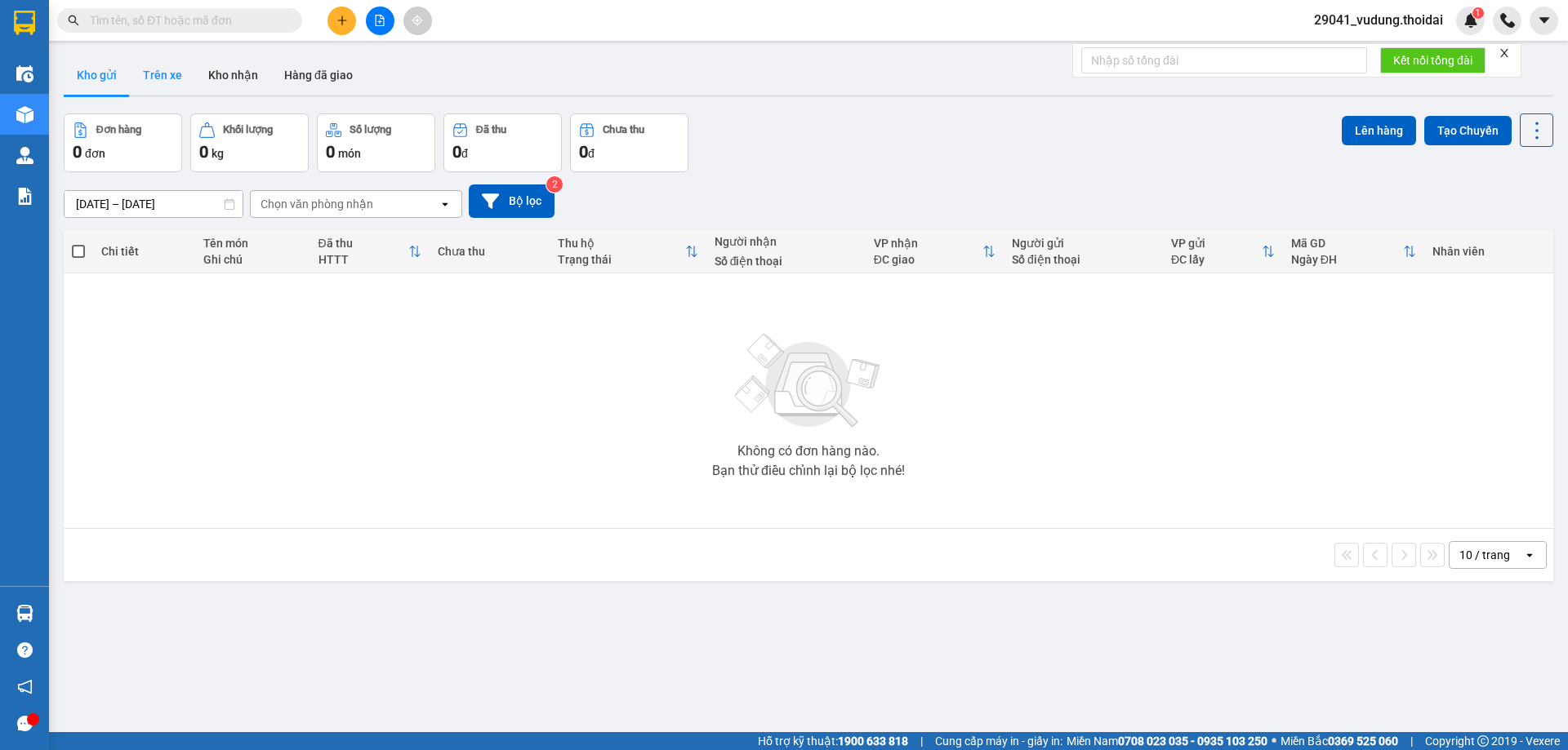
click at [172, 84] on button "Trên xe" at bounding box center [163, 76] width 66 height 39
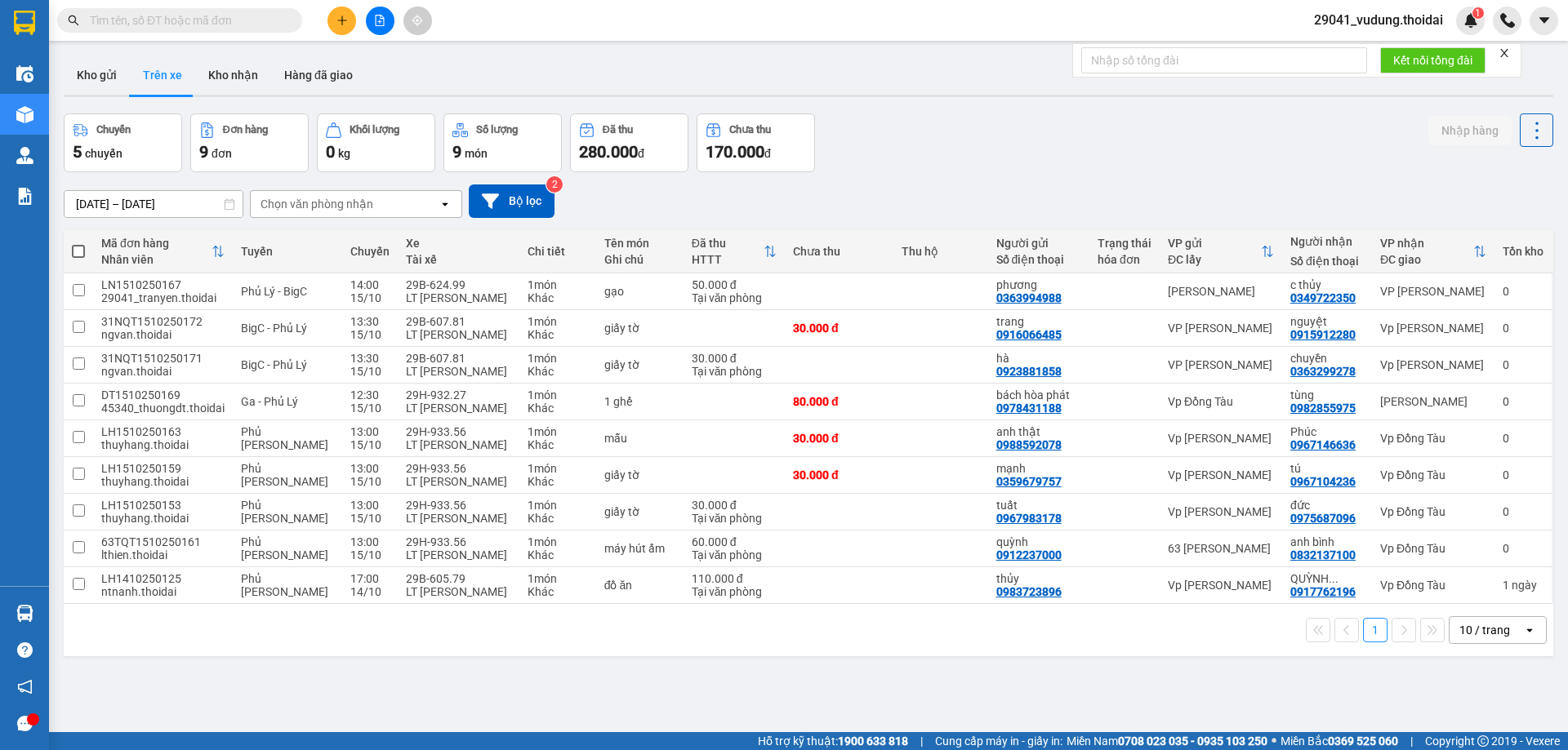
click at [146, 21] on input "text" at bounding box center [186, 21] width 193 height 18
paste input "0396418741"
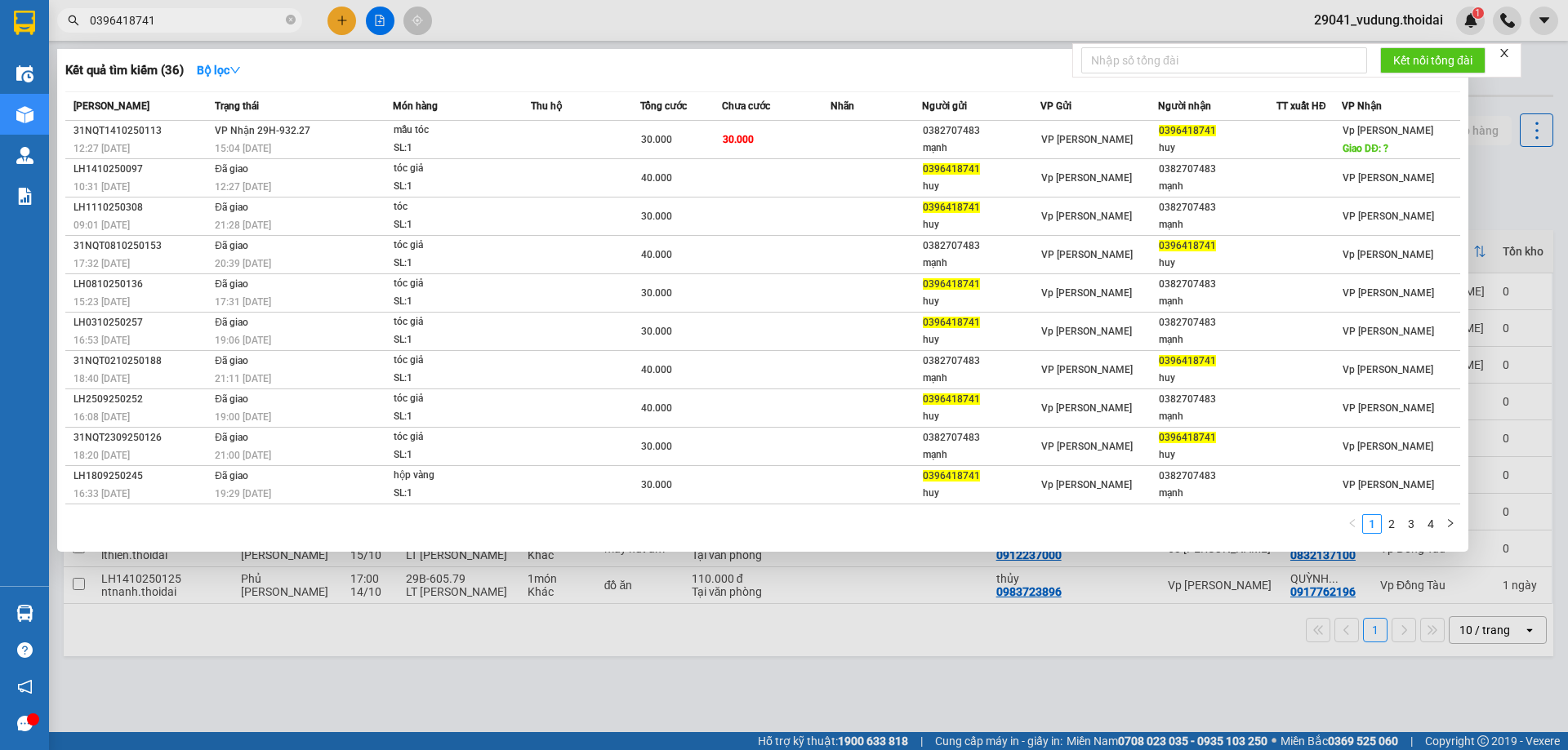
click at [417, 695] on div at bounding box center [784, 375] width 1568 height 750
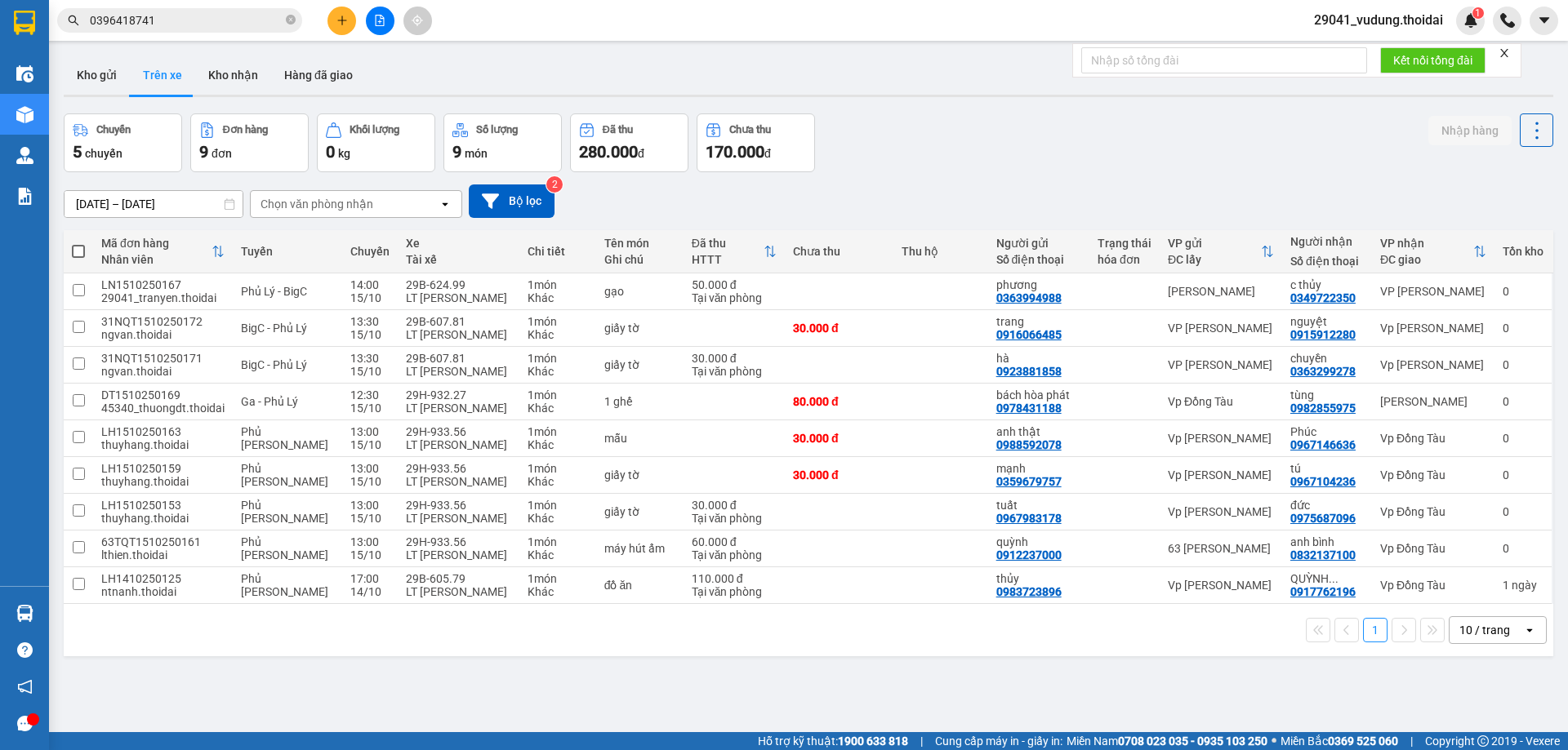
click at [231, 21] on input "0396418741" at bounding box center [186, 21] width 193 height 18
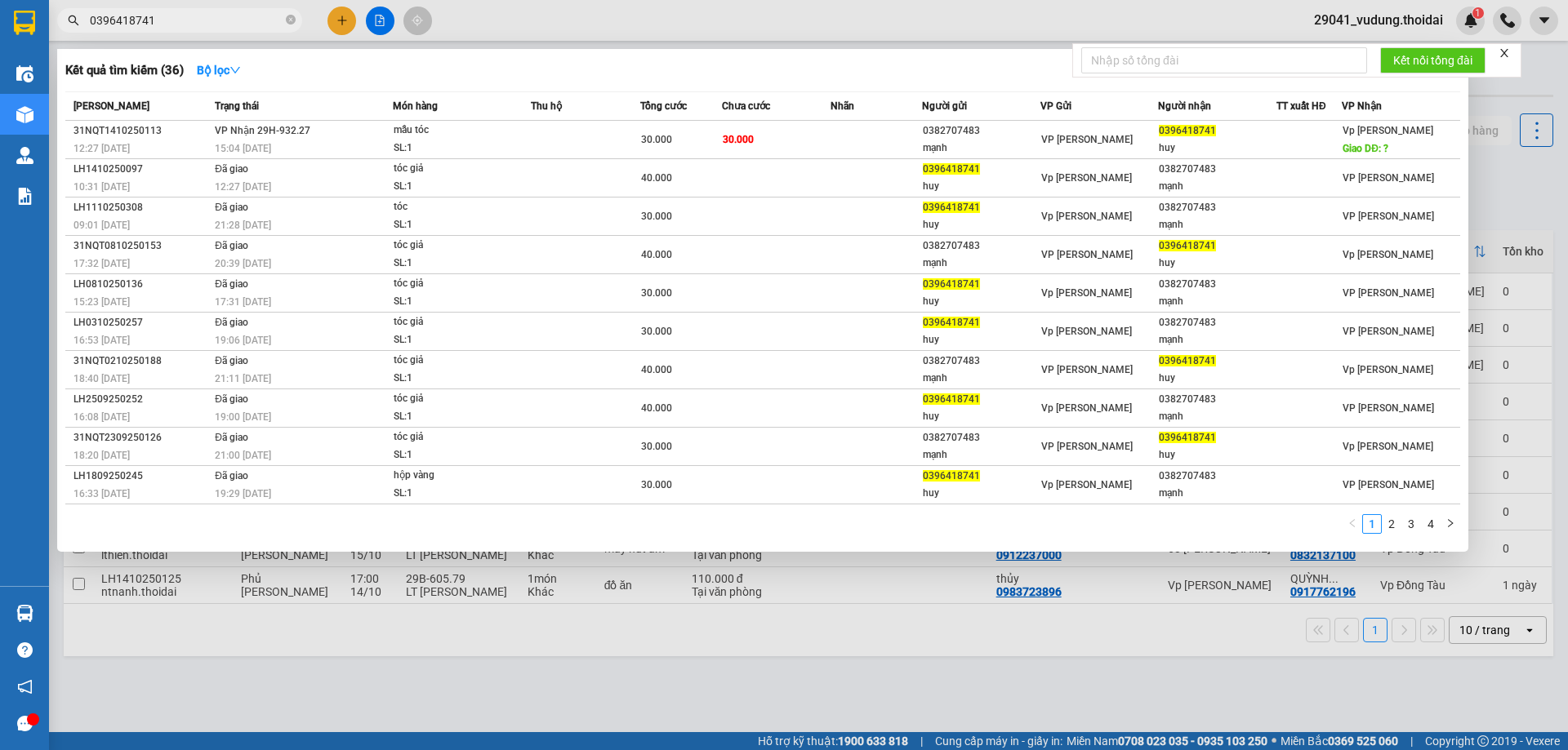
click at [231, 21] on input "0396418741" at bounding box center [186, 21] width 193 height 18
paste input "53012507"
type input "0353012507"
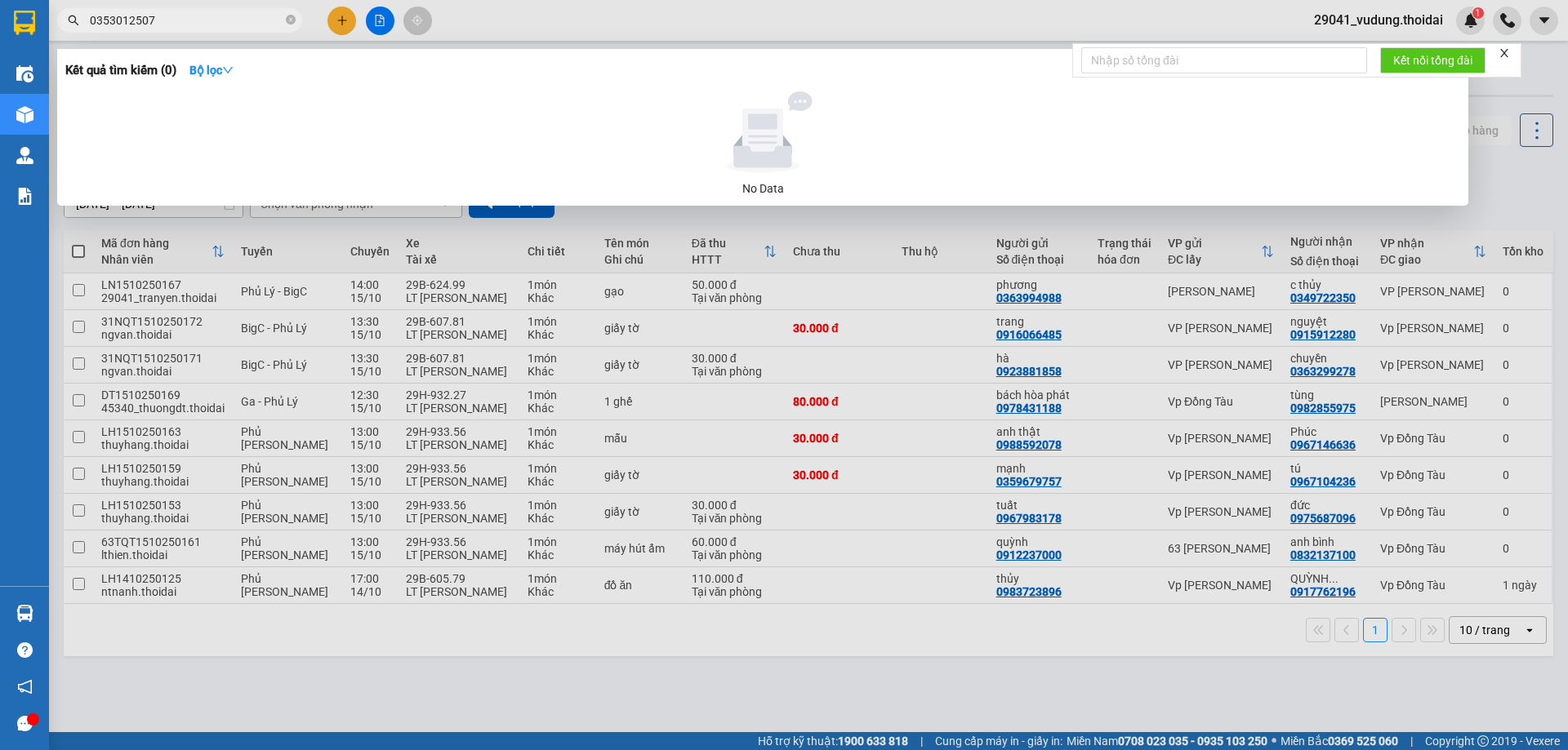
click at [177, 23] on input "0353012507" at bounding box center [186, 21] width 193 height 18
click at [177, 24] on input "0353012507" at bounding box center [186, 21] width 193 height 18
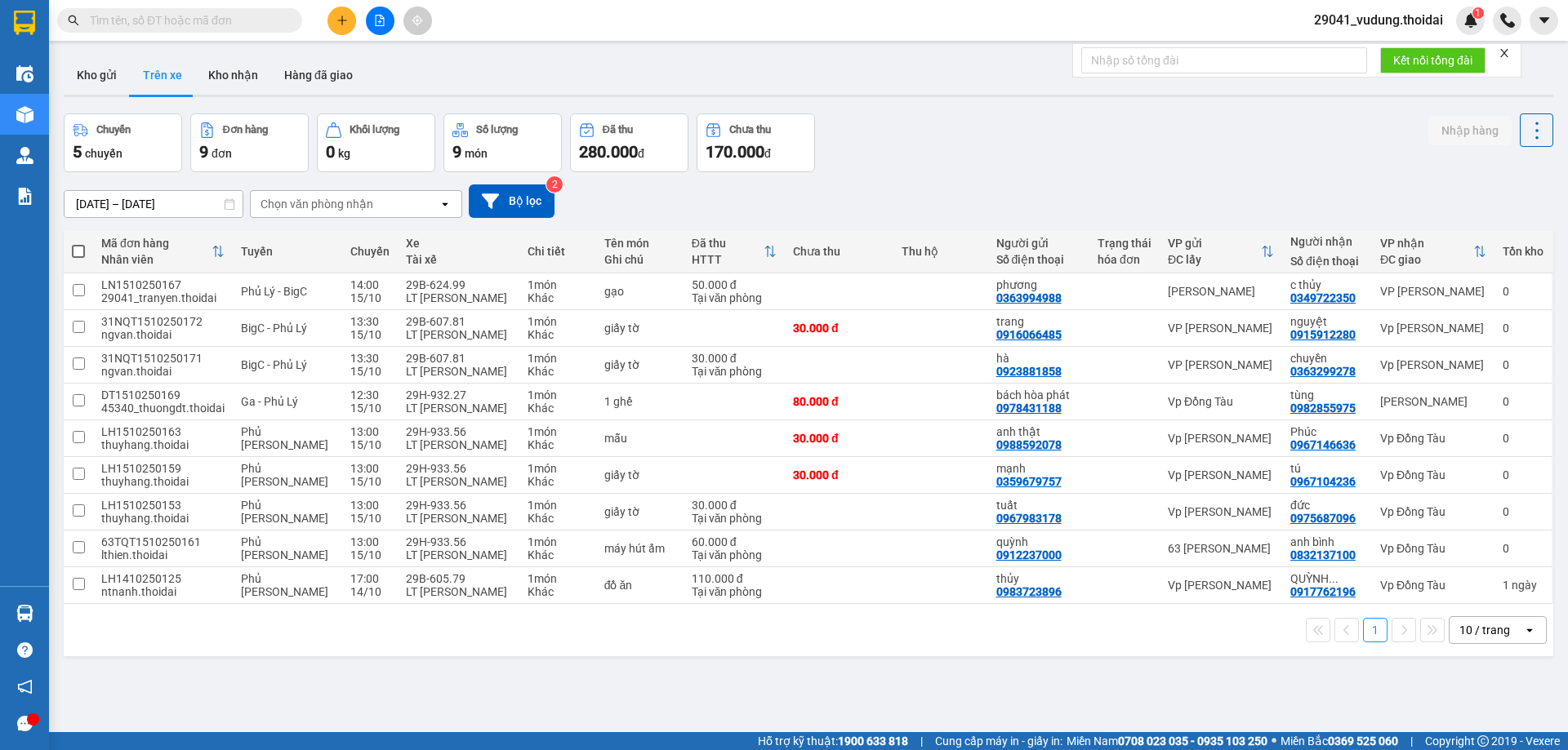
click at [204, 19] on input "text" at bounding box center [186, 21] width 193 height 18
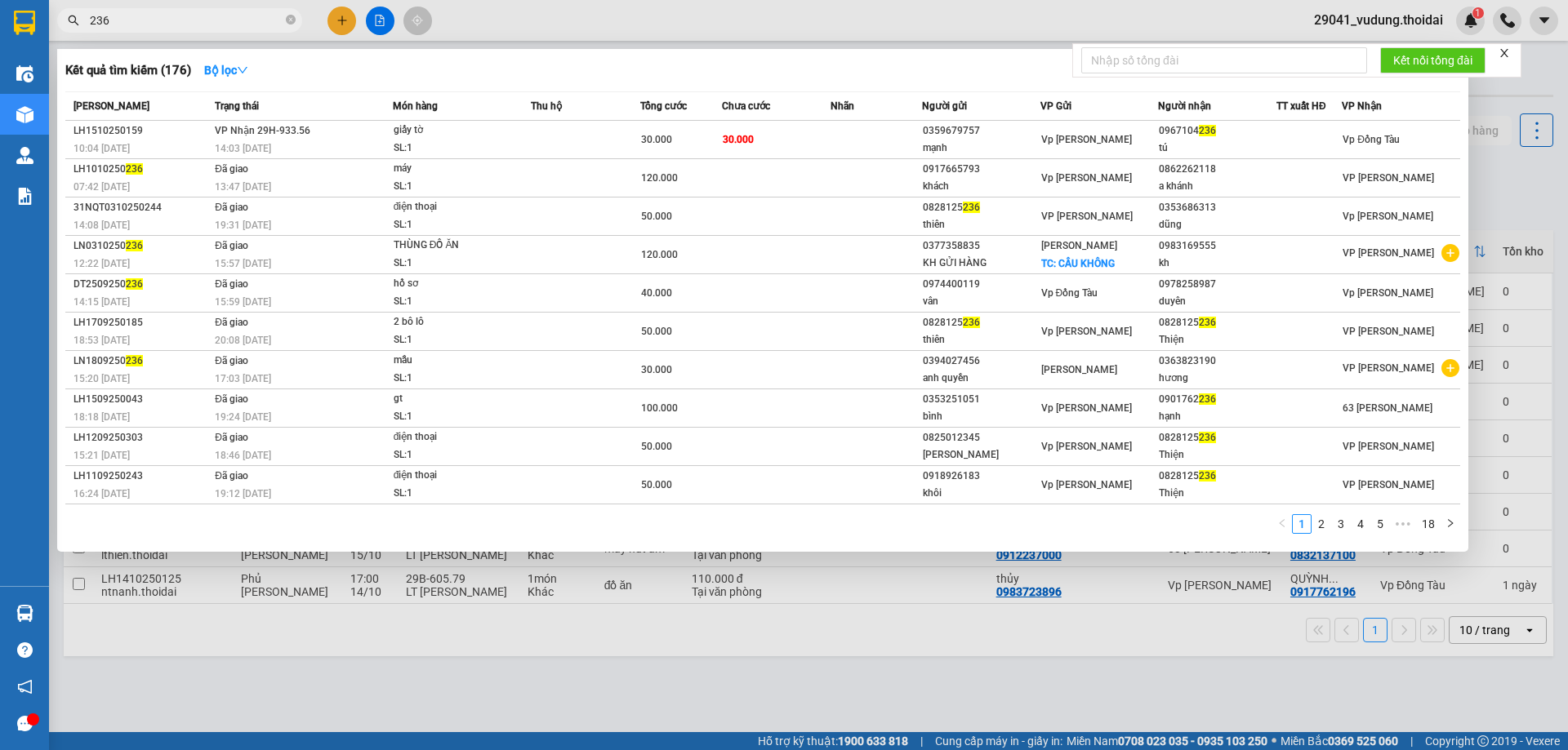
type input "236"
click at [168, 654] on div at bounding box center [784, 375] width 1568 height 750
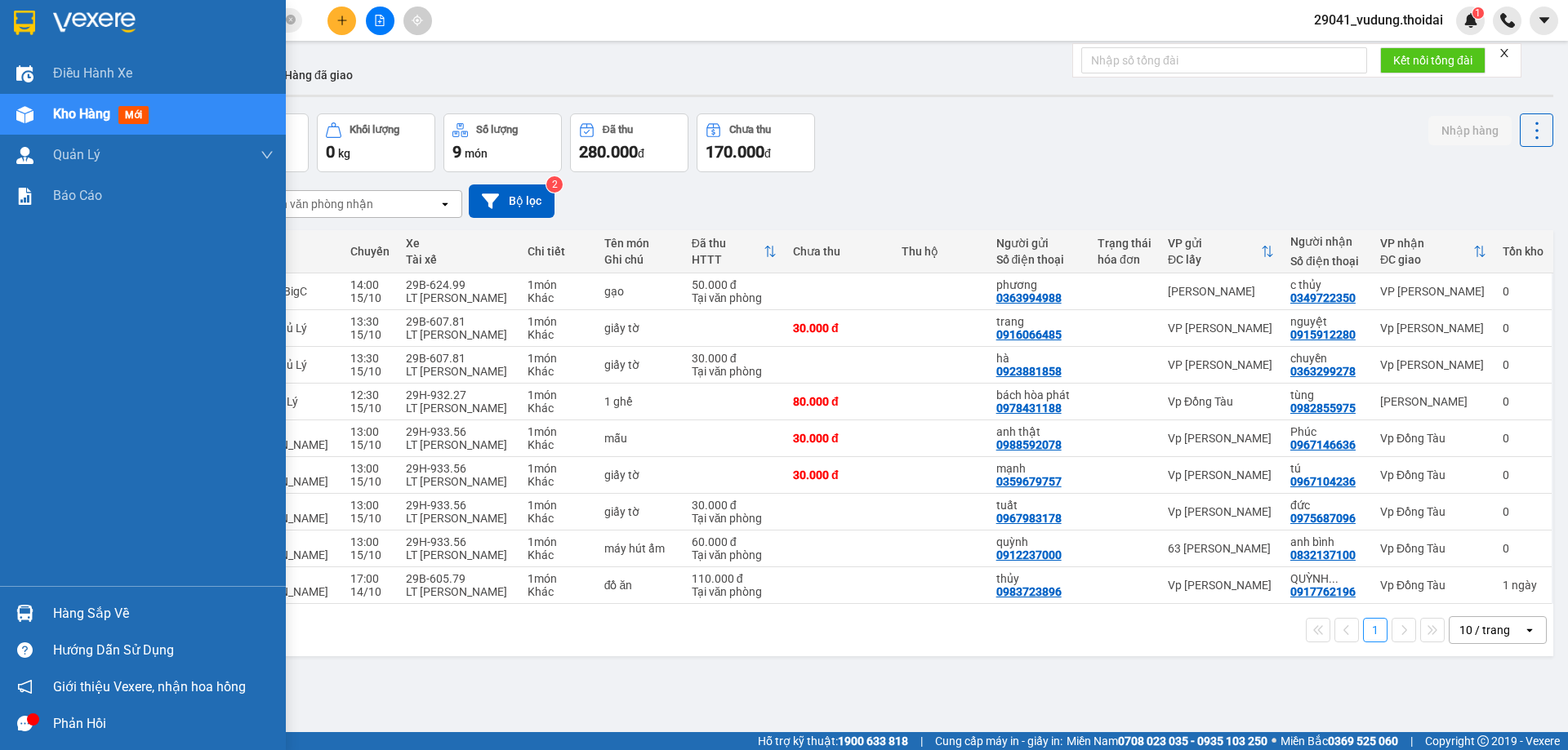
click at [101, 612] on div "Hàng sắp về" at bounding box center [164, 614] width 220 height 25
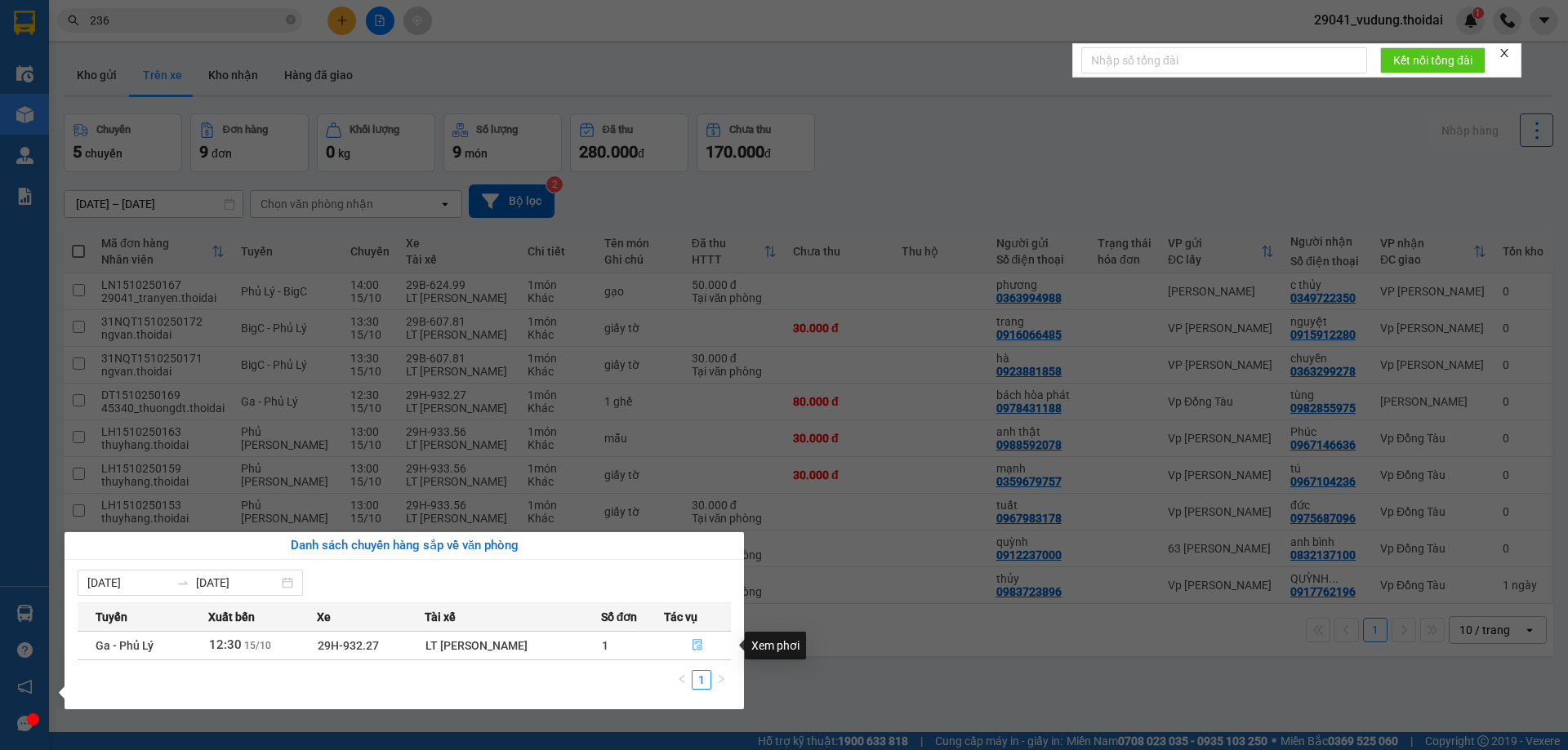
click at [694, 645] on icon "file-done" at bounding box center [698, 645] width 12 height 12
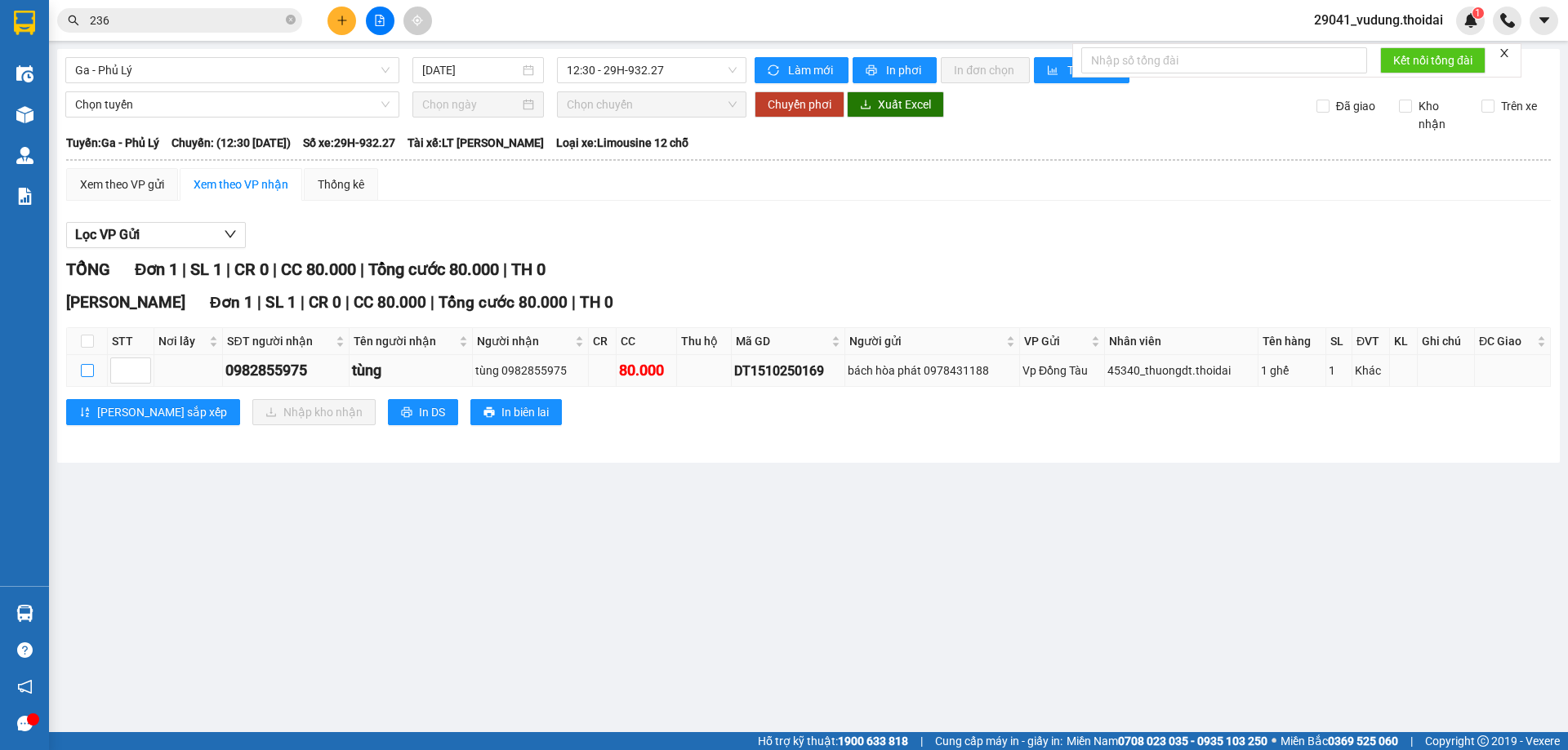
click at [86, 376] on input "checkbox" at bounding box center [87, 370] width 13 height 13
checkbox input "true"
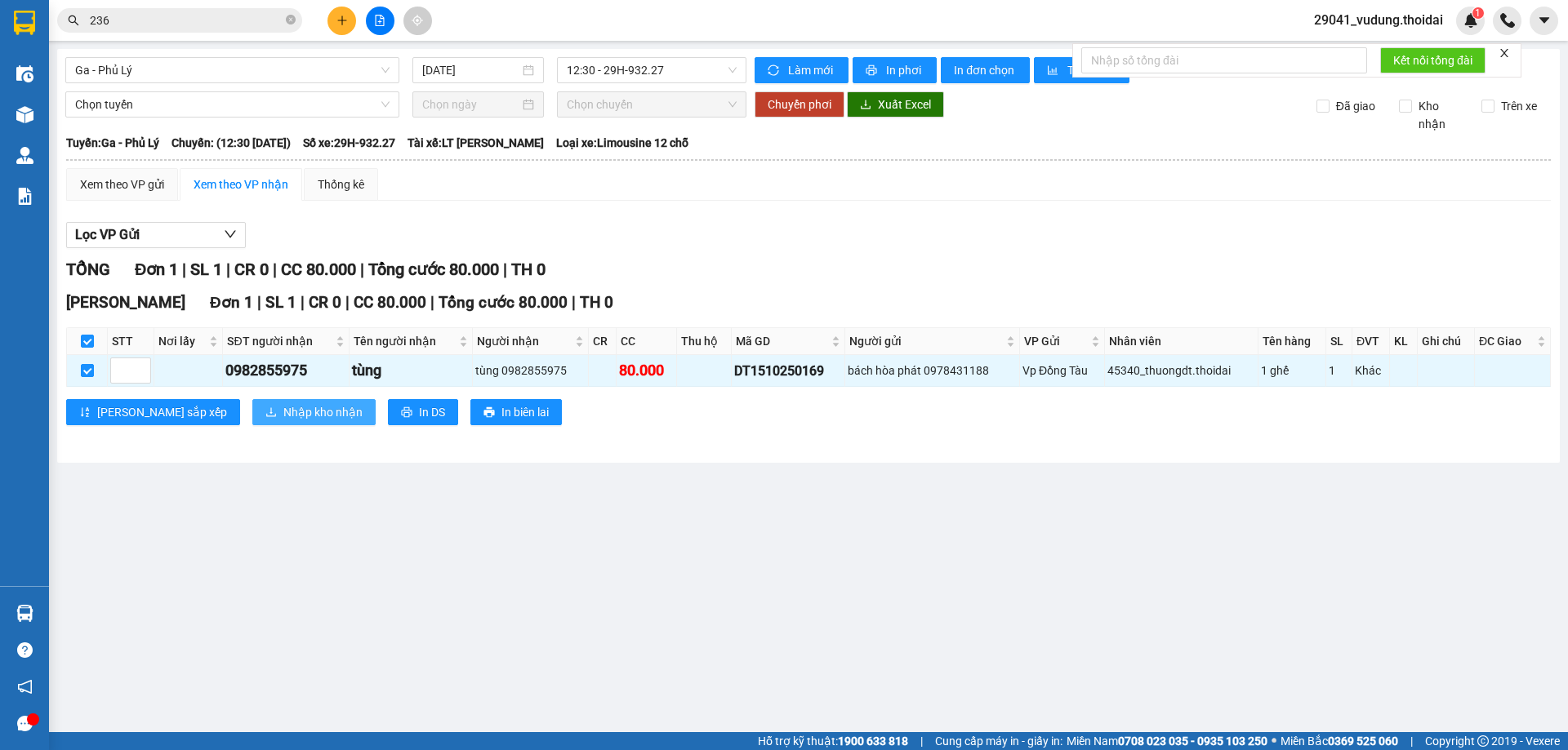
click at [284, 414] on span "Nhập kho nhận" at bounding box center [323, 412] width 79 height 18
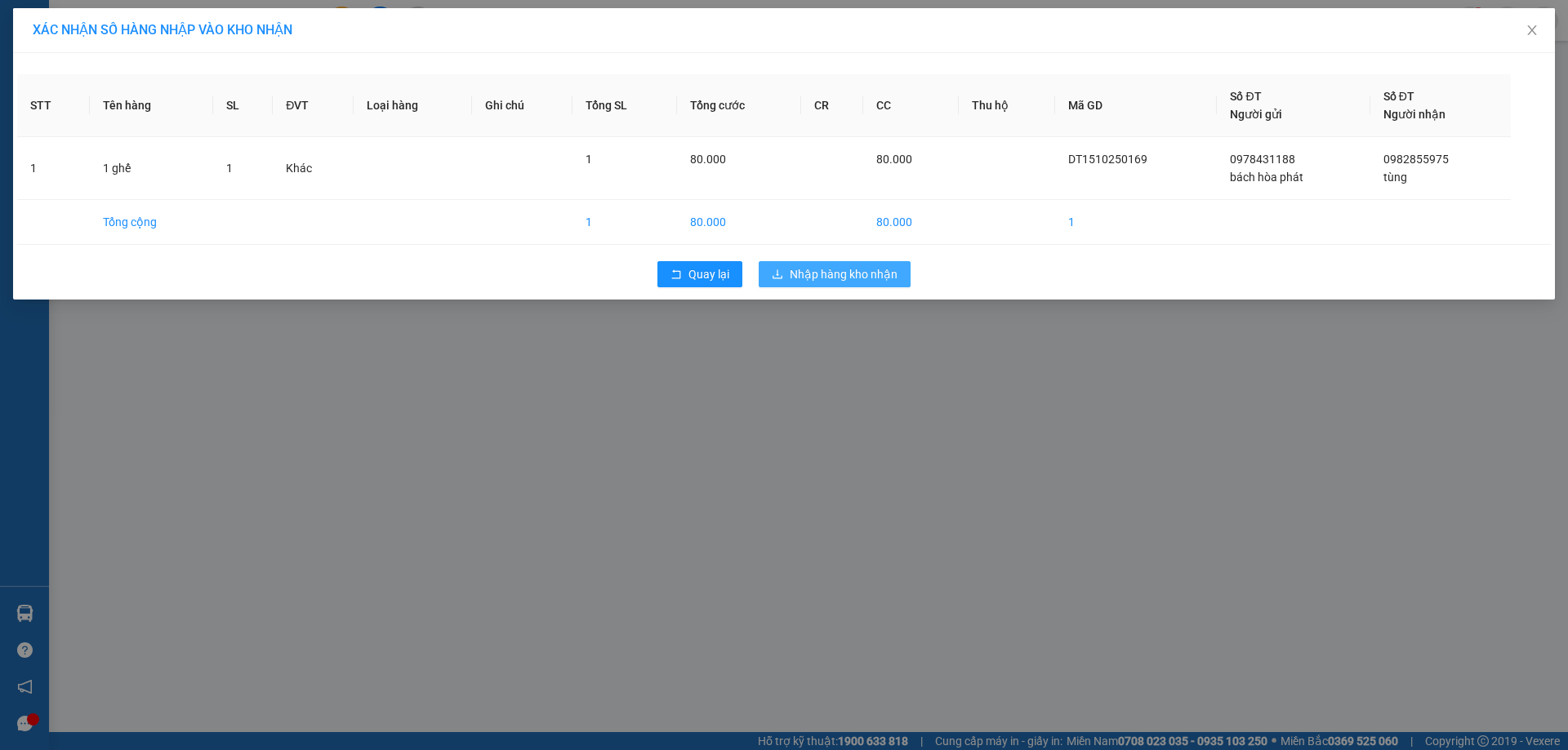
click at [822, 283] on button "Nhập hàng kho nhận" at bounding box center [834, 274] width 152 height 26
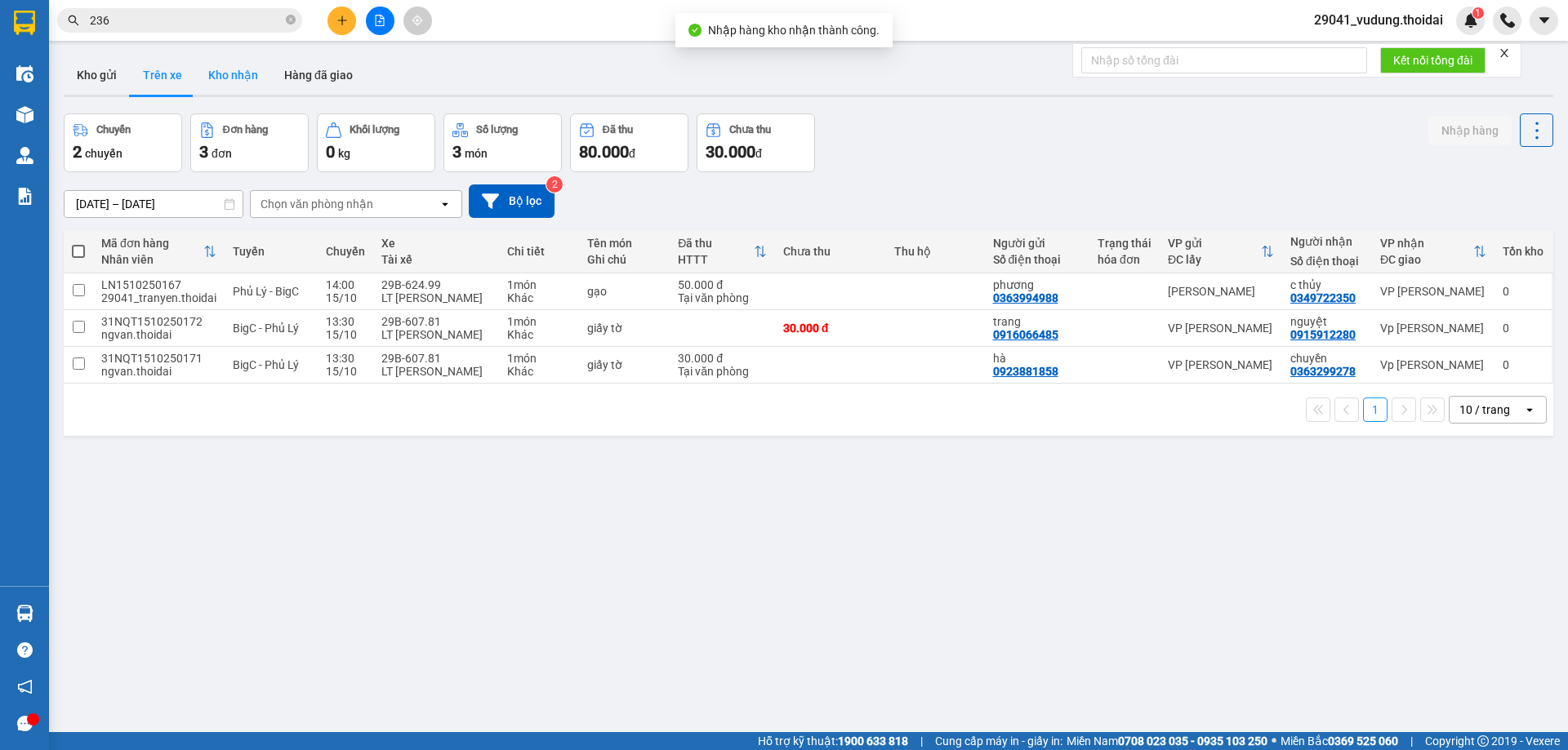
click at [233, 78] on button "Kho nhận" at bounding box center [233, 76] width 76 height 39
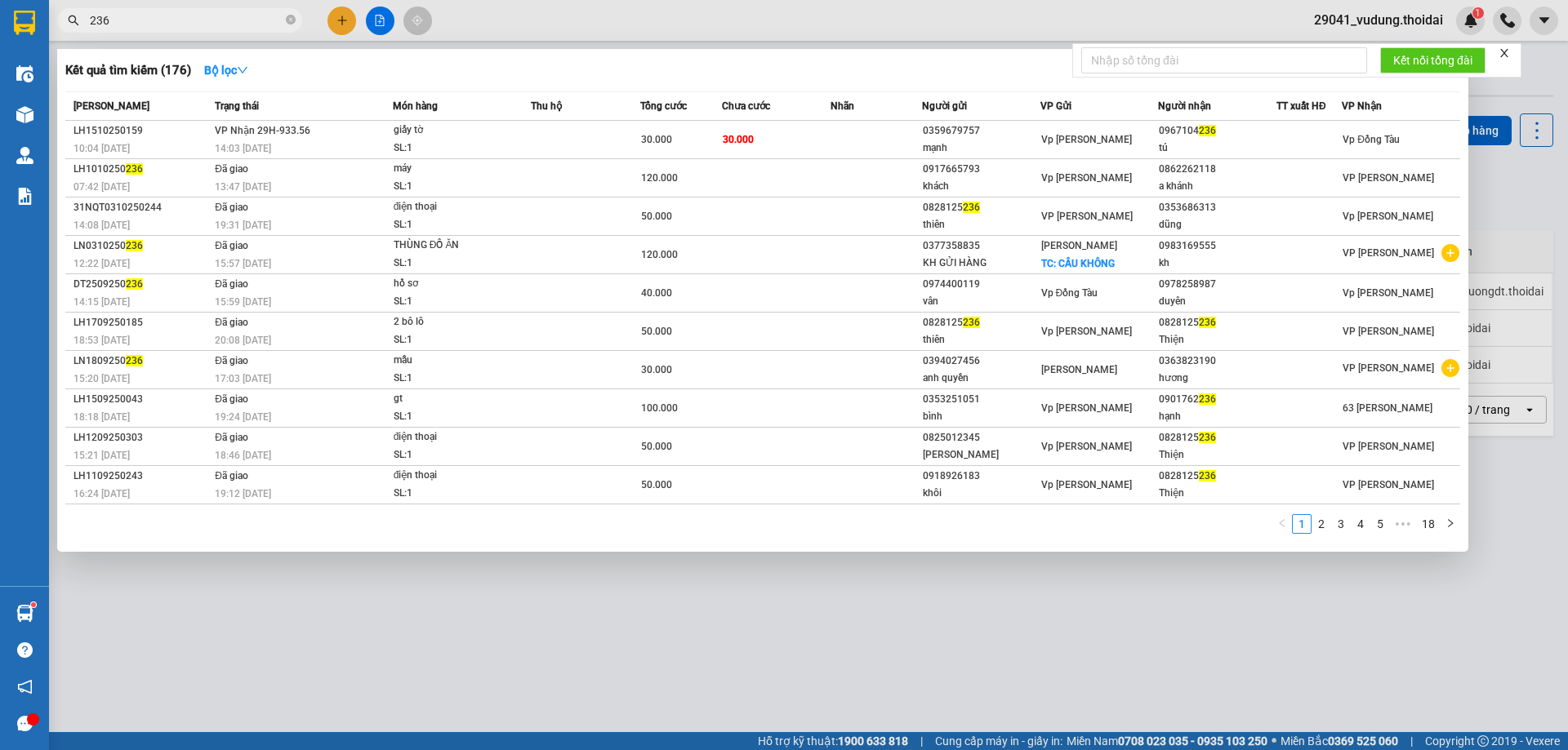
click at [196, 26] on input "236" at bounding box center [186, 21] width 193 height 18
paste input "0914457881"
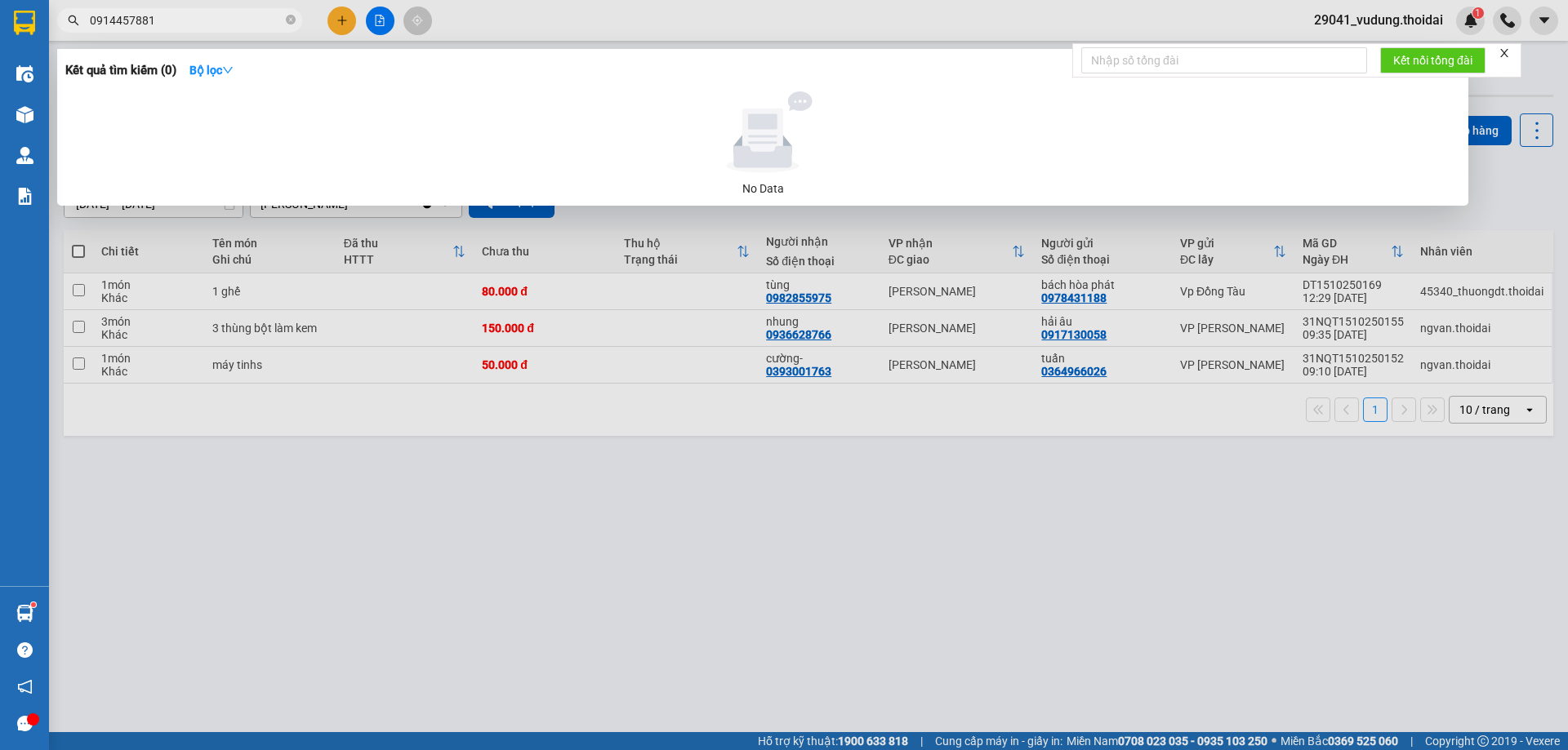
type input "0914457881"
click at [680, 587] on div at bounding box center [784, 375] width 1568 height 750
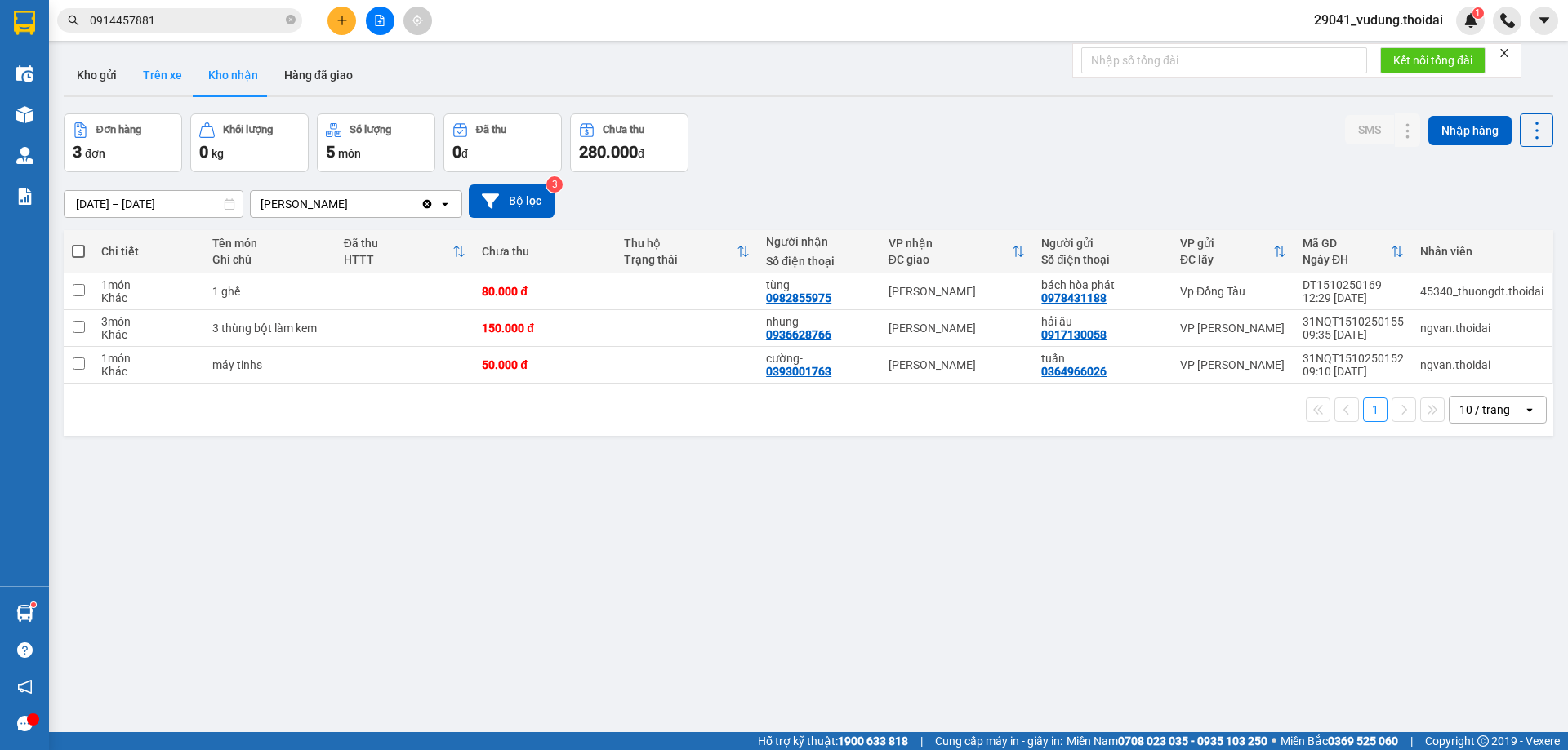
click at [151, 79] on button "Trên xe" at bounding box center [163, 76] width 66 height 39
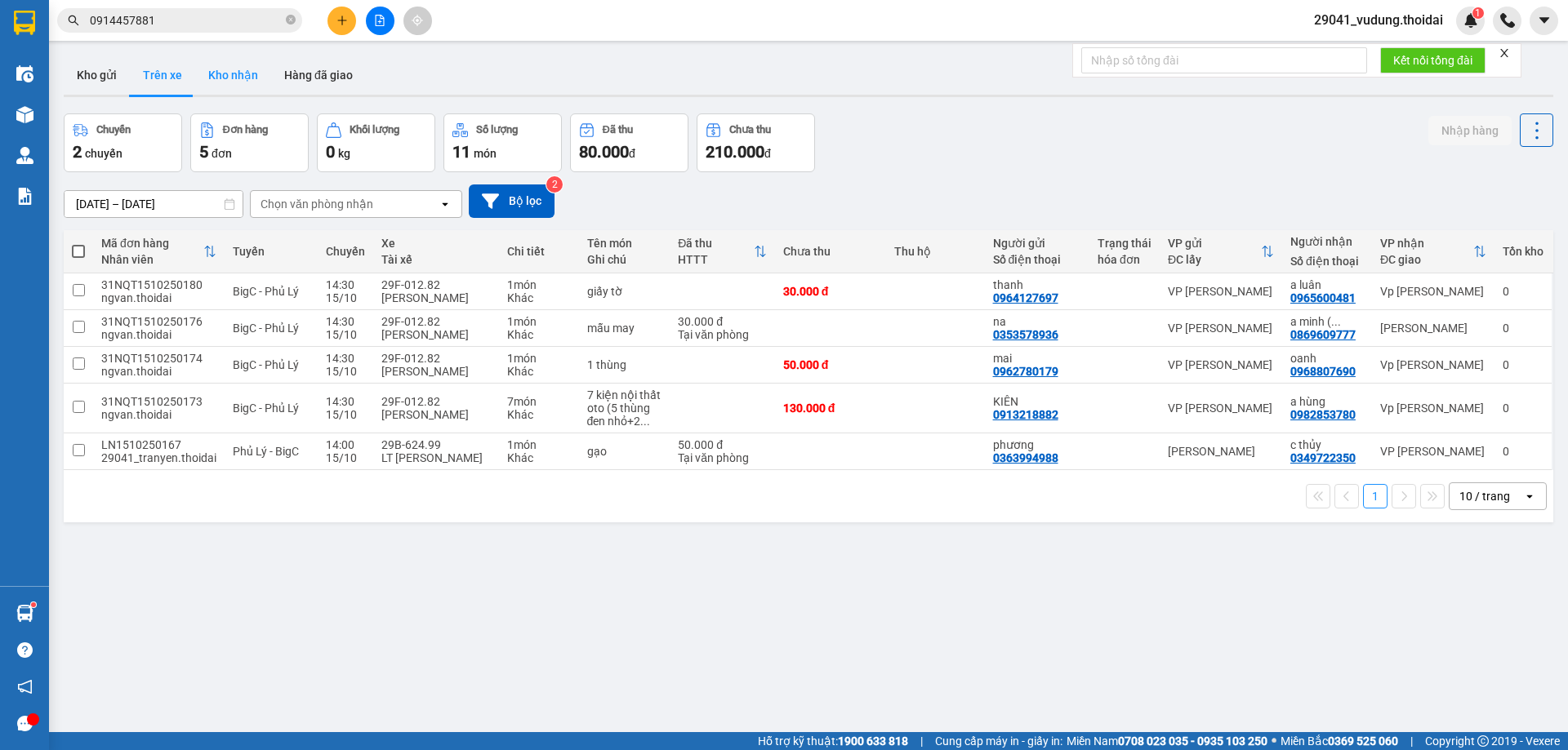
click at [239, 84] on button "Kho nhận" at bounding box center [233, 76] width 76 height 39
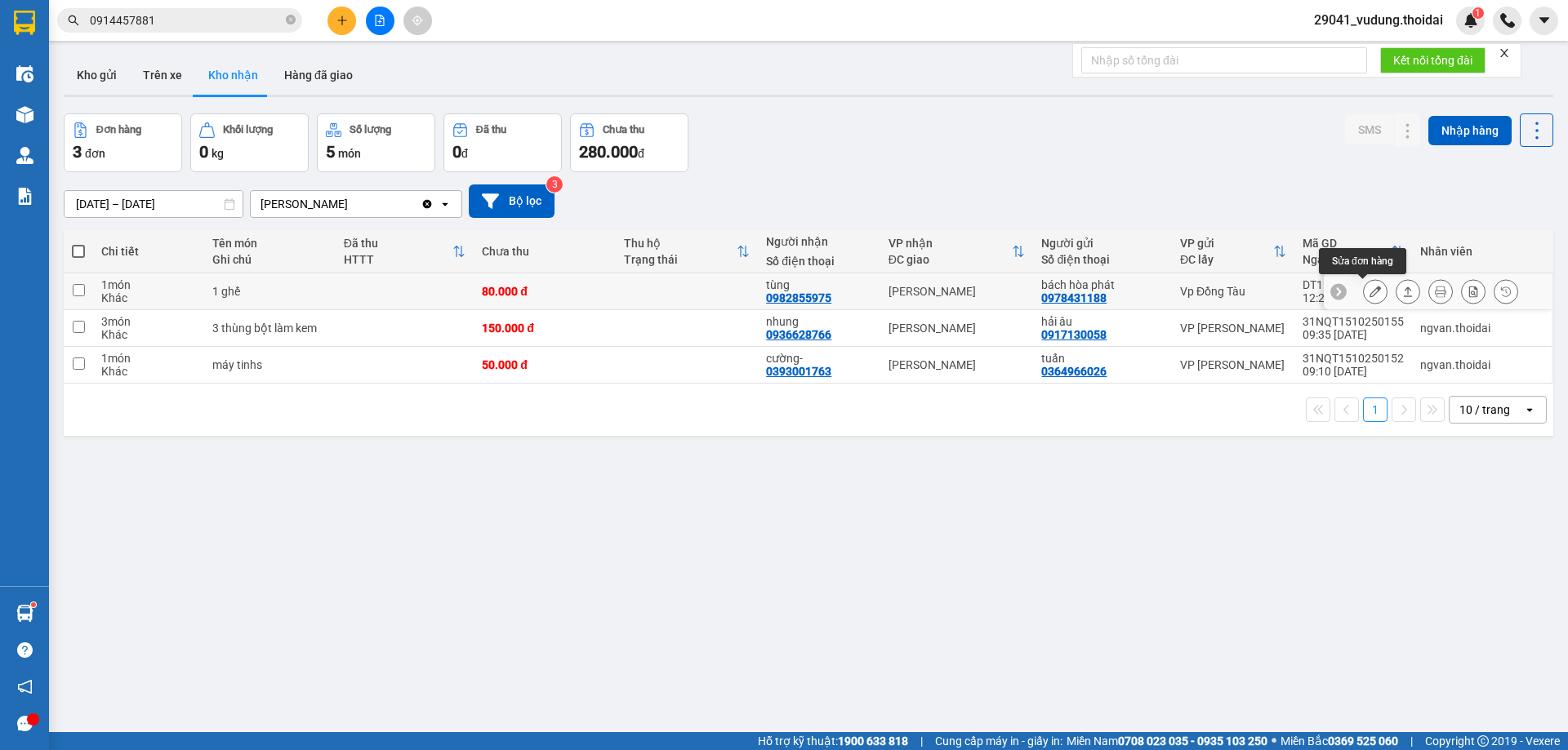
click at [1370, 295] on icon at bounding box center [1376, 292] width 12 height 12
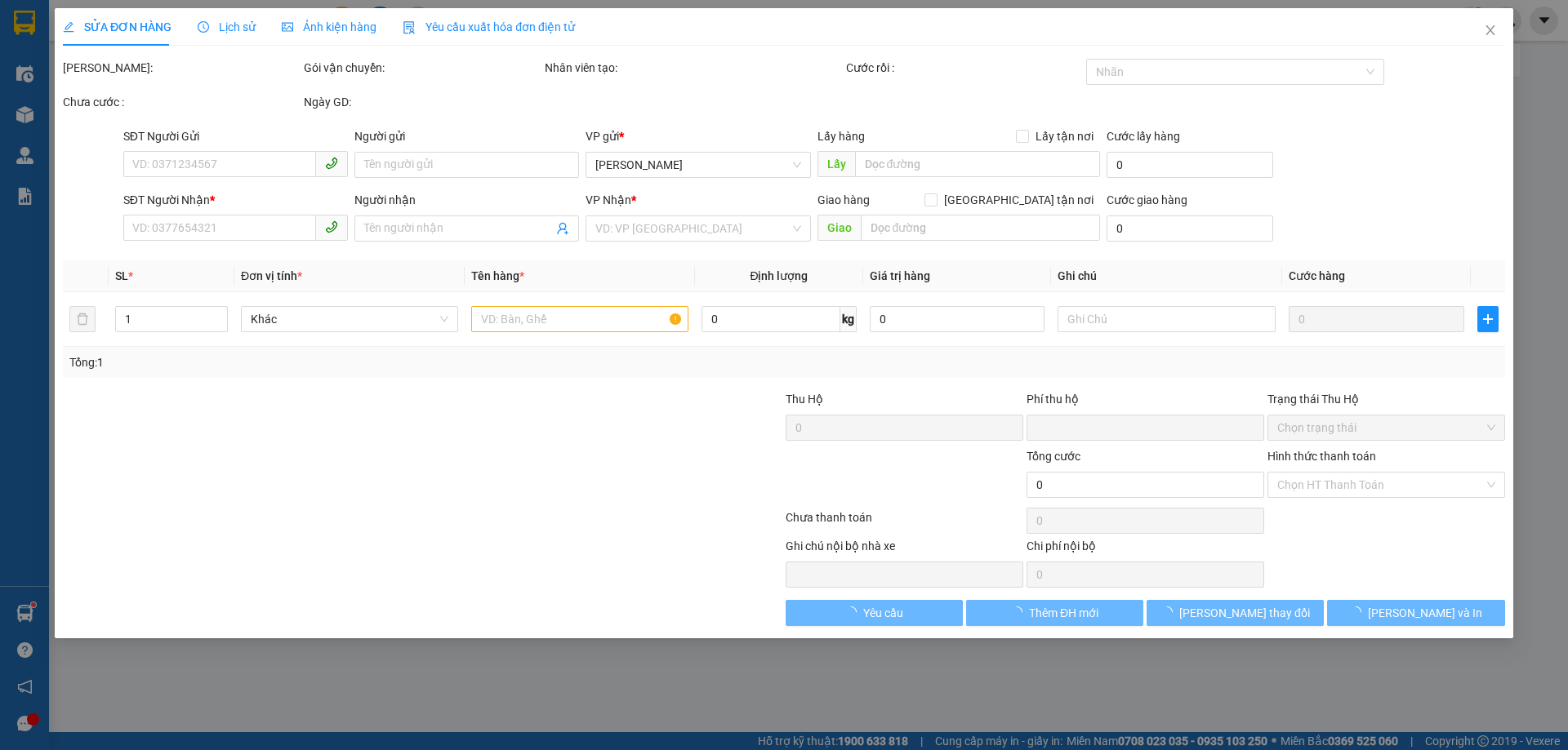
type input "0978431188"
type input "bách hòa phát"
type input "0982855975"
type input "tùng"
type input "0"
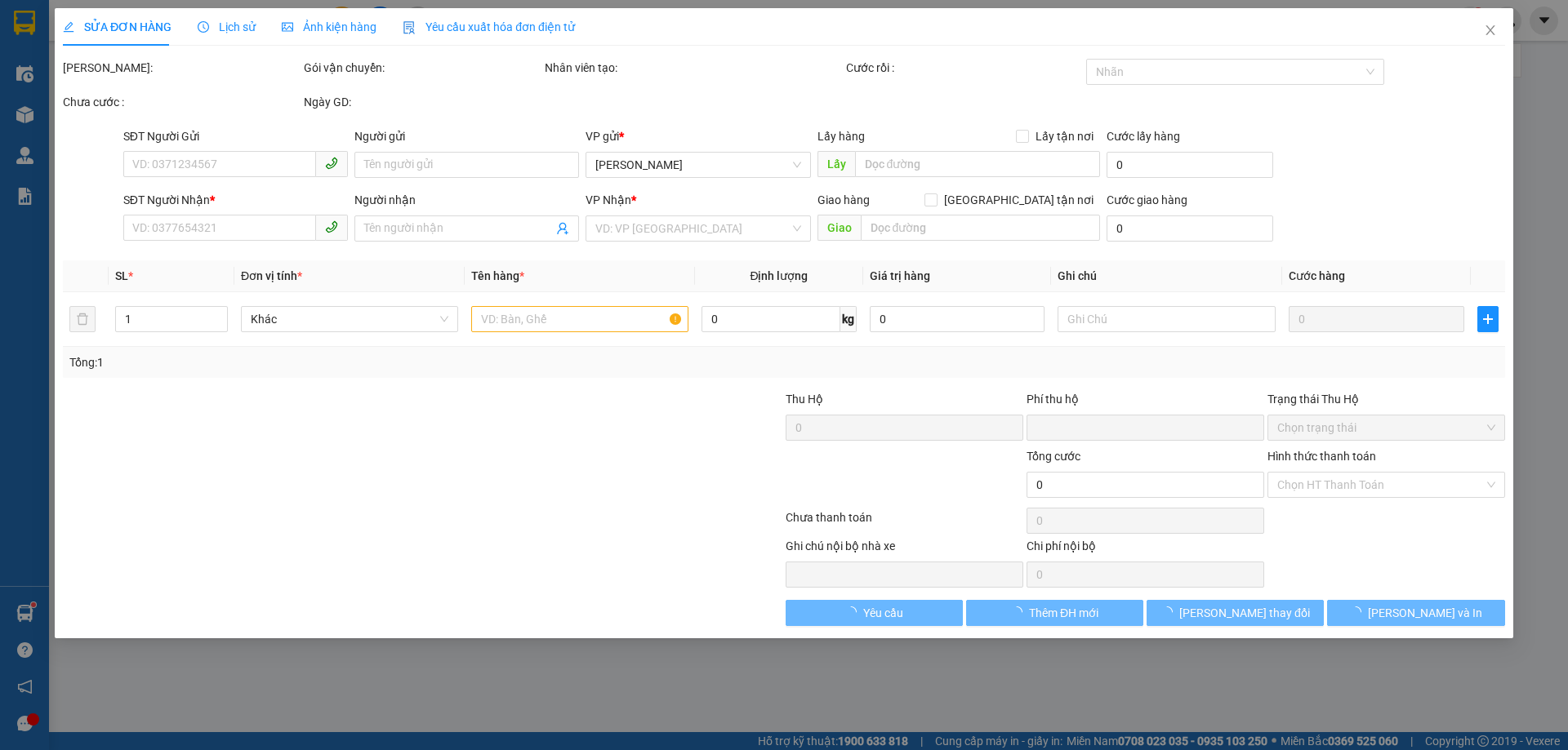
type input "80.000"
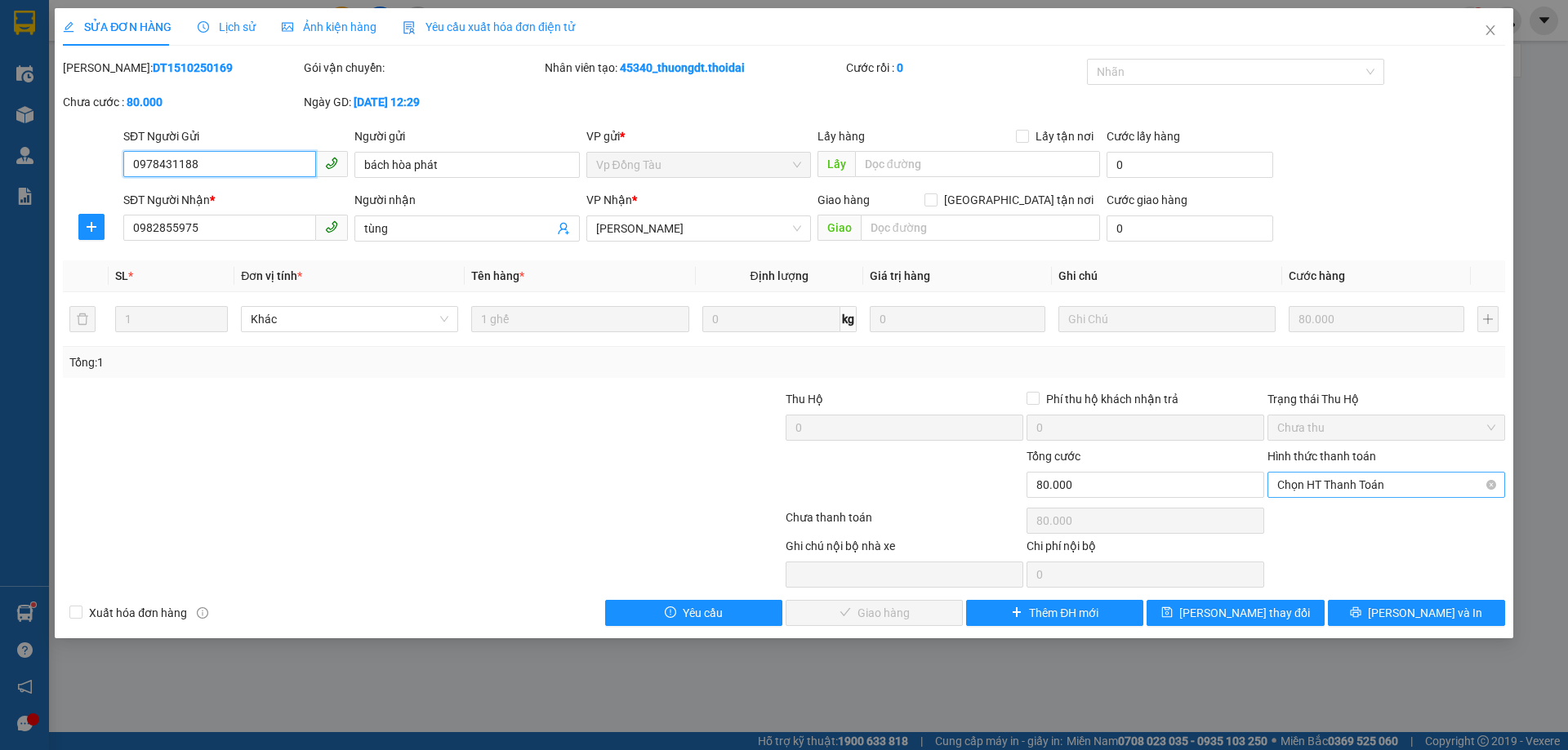
click at [1330, 478] on span "Chọn HT Thanh Toán" at bounding box center [1386, 485] width 218 height 25
click at [1307, 517] on div "Tại văn phòng" at bounding box center [1386, 518] width 218 height 18
type input "0"
click at [896, 608] on span "Lưu và Giao hàng" at bounding box center [895, 614] width 157 height 18
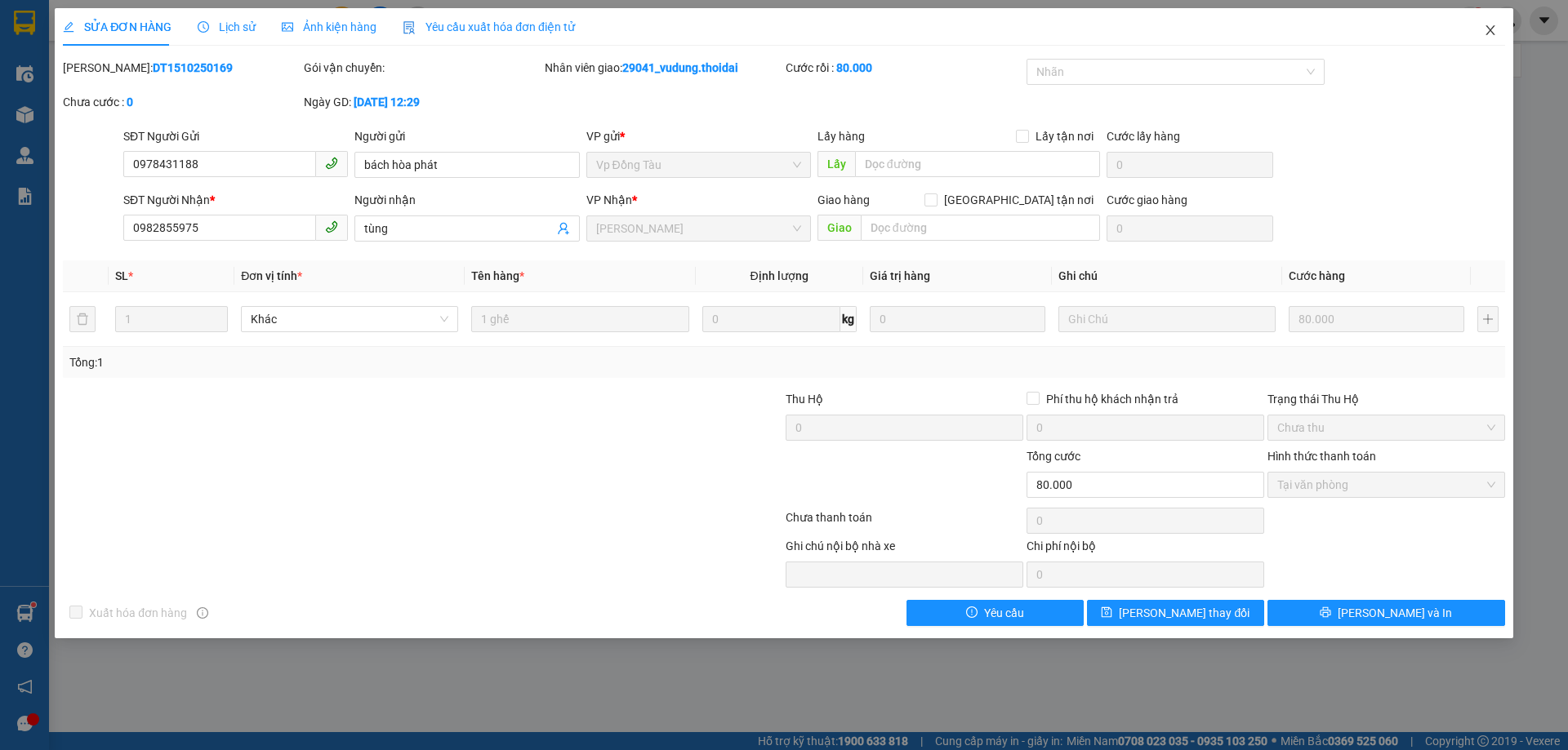
click at [1488, 30] on icon "close" at bounding box center [1491, 30] width 13 height 13
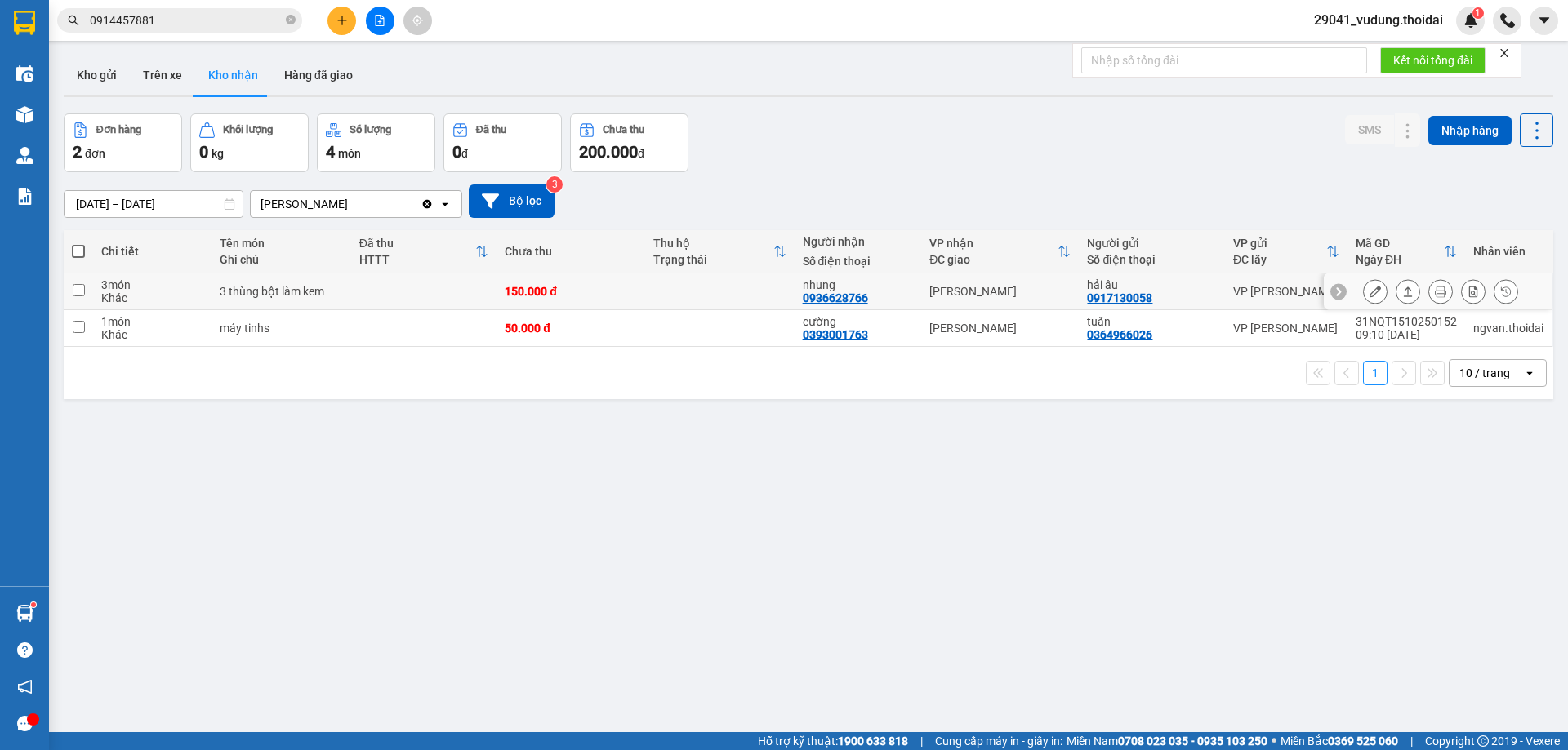
click at [1364, 296] on button at bounding box center [1376, 292] width 23 height 29
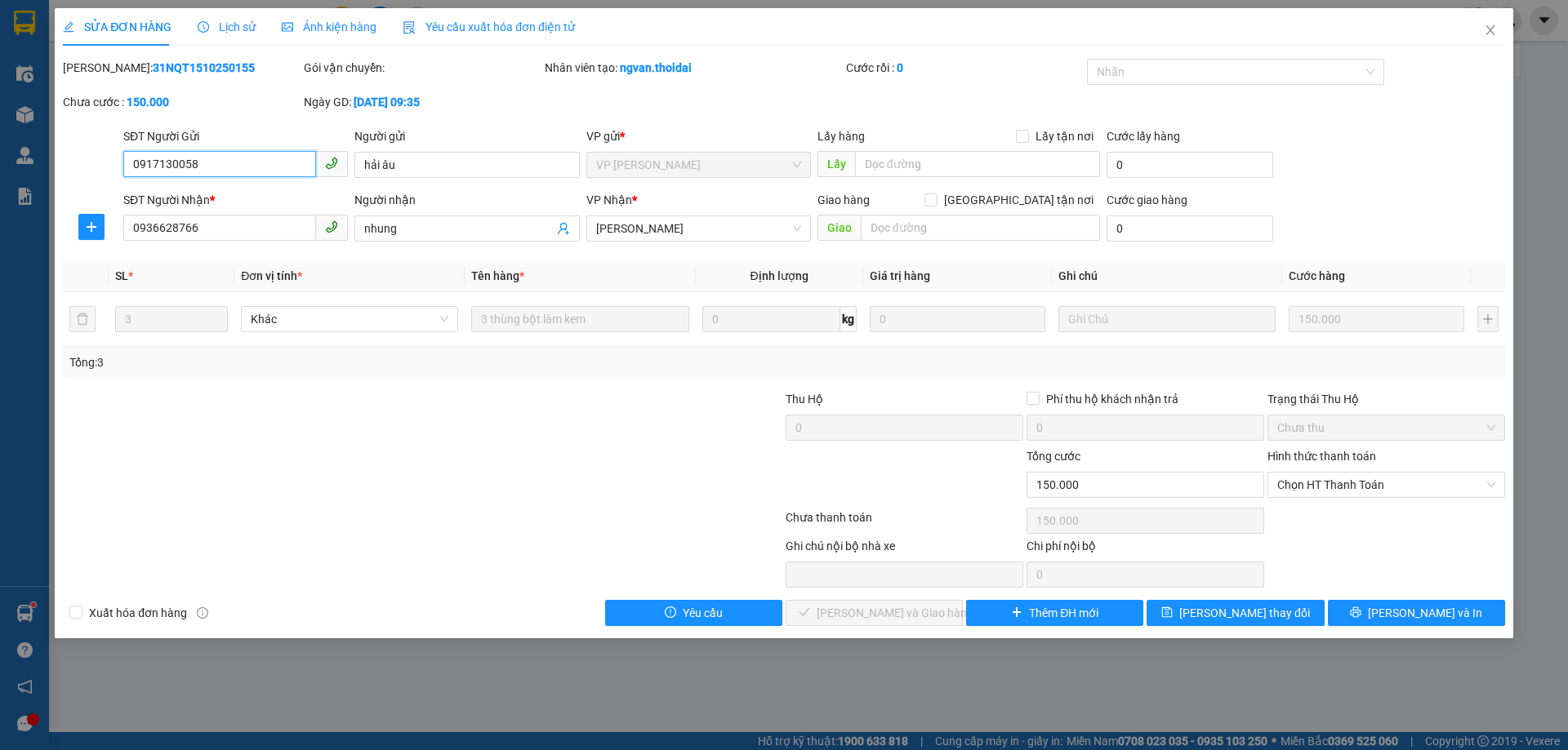
type input "0917130058"
type input "hải âu"
type input "0936628766"
type input "nhung"
type input "0"
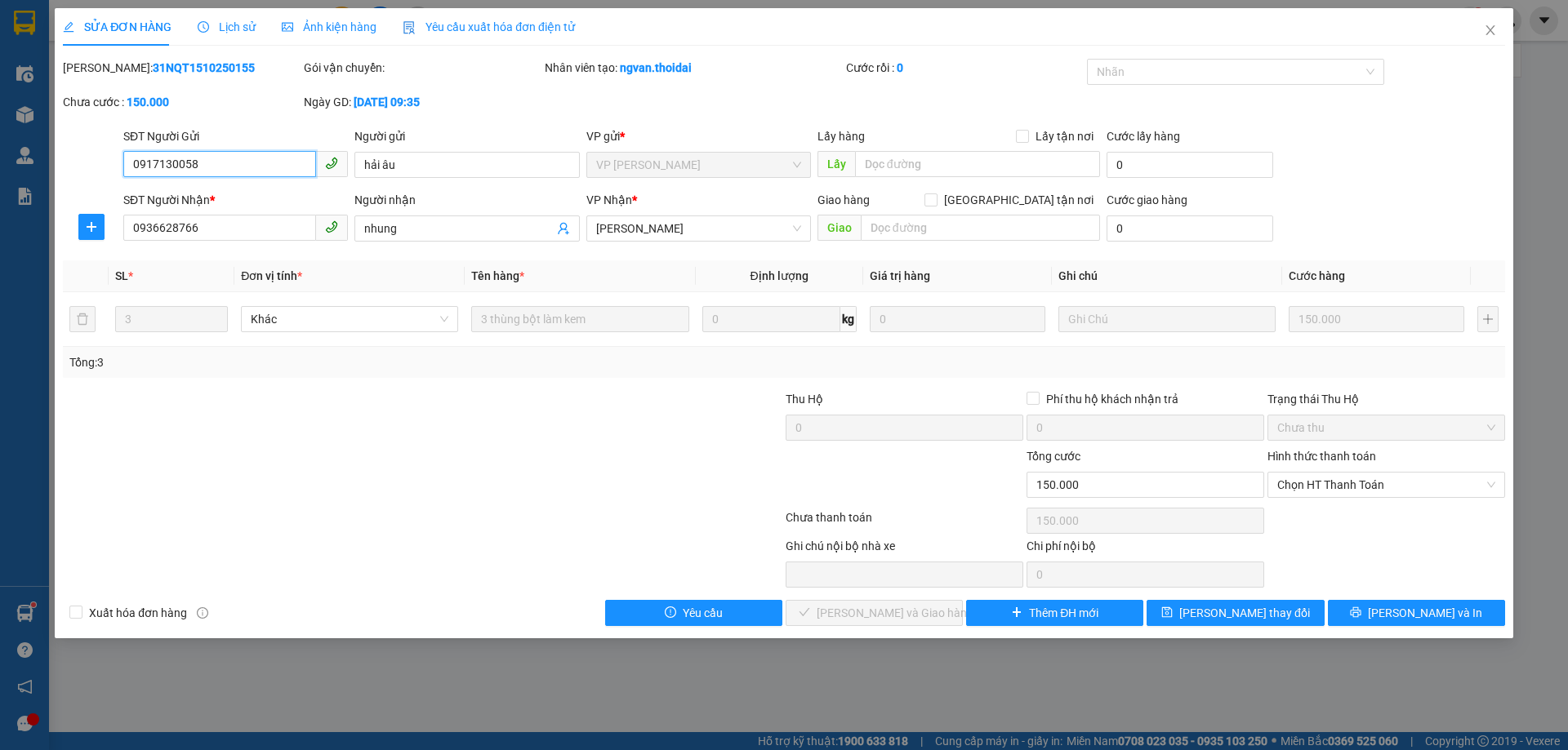
type input "150.000"
click at [1365, 489] on span "Chọn HT Thanh Toán" at bounding box center [1386, 485] width 218 height 25
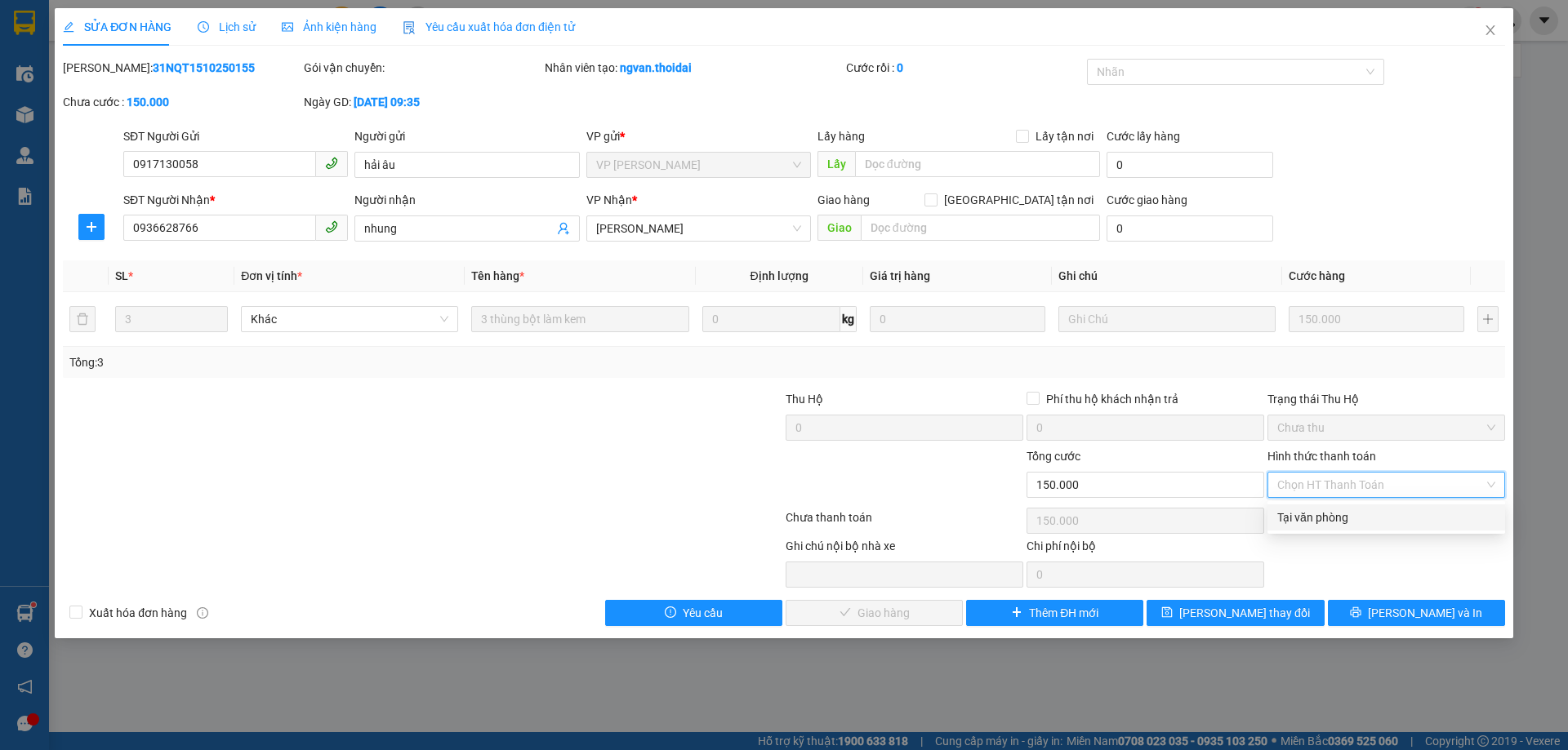
click at [1361, 511] on div "Tại văn phòng" at bounding box center [1386, 518] width 218 height 18
type input "0"
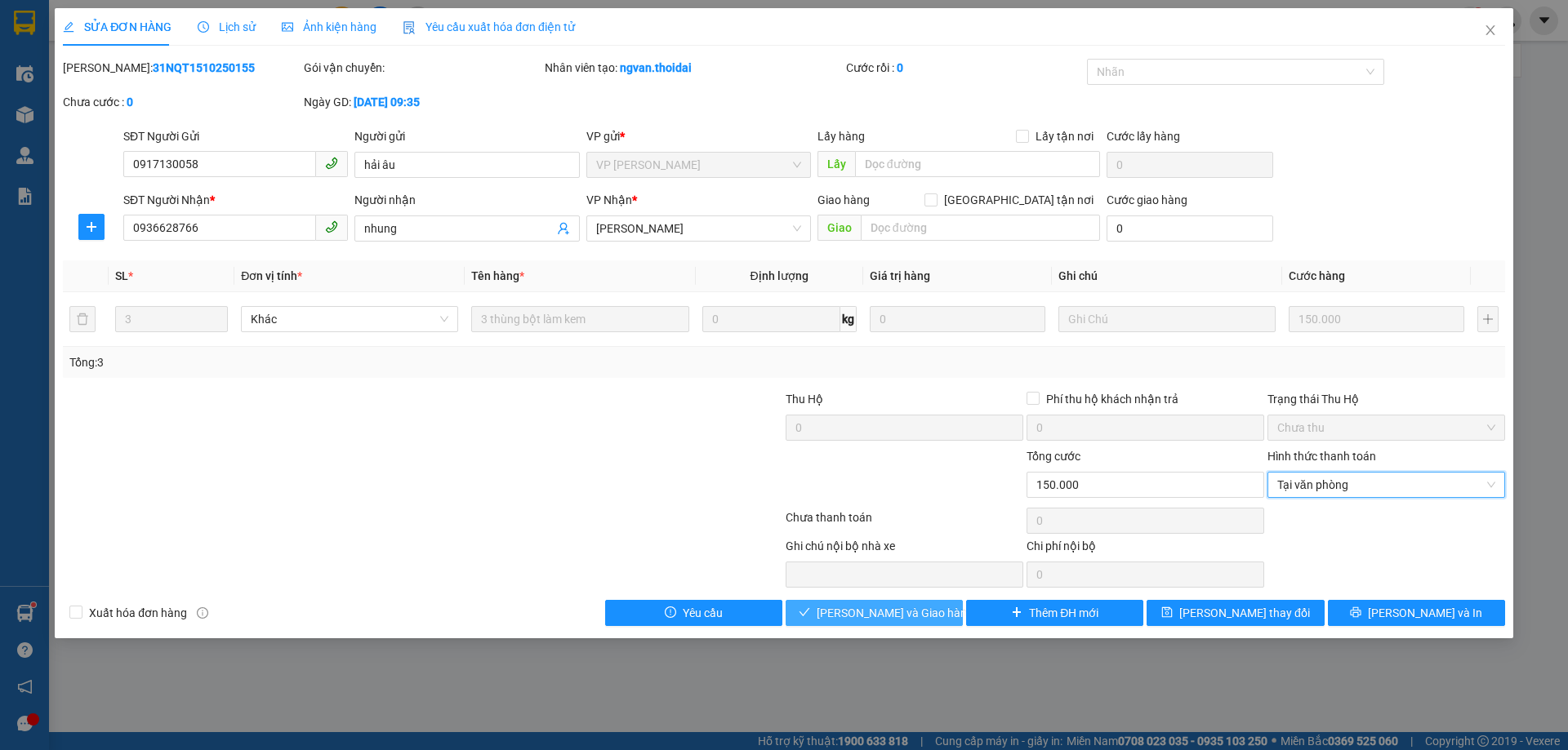
click at [884, 617] on span "Lưu và Giao hàng" at bounding box center [895, 614] width 157 height 18
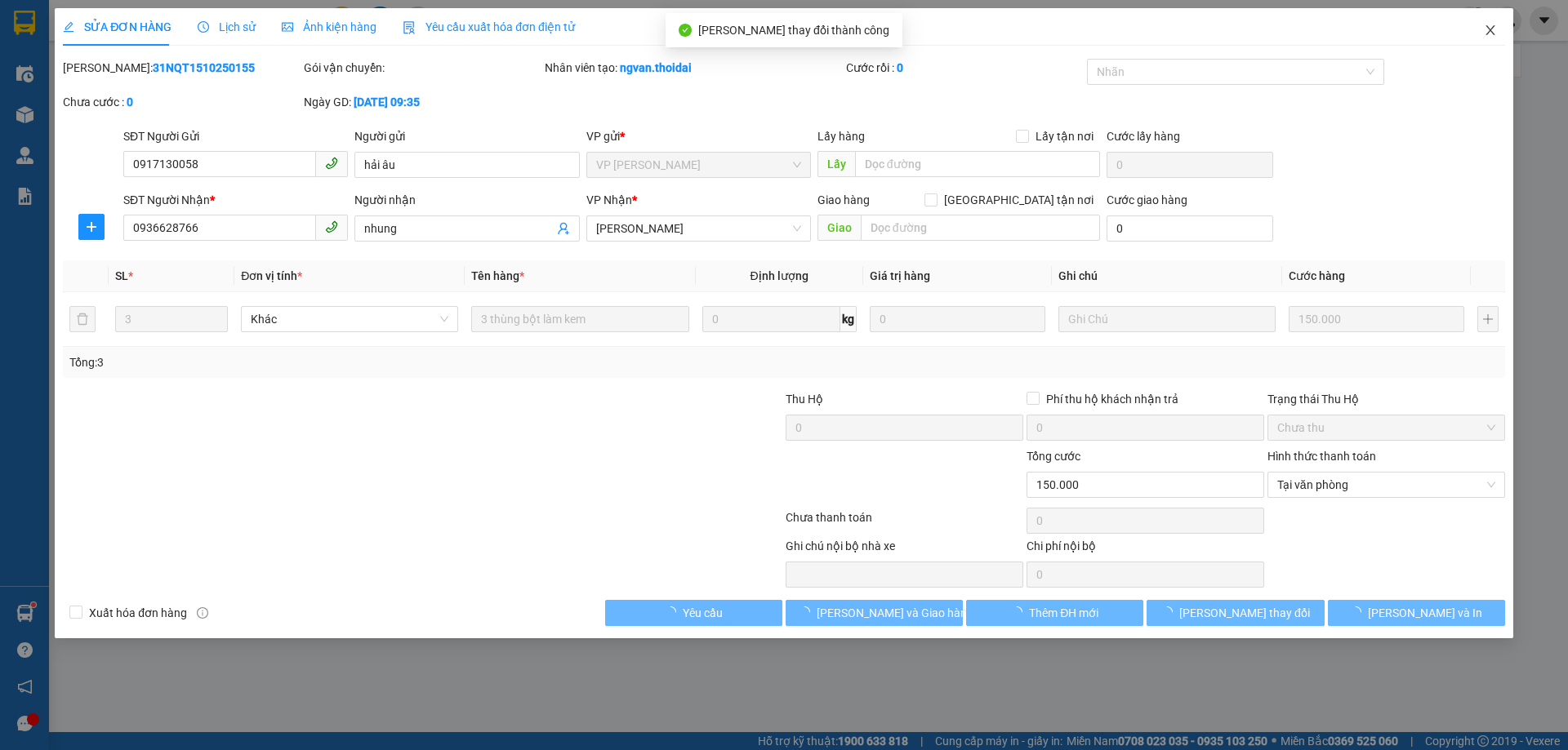
click at [1493, 34] on icon "close" at bounding box center [1490, 30] width 9 height 10
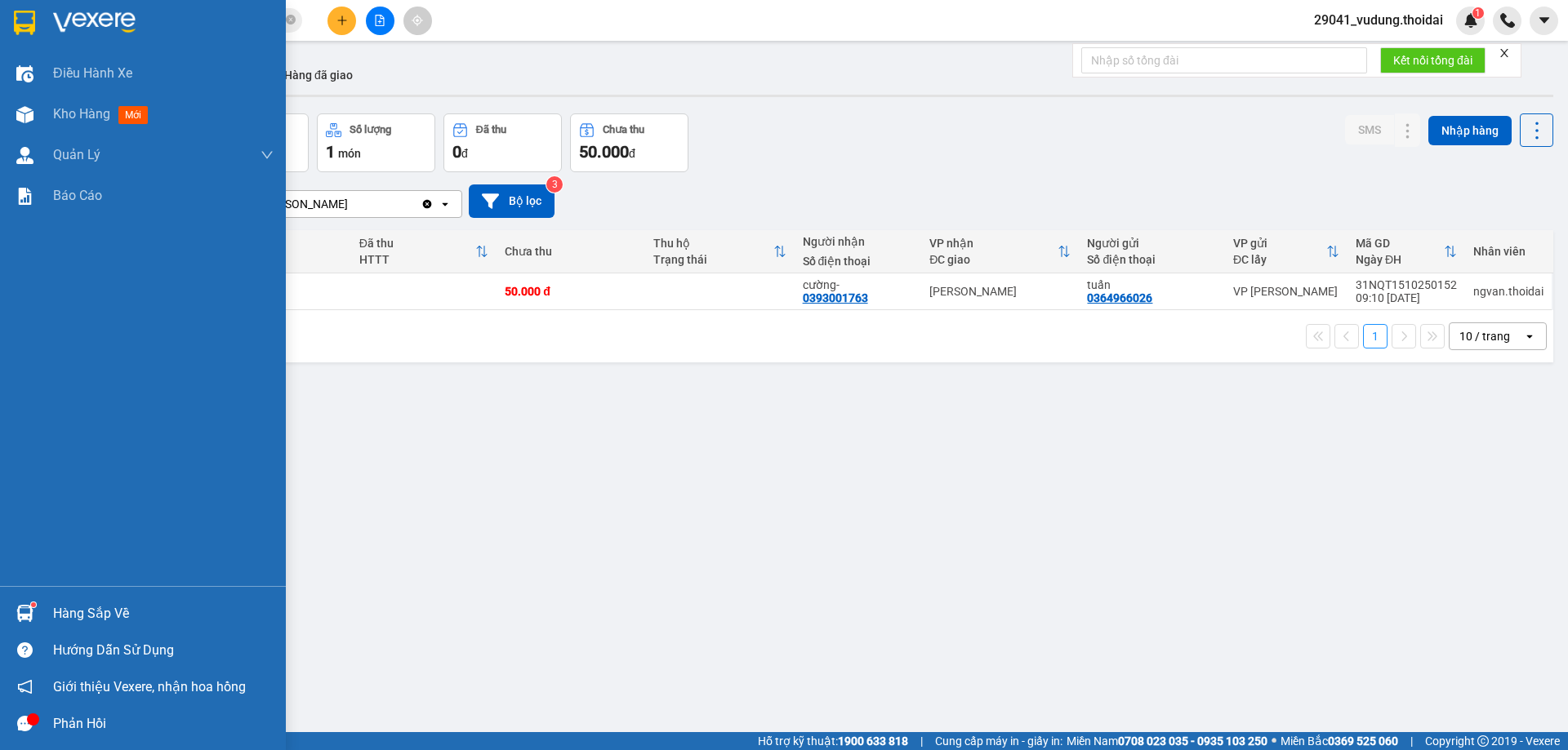
click at [99, 613] on div "Hàng sắp về" at bounding box center [164, 614] width 220 height 25
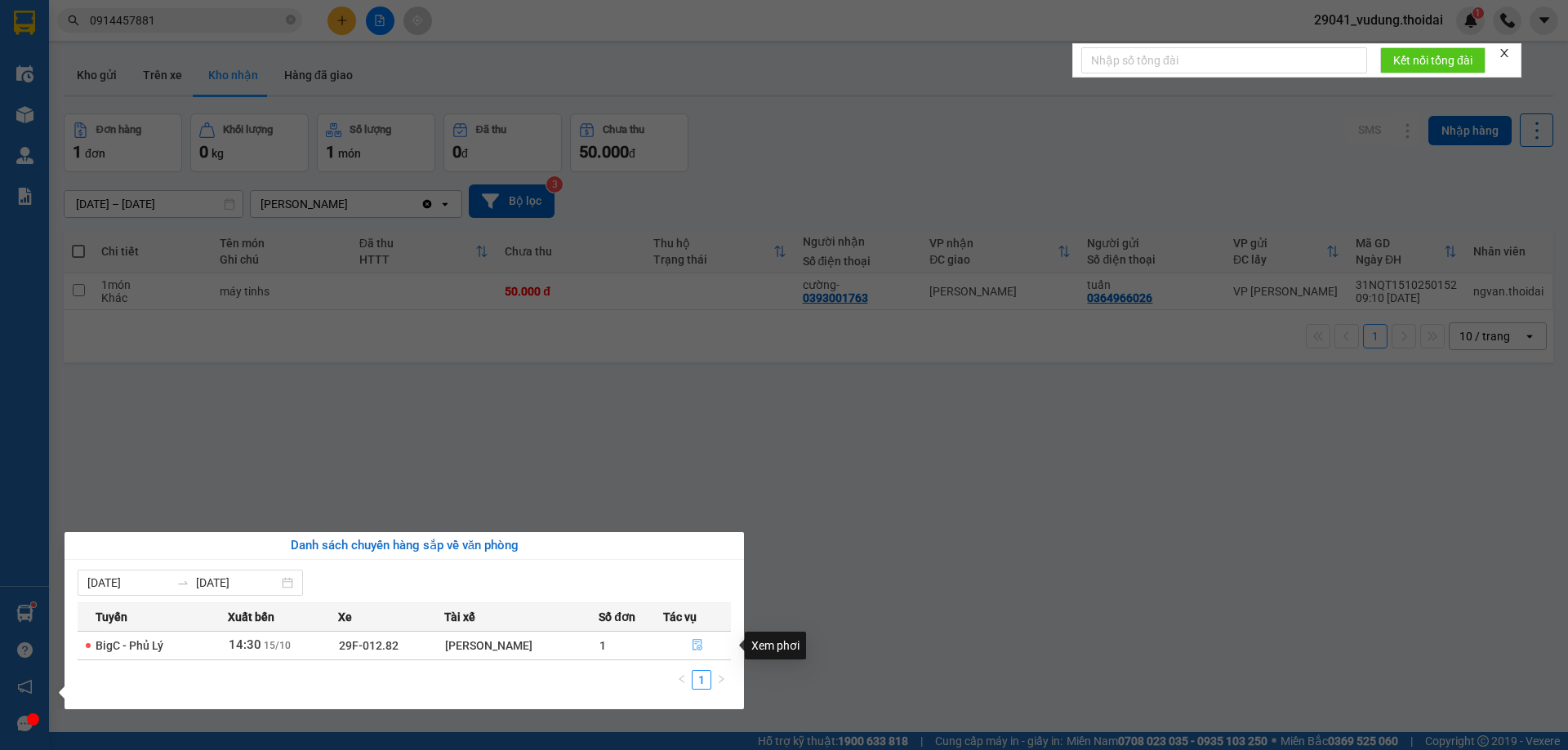
click at [697, 648] on icon "file-done" at bounding box center [698, 645] width 12 height 12
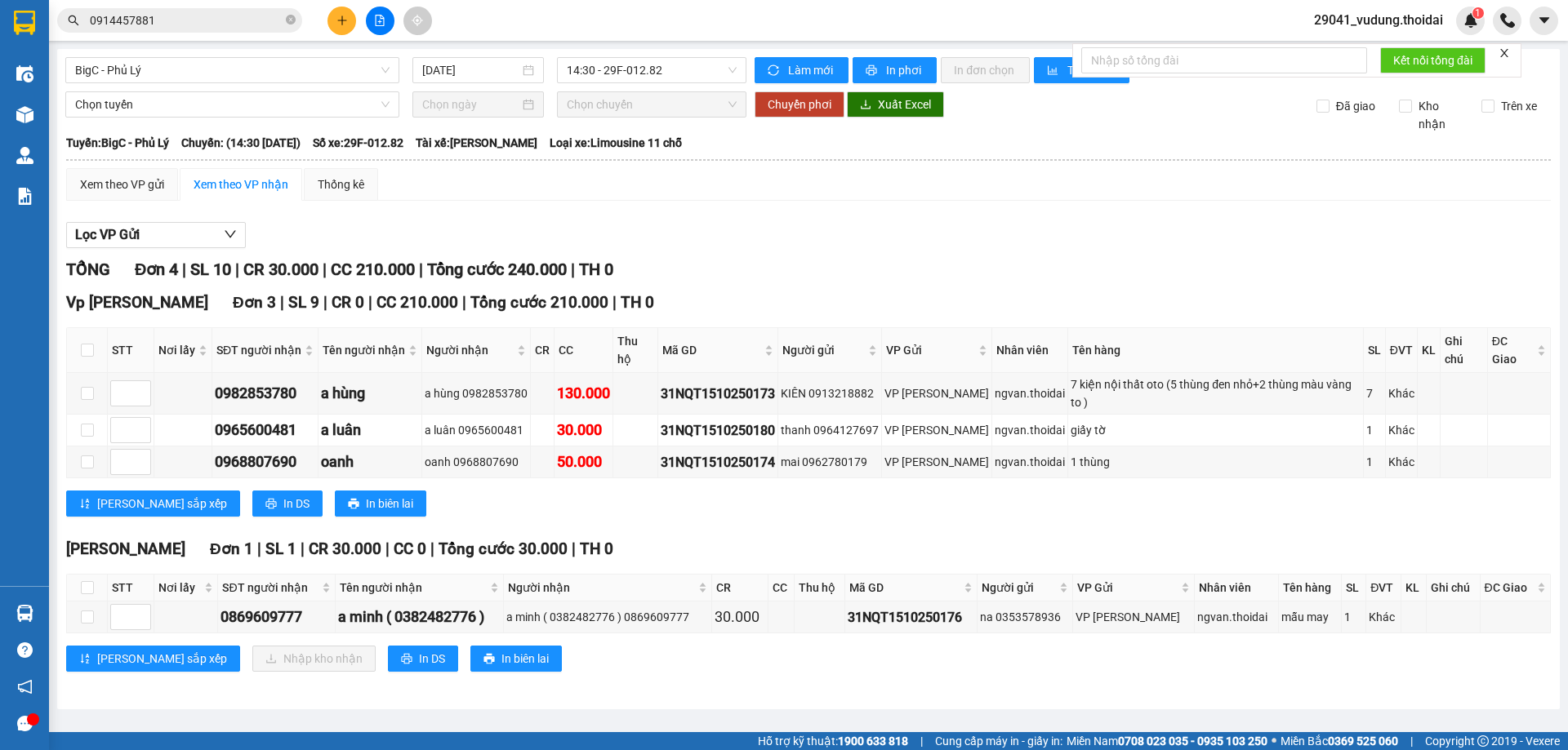
click at [174, 18] on input "0914457881" at bounding box center [186, 21] width 193 height 18
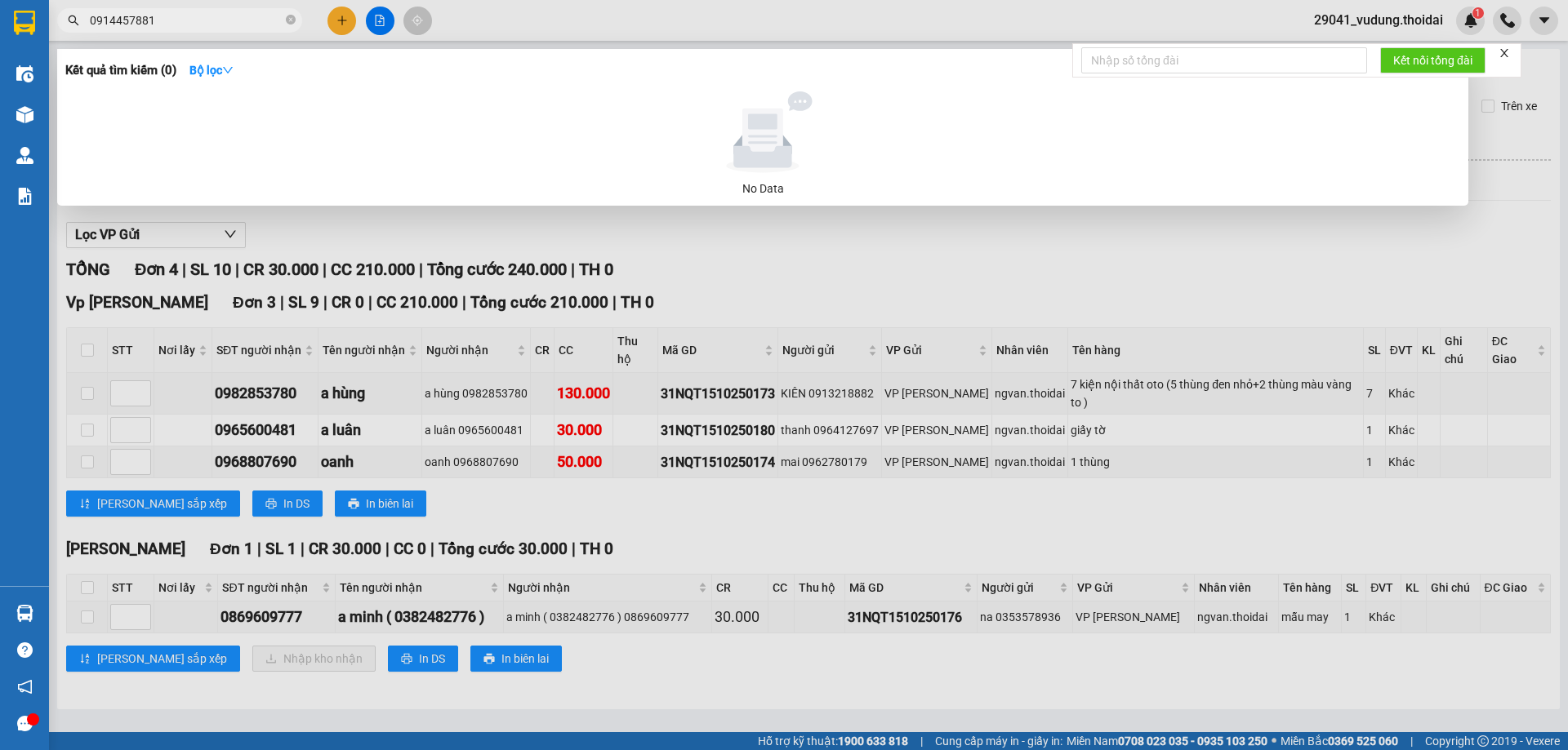
click at [174, 18] on input "0914457881" at bounding box center [186, 21] width 193 height 18
paste input "528552798"
click at [168, 21] on input "0528552798" at bounding box center [186, 21] width 193 height 18
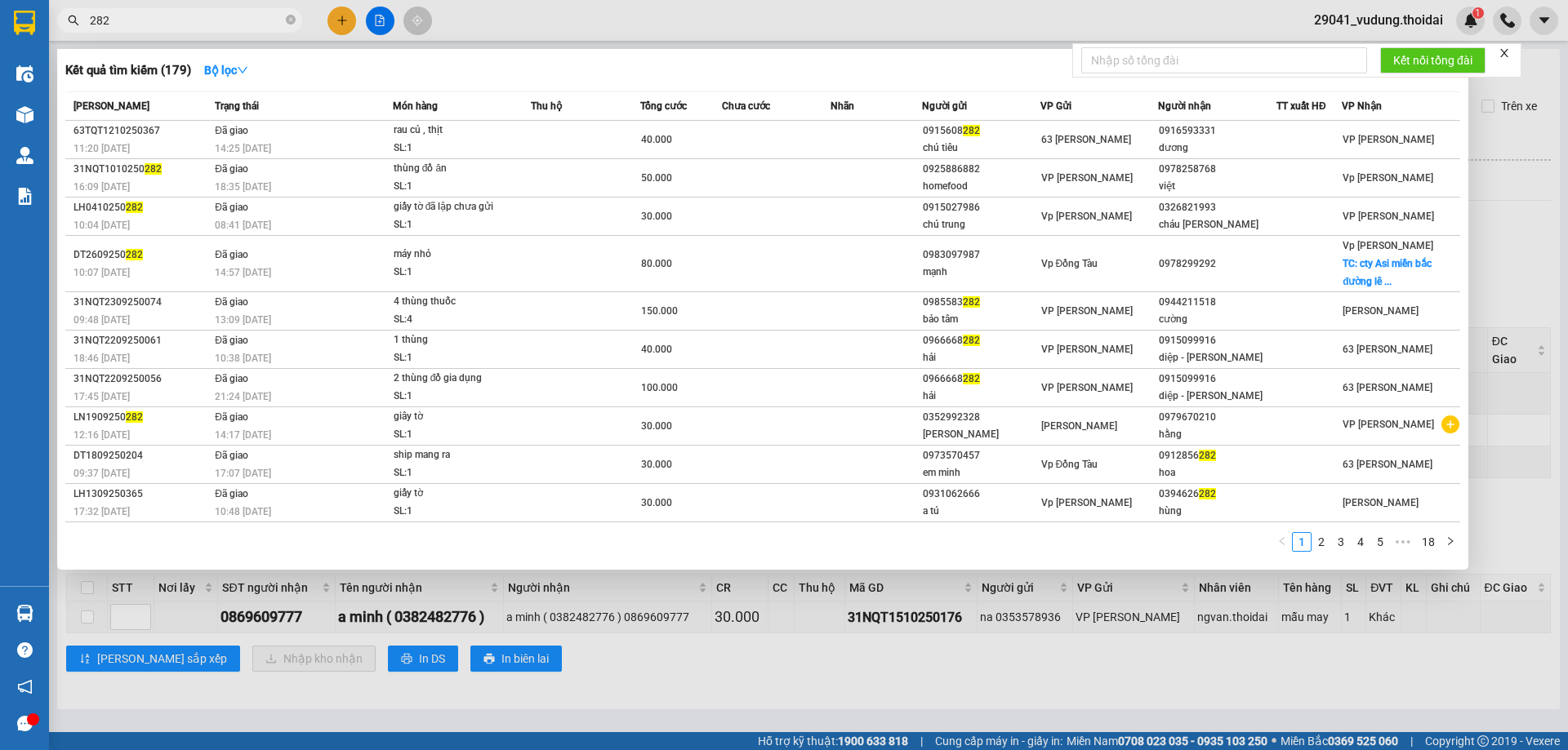
click at [123, 19] on input "282" at bounding box center [186, 21] width 193 height 18
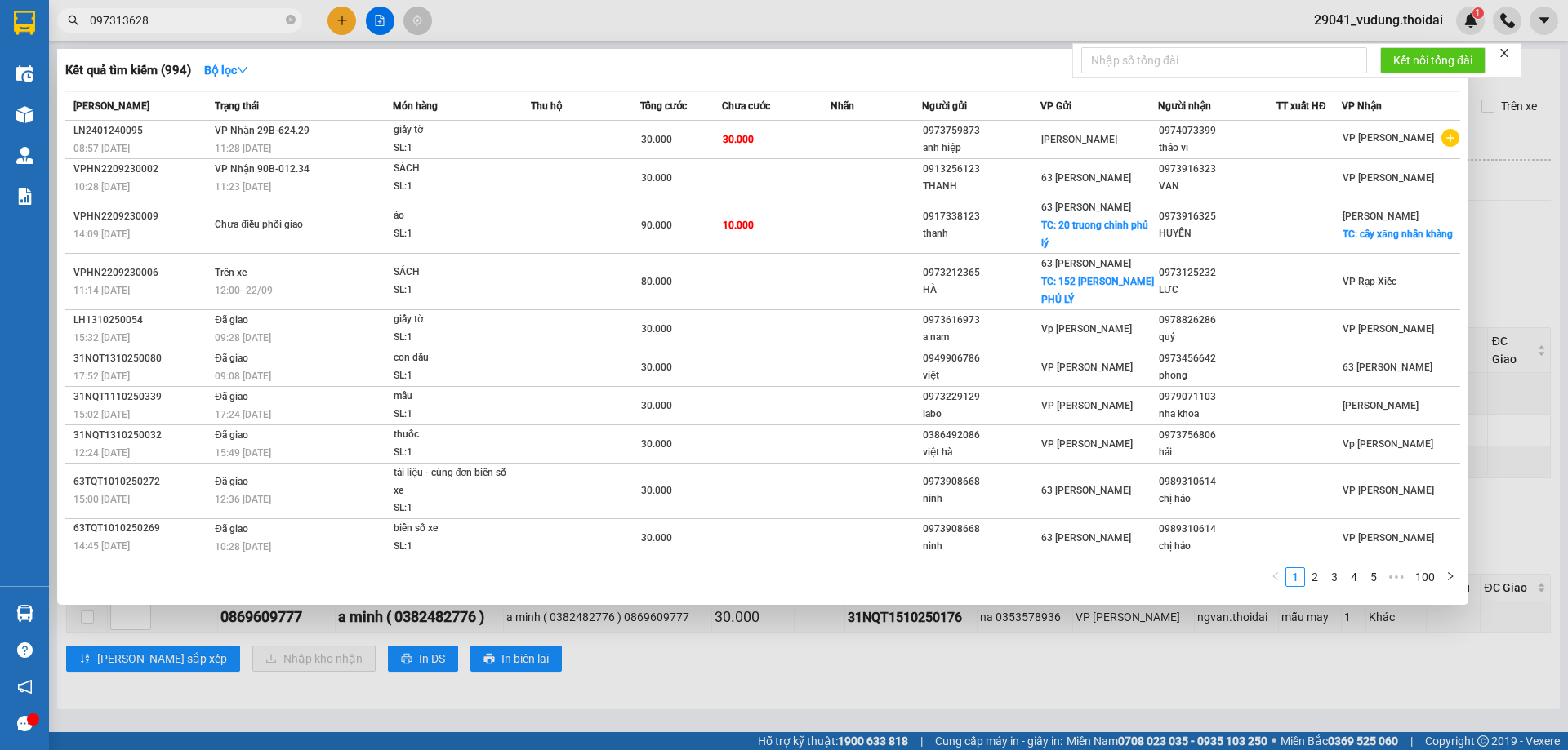
type input "0973136282"
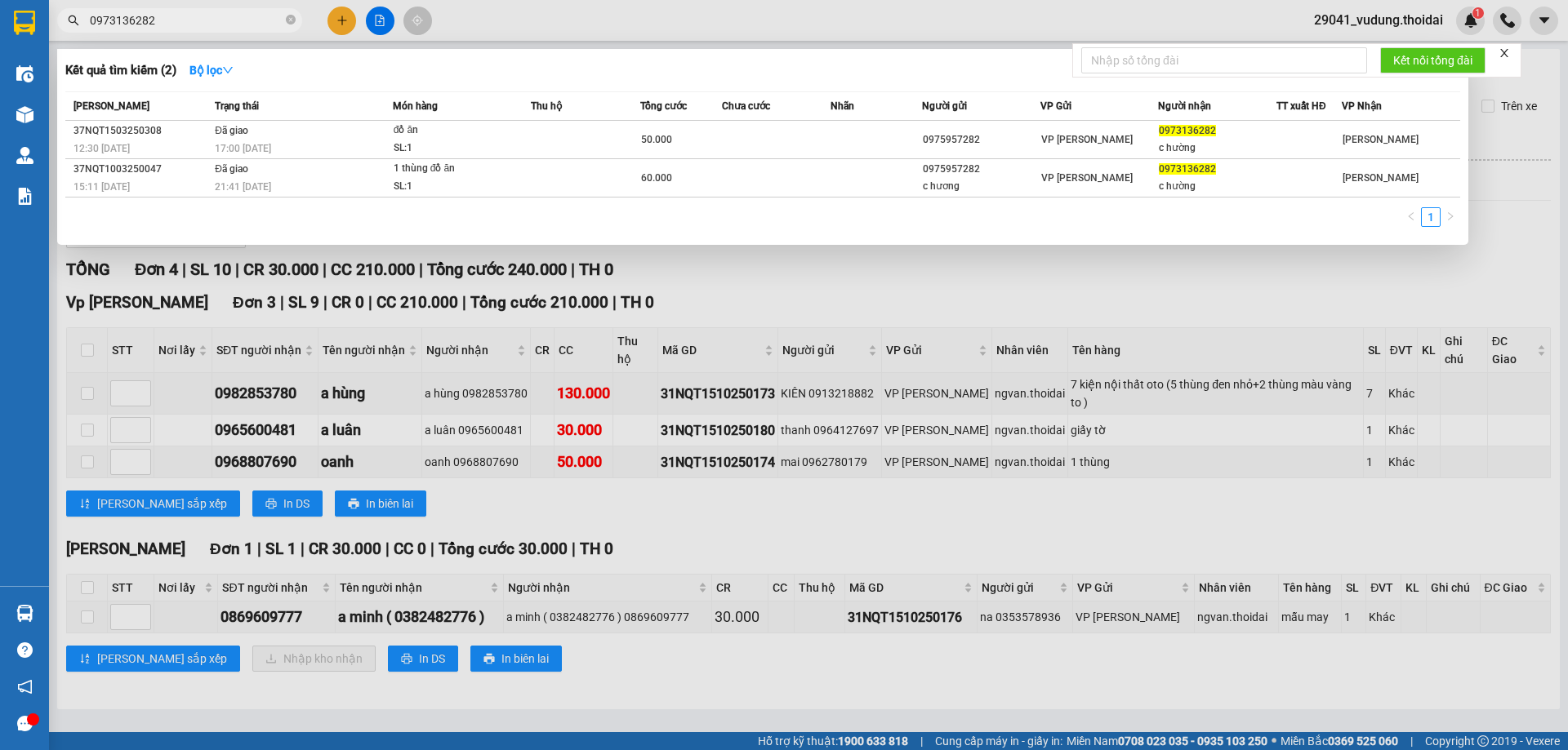
click at [182, 21] on input "0973136282" at bounding box center [186, 21] width 193 height 18
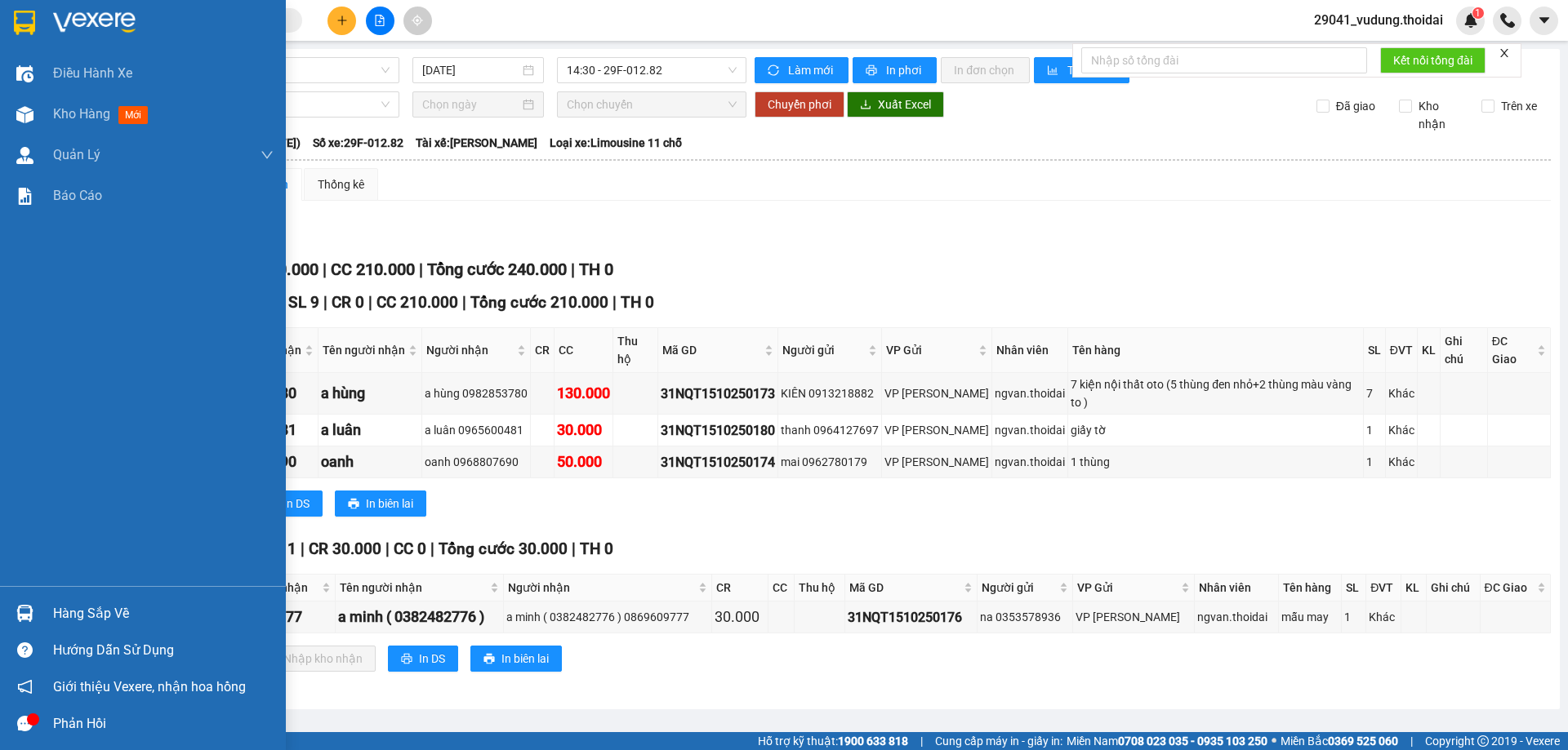
click at [78, 616] on div "Hàng sắp về" at bounding box center [164, 614] width 220 height 25
